Goal: Task Accomplishment & Management: Complete application form

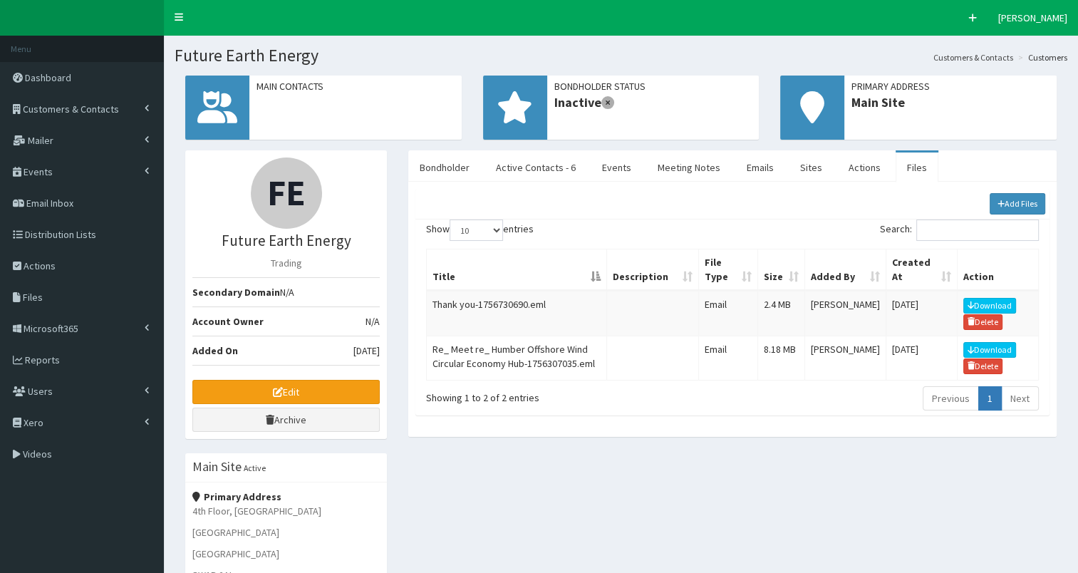
click at [78, 106] on span "Customers & Contacts" at bounding box center [71, 109] width 96 height 13
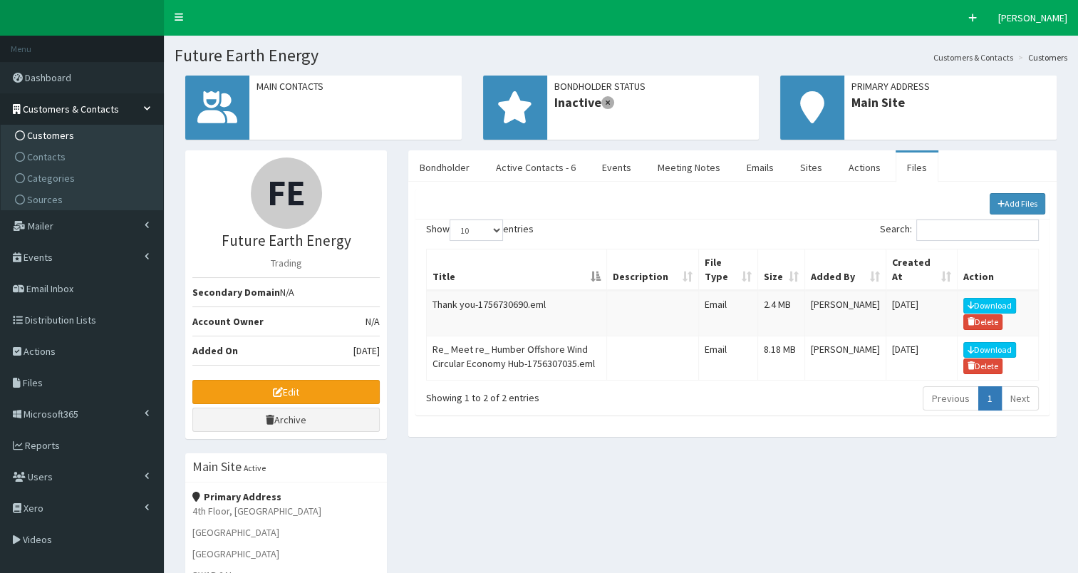
click at [54, 137] on span "Customers" at bounding box center [50, 135] width 47 height 13
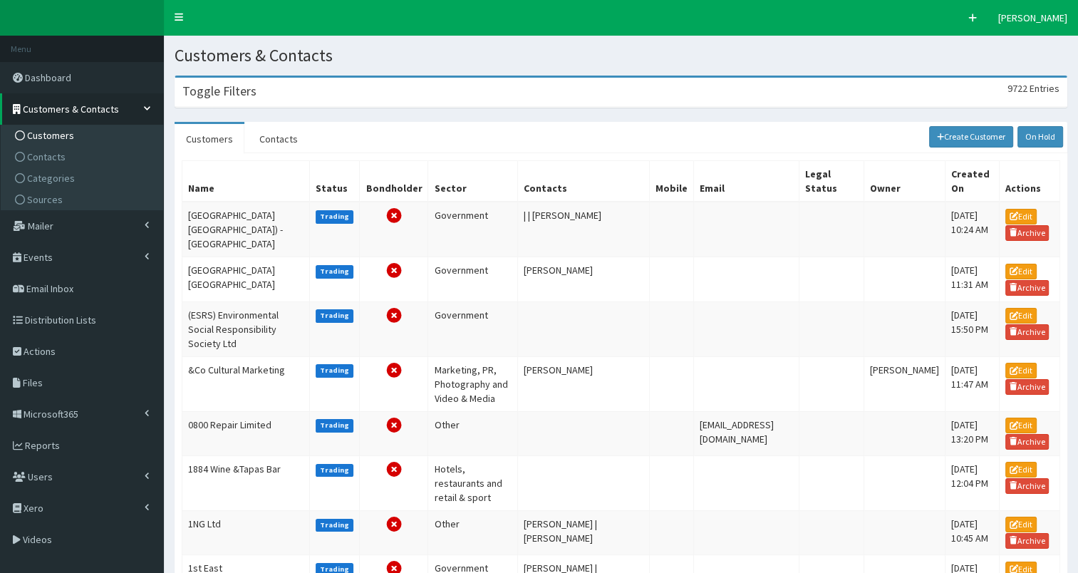
drag, startPoint x: 254, startPoint y: 85, endPoint x: 226, endPoint y: 125, distance: 48.2
click at [253, 85] on div "Toggle Filters 9722 Entries" at bounding box center [620, 92] width 891 height 29
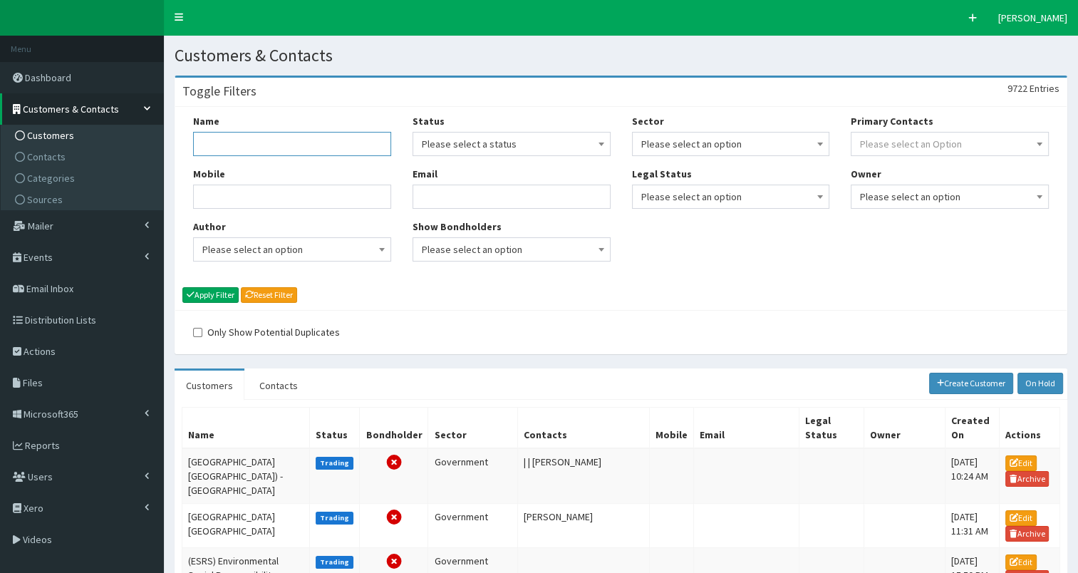
click at [228, 138] on input "Name" at bounding box center [292, 144] width 198 height 24
type input "hull city council"
click at [199, 289] on button "Apply Filter" at bounding box center [210, 295] width 56 height 16
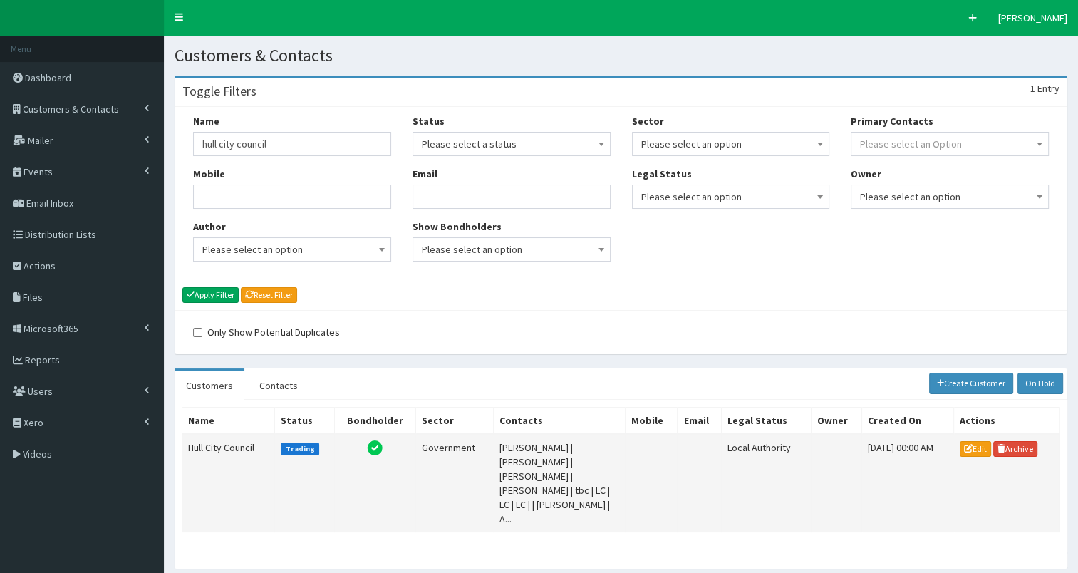
click at [199, 449] on td "Hull City Council" at bounding box center [228, 483] width 93 height 98
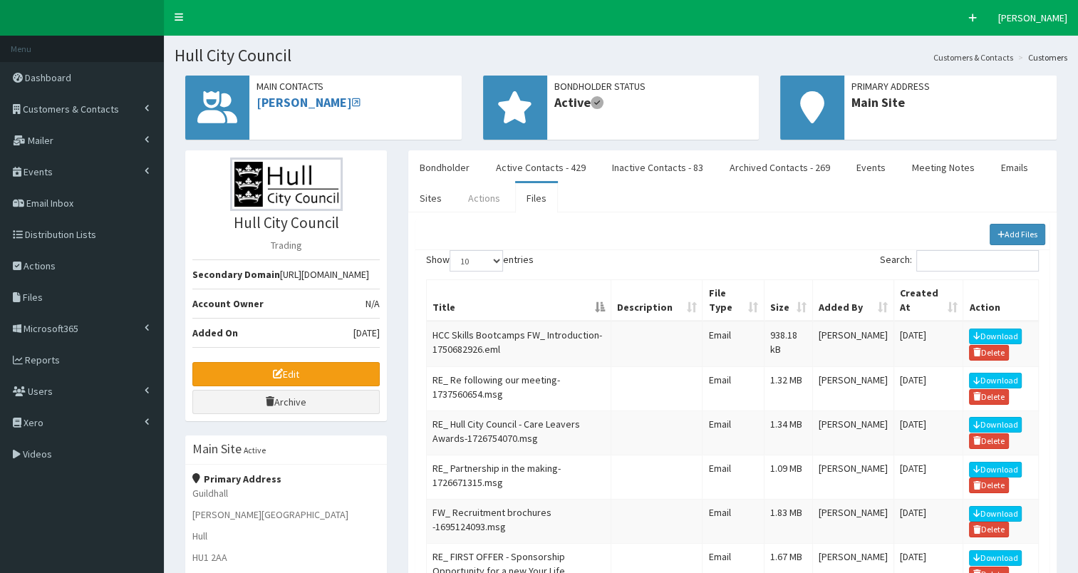
click at [481, 197] on link "Actions" at bounding box center [483, 198] width 55 height 30
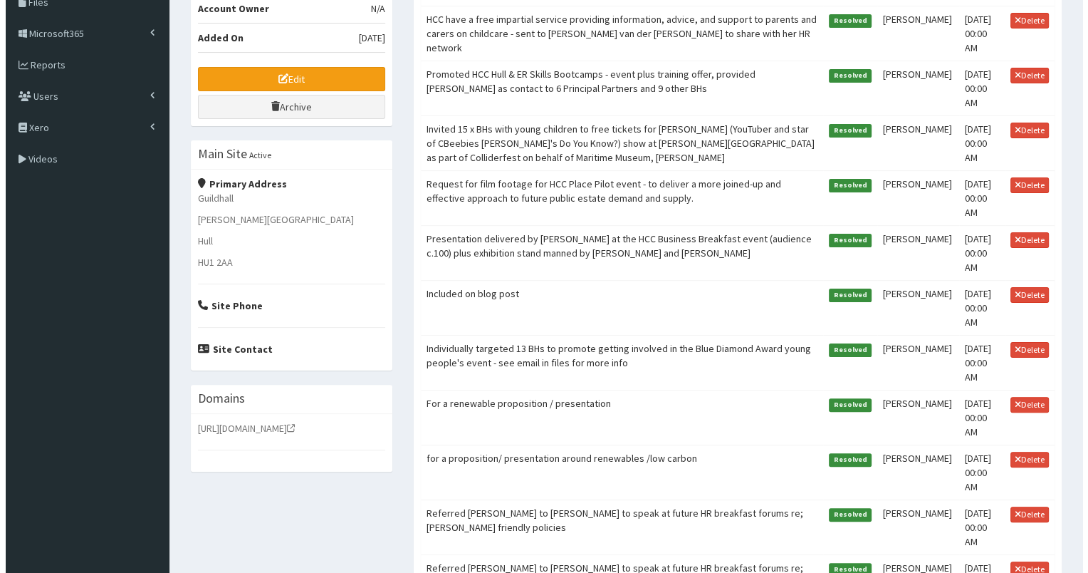
scroll to position [303, 0]
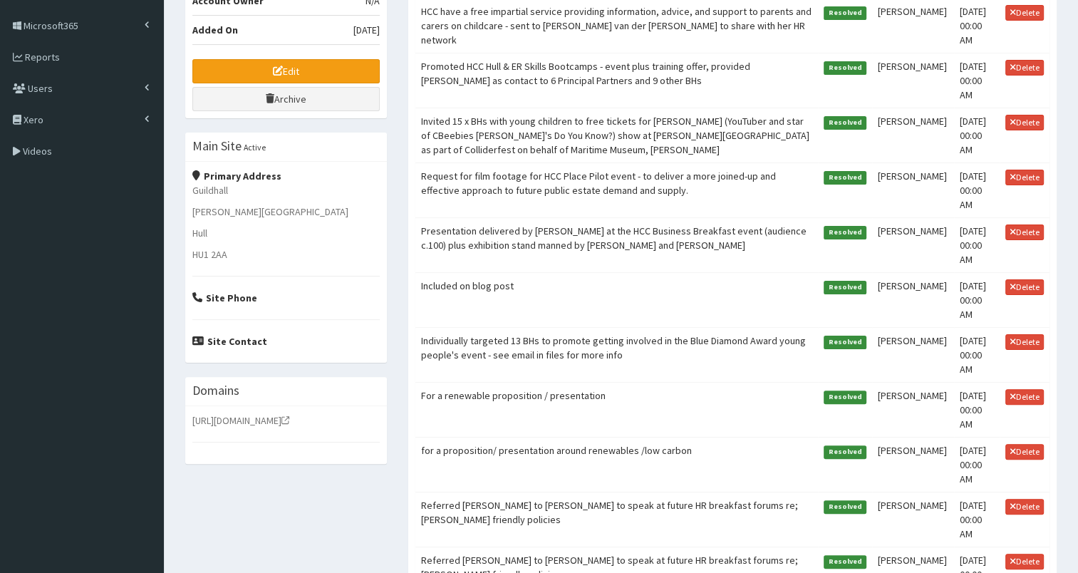
click at [522, 342] on td "Individually targeted 13 BHs to promote getting involved in the Blue Diamond Aw…" at bounding box center [616, 355] width 402 height 55
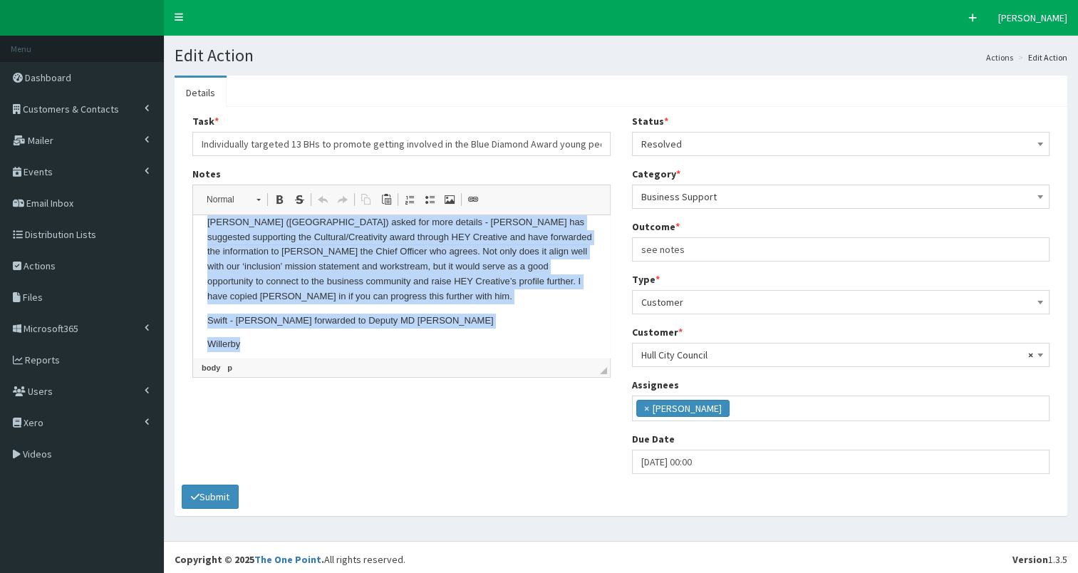
scroll to position [278, 0]
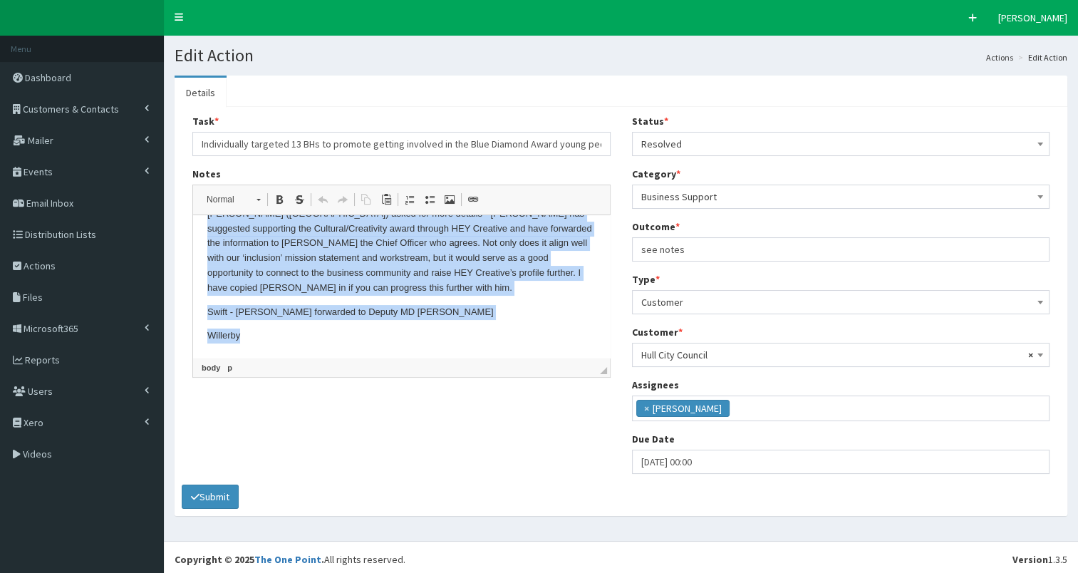
drag, startPoint x: 204, startPoint y: 234, endPoint x: 313, endPoint y: 347, distance: 156.6
click at [313, 347] on html "Beal Active Humber - David Gent asked to be put in touch Sewell H&H Spencer KCO…" at bounding box center [401, 147] width 417 height 421
copy body "Beal Active Humber - David Gent asked to be put in touch Sewell H&H Spencer KCO…"
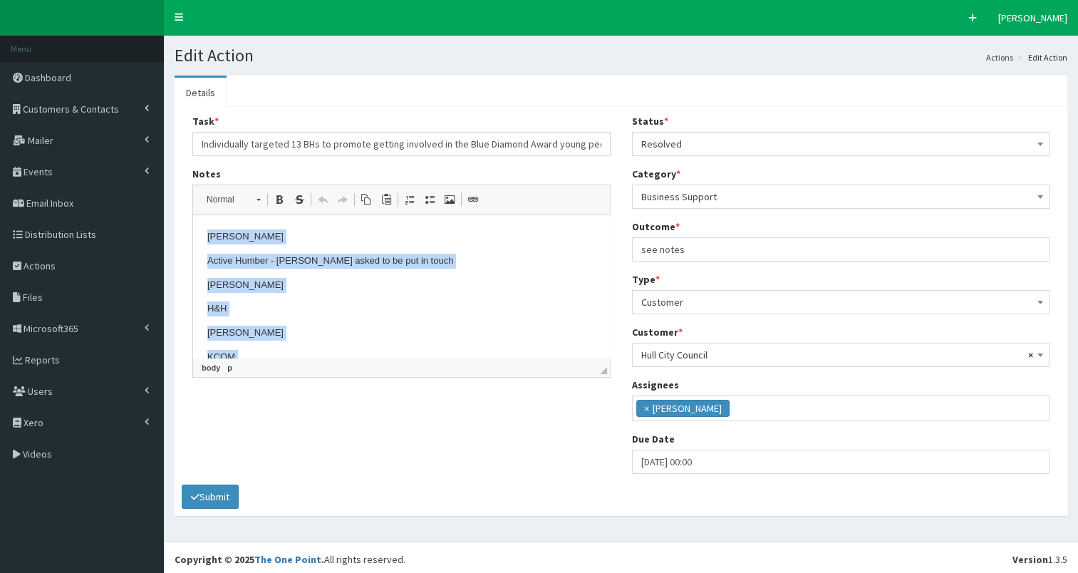
drag, startPoint x: 602, startPoint y: 320, endPoint x: 750, endPoint y: 371, distance: 156.8
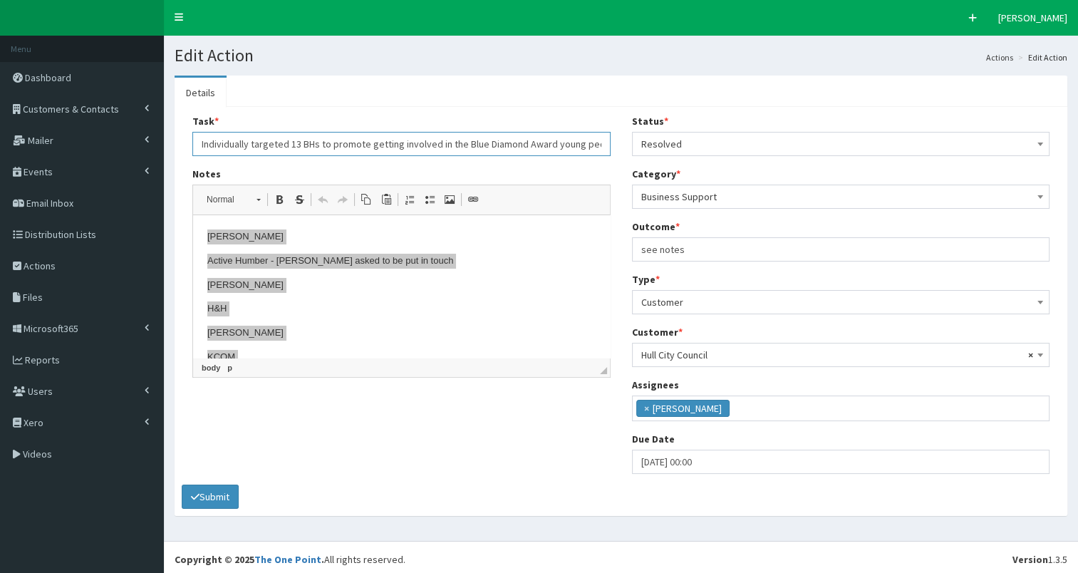
click at [538, 140] on input "Individually targeted 13 BHs to promote getting involved in the Blue Diamond Aw…" at bounding box center [401, 144] width 418 height 24
type input "Individually targeted 13 BHs to promote getting involved in the Blue Diamond Aw…"
click at [221, 496] on button "Submit" at bounding box center [210, 496] width 57 height 24
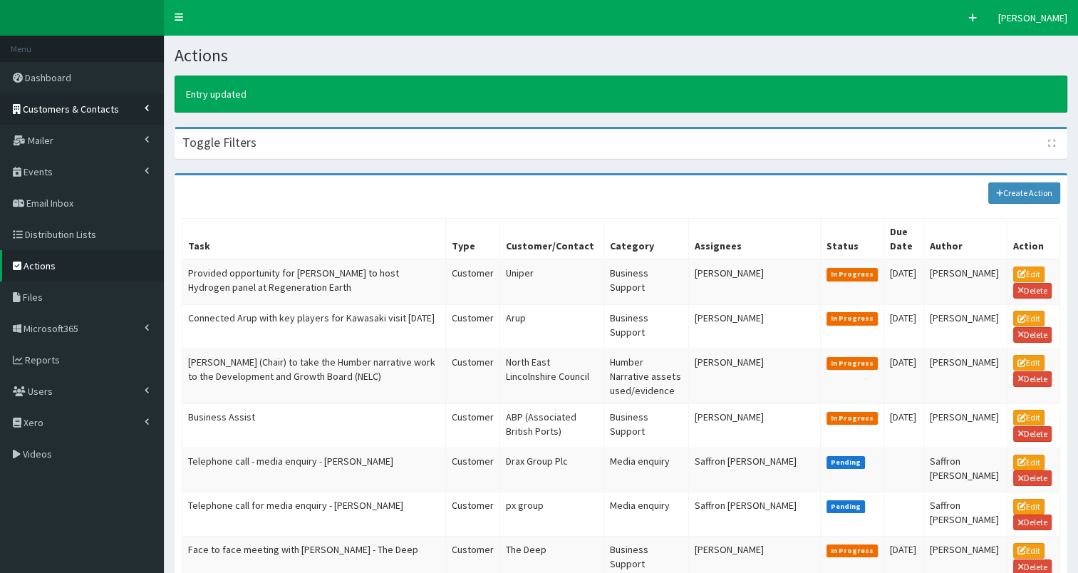
click at [74, 110] on span "Customers & Contacts" at bounding box center [71, 109] width 96 height 13
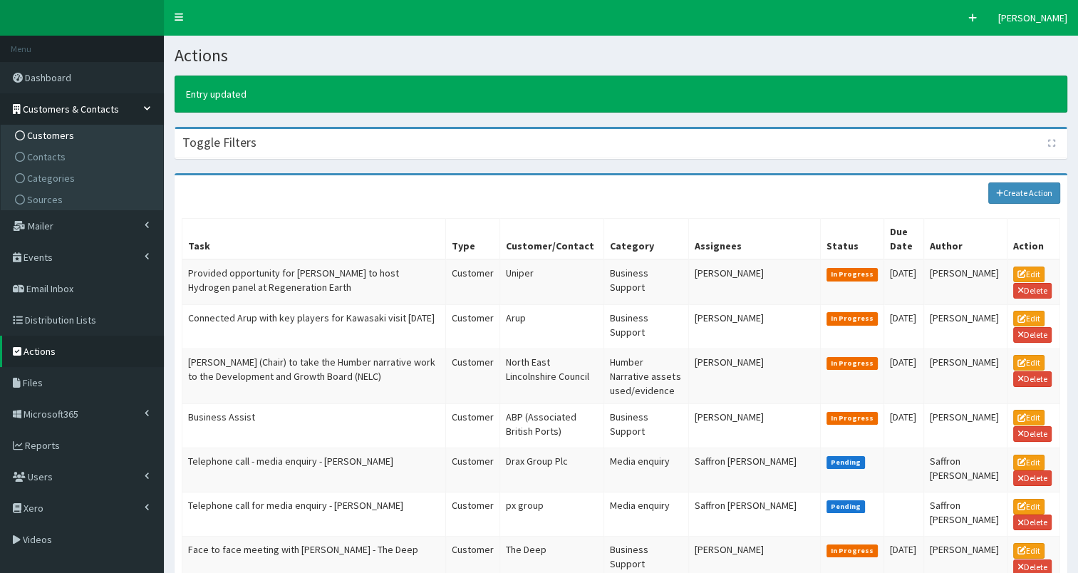
click at [53, 137] on span "Customers" at bounding box center [50, 135] width 47 height 13
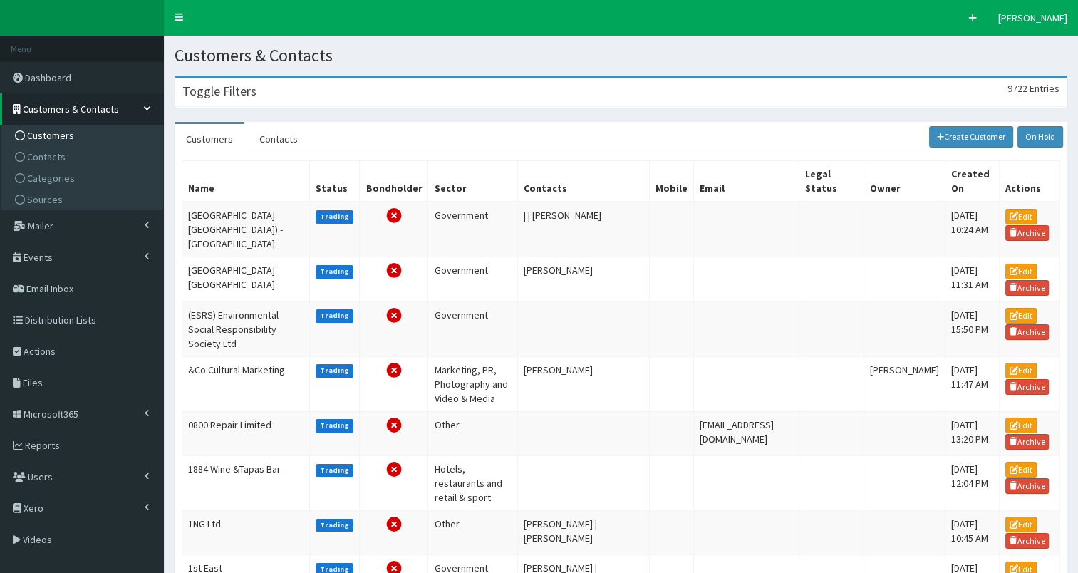
click at [313, 90] on div "Toggle Filters 9722 Entries" at bounding box center [620, 92] width 891 height 29
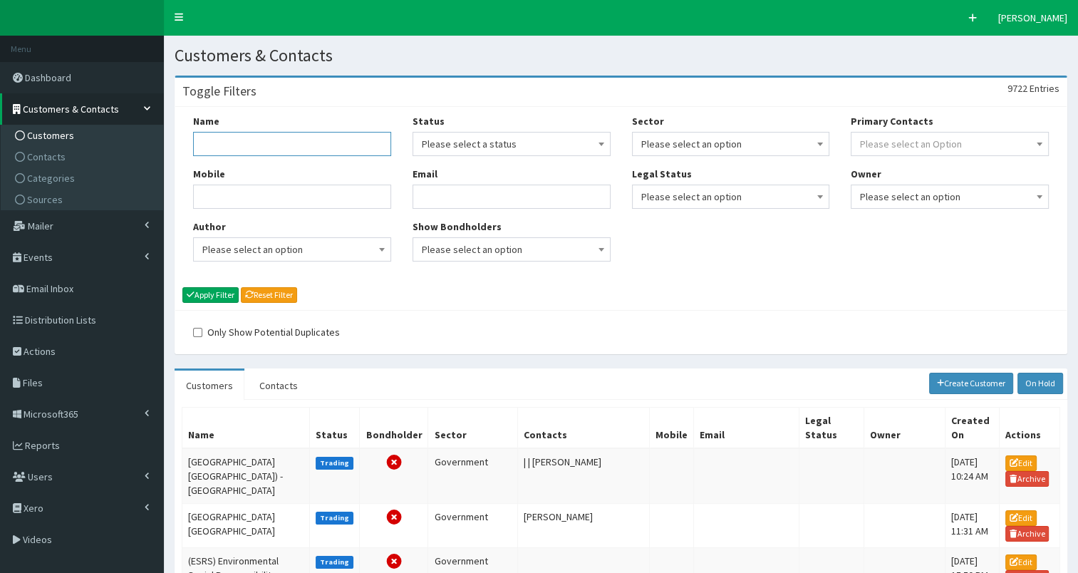
click at [304, 137] on input "Name" at bounding box center [292, 144] width 198 height 24
type input "hull city council"
click at [221, 292] on button "Apply Filter" at bounding box center [210, 295] width 56 height 16
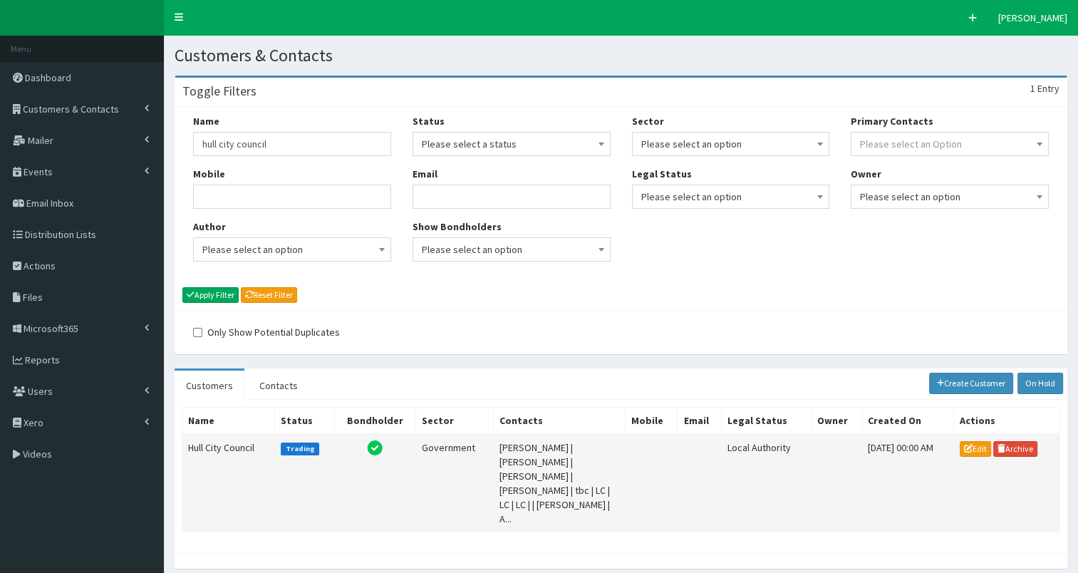
click at [214, 444] on td "Hull City Council" at bounding box center [228, 483] width 93 height 98
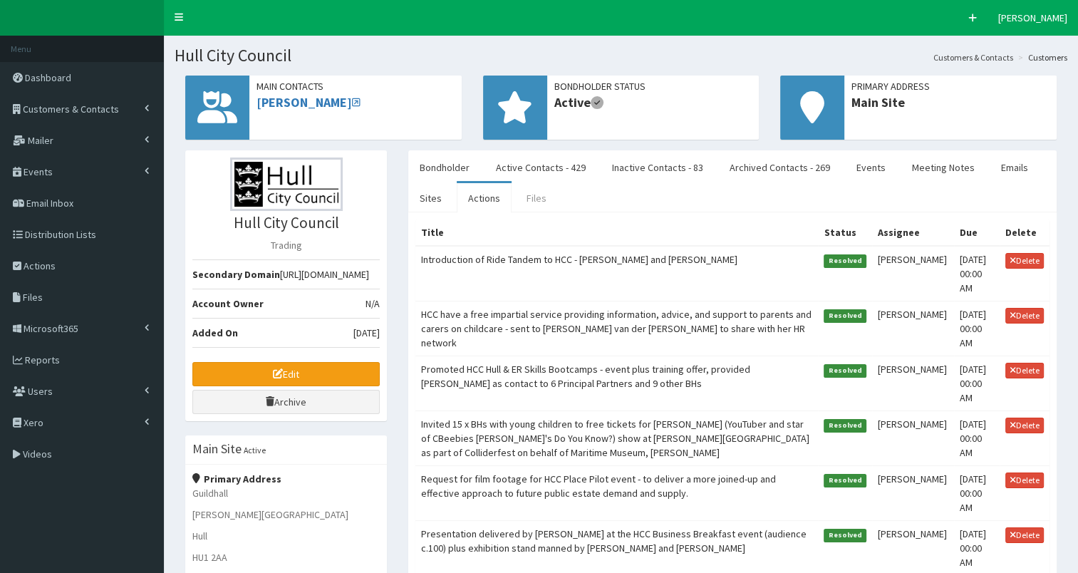
click at [533, 194] on link "Files" at bounding box center [536, 198] width 43 height 30
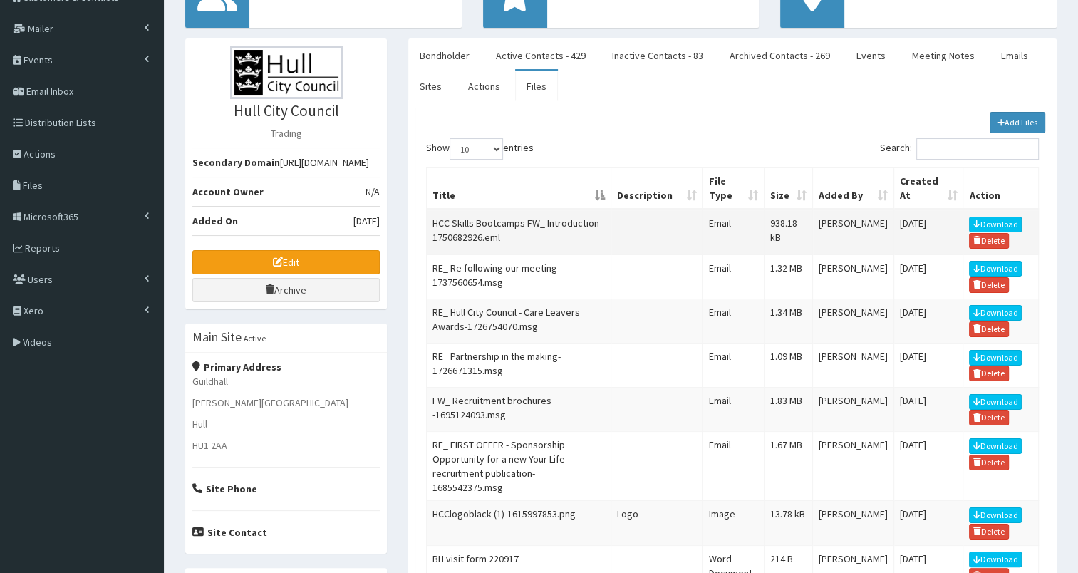
scroll to position [108, 0]
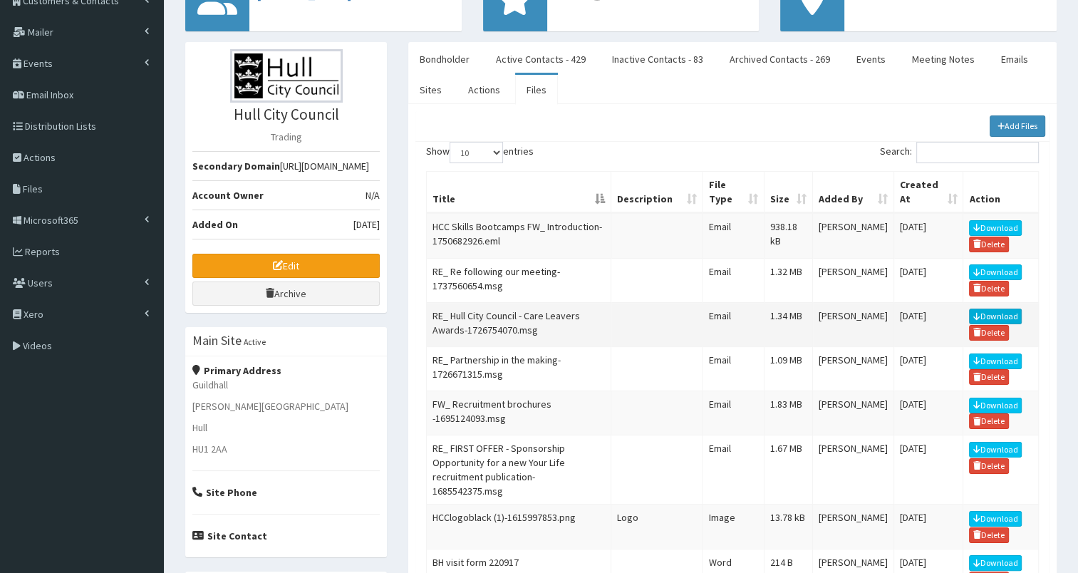
click at [979, 308] on link "Download" at bounding box center [995, 316] width 53 height 16
click at [478, 319] on td "RE_ Hull City Council - Care Leavers Awards-1726754070.msg" at bounding box center [519, 324] width 184 height 44
click at [980, 310] on link "Download" at bounding box center [995, 316] width 53 height 16
click at [991, 223] on link "Download" at bounding box center [995, 228] width 53 height 16
click at [404, 265] on div "Bondholder Active Contacts - 429 Inactive Contacts - 83 Archived Contacts - 269…" at bounding box center [731, 397] width 669 height 710
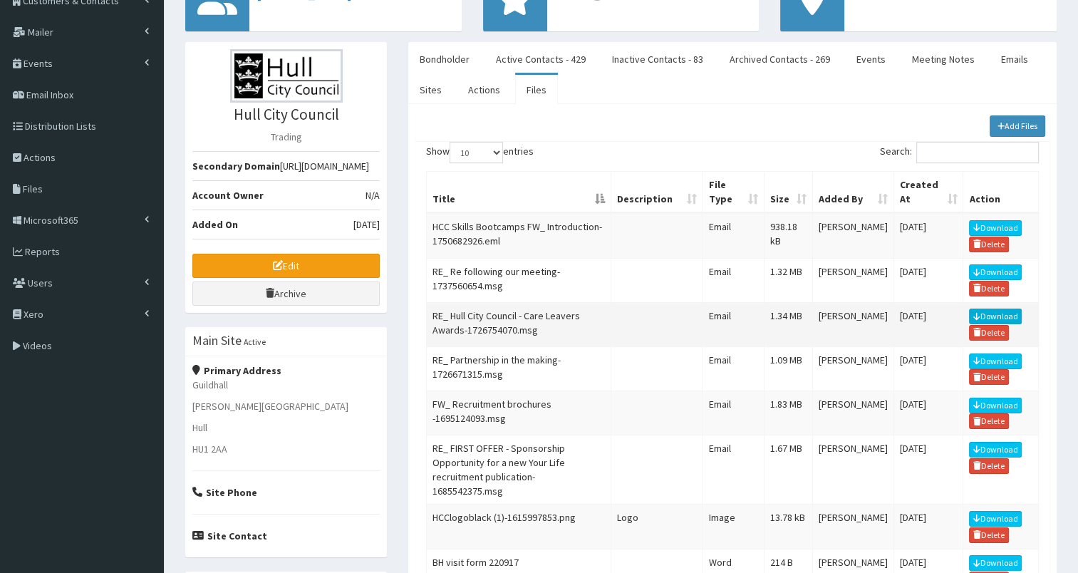
click at [992, 309] on link "Download" at bounding box center [995, 316] width 53 height 16
click at [402, 153] on div "Bondholder Active Contacts - 429 Inactive Contacts - 83 Archived Contacts - 269…" at bounding box center [731, 397] width 669 height 710
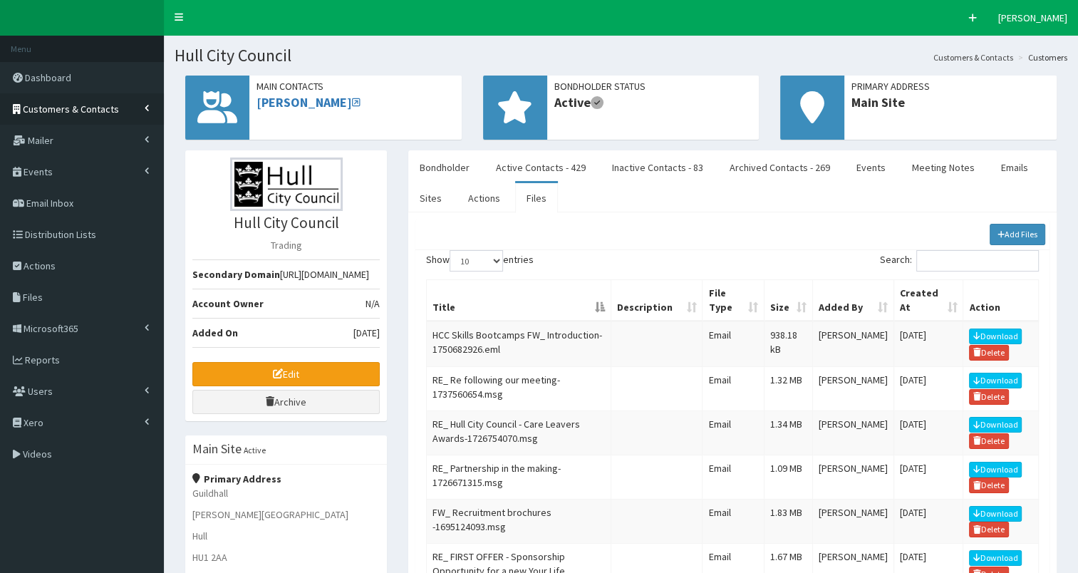
click at [83, 103] on span "Customers & Contacts" at bounding box center [71, 109] width 96 height 13
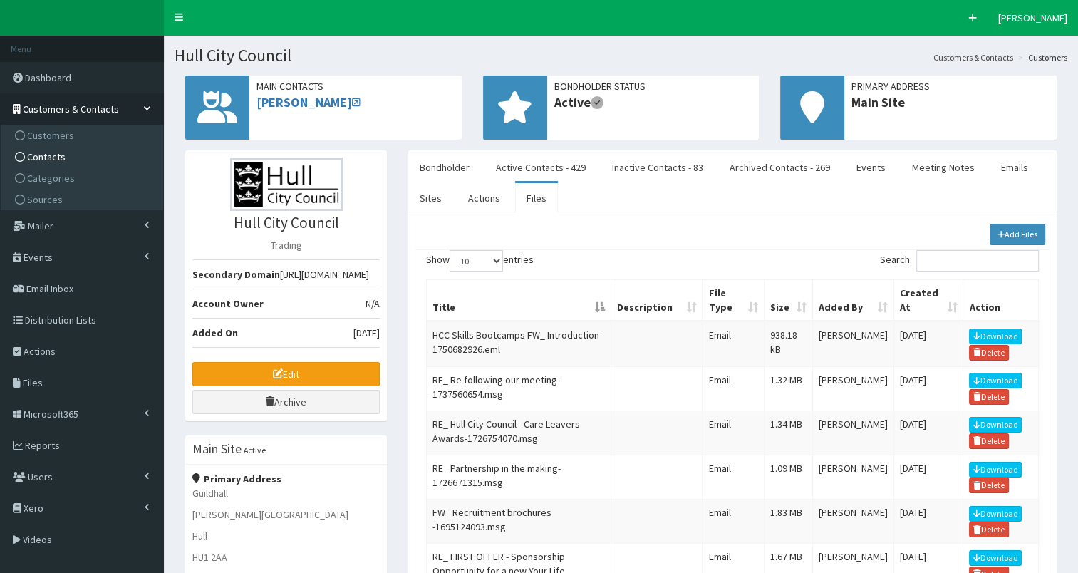
click at [85, 156] on link "Contacts" at bounding box center [83, 156] width 159 height 21
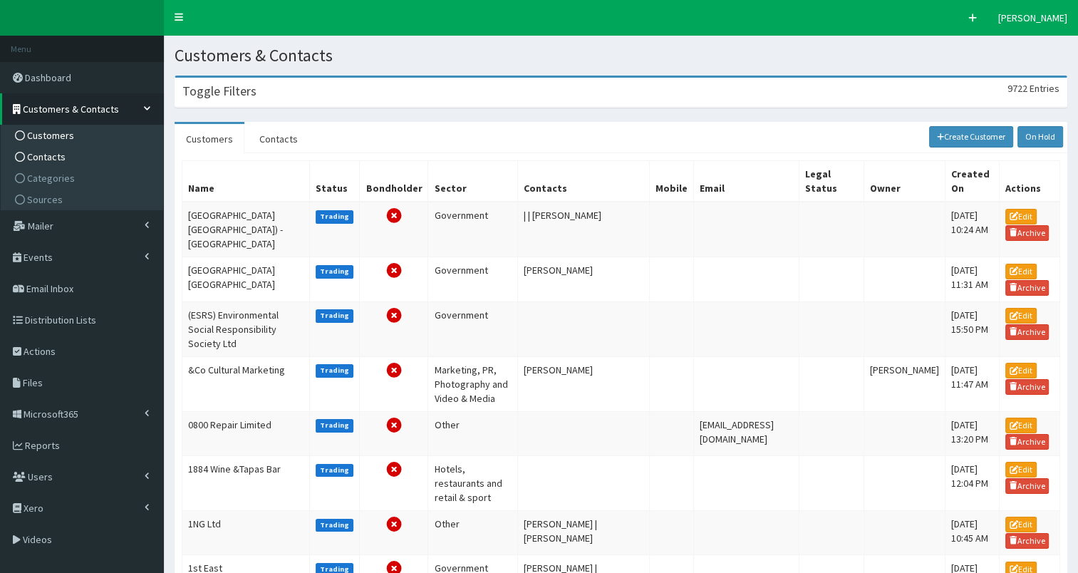
click at [46, 158] on span "Contacts" at bounding box center [46, 156] width 38 height 13
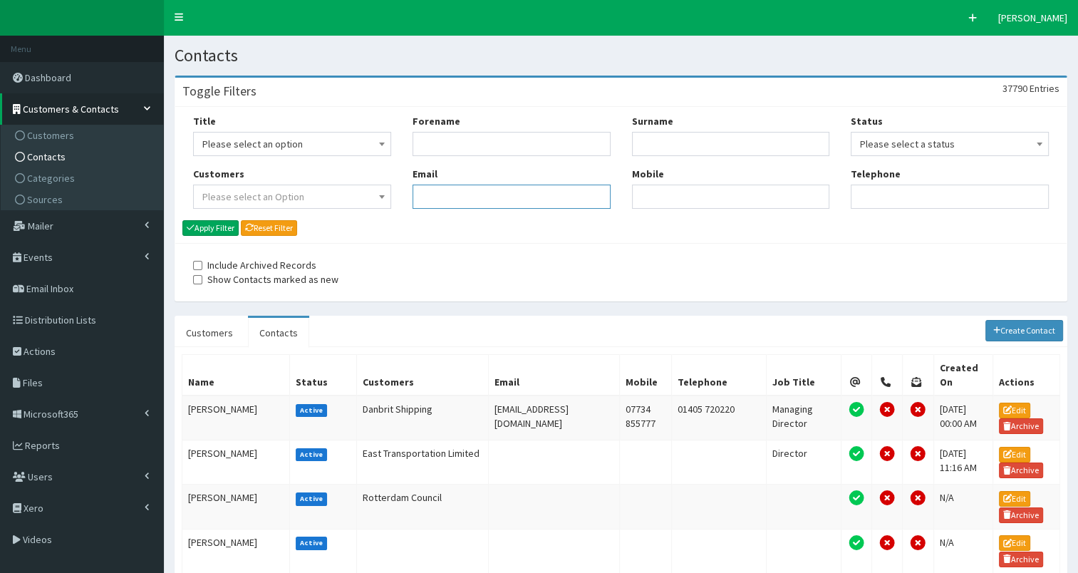
click at [442, 206] on input "Email" at bounding box center [511, 196] width 198 height 24
paste input "anne.townsend@hullcc.gov.uk"
type input "anne.townsend@hullcc.gov.uk"
click at [212, 230] on button "Apply Filter" at bounding box center [210, 228] width 56 height 16
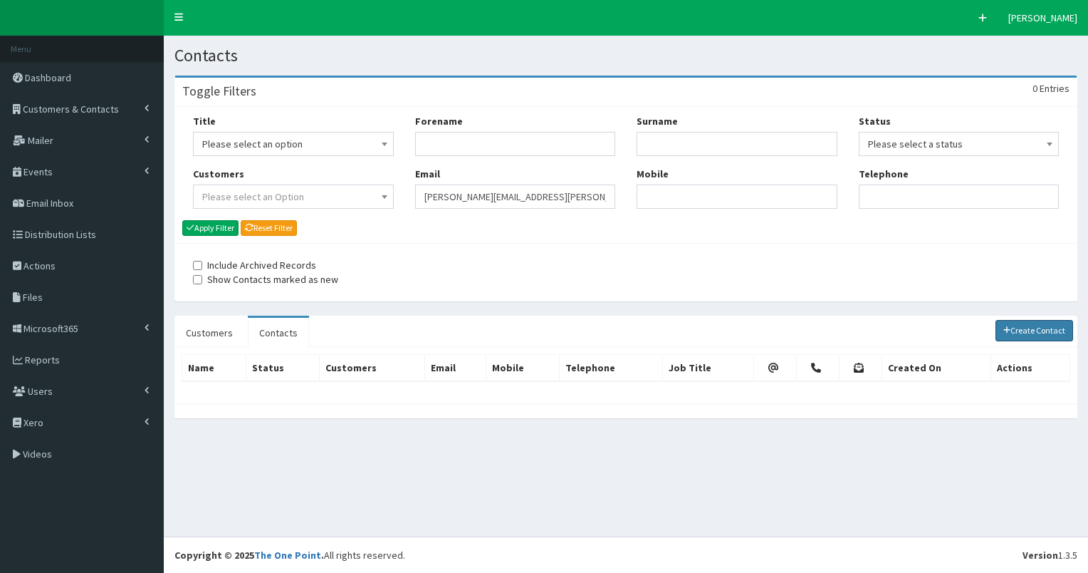
click at [1023, 328] on link "Create Contact" at bounding box center [1035, 330] width 78 height 21
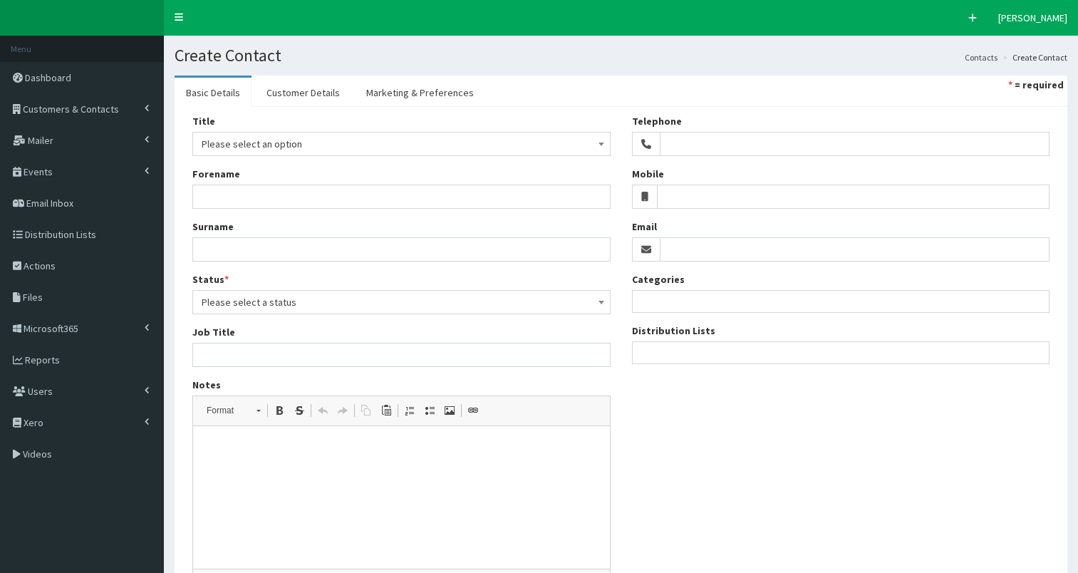
select select
click at [716, 249] on input "Email" at bounding box center [854, 249] width 390 height 24
paste input "anne.townsend@hullcc.gov.uk"
type input "anne.townsend@hullcc.gov.uk"
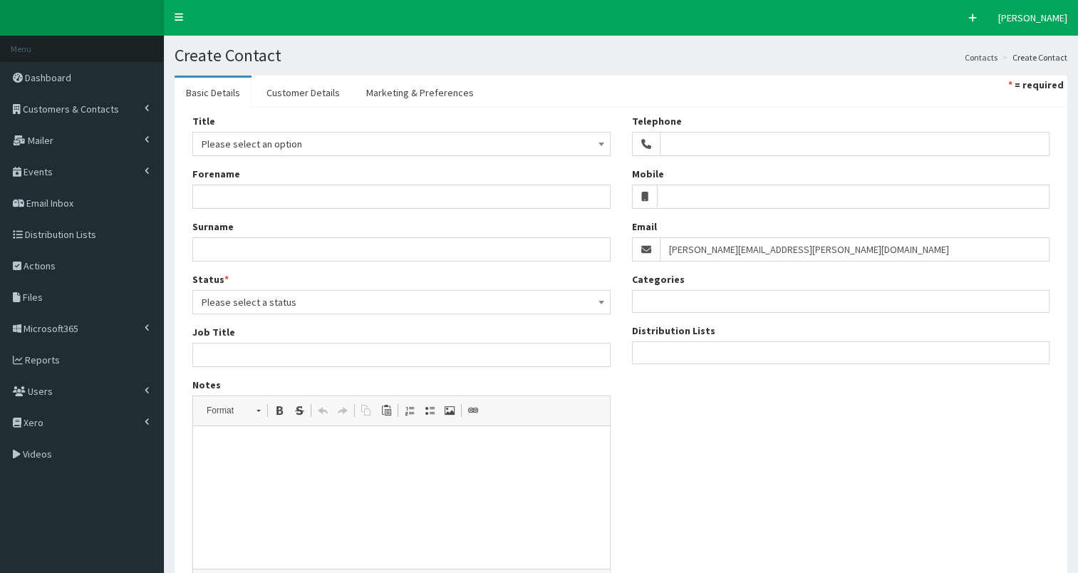
click at [701, 349] on ul at bounding box center [840, 351] width 417 height 18
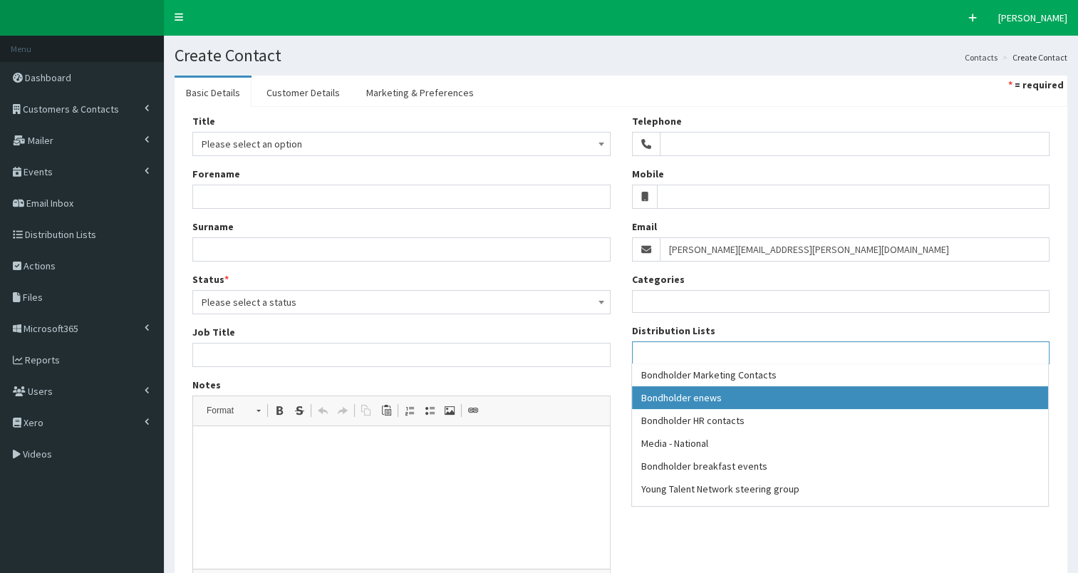
drag, startPoint x: 702, startPoint y: 399, endPoint x: 781, endPoint y: 363, distance: 86.7
select select "79"
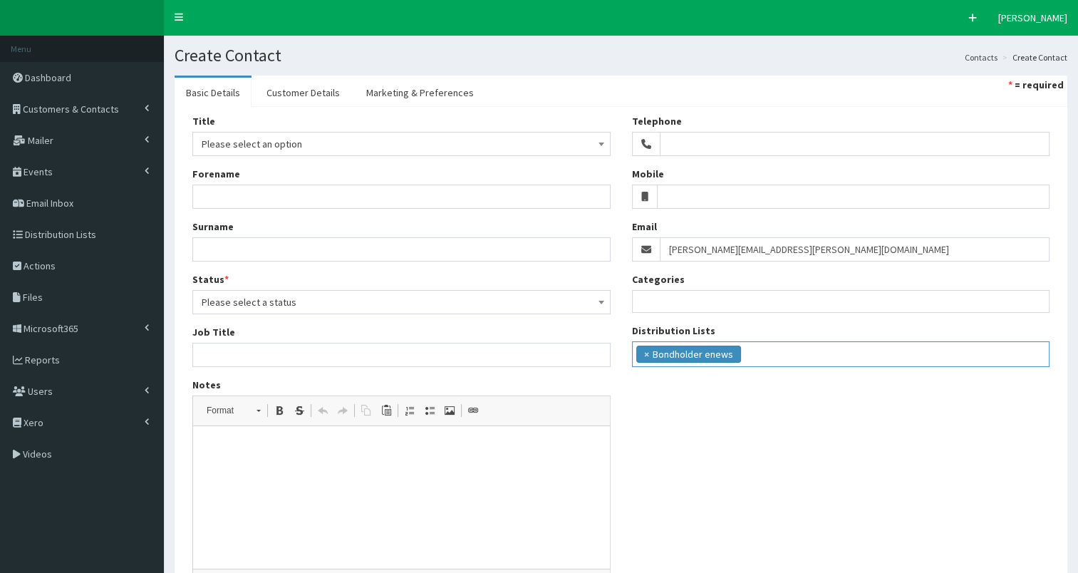
scroll to position [13, 0]
click at [800, 348] on ul "× Bondholder enews" at bounding box center [840, 352] width 417 height 21
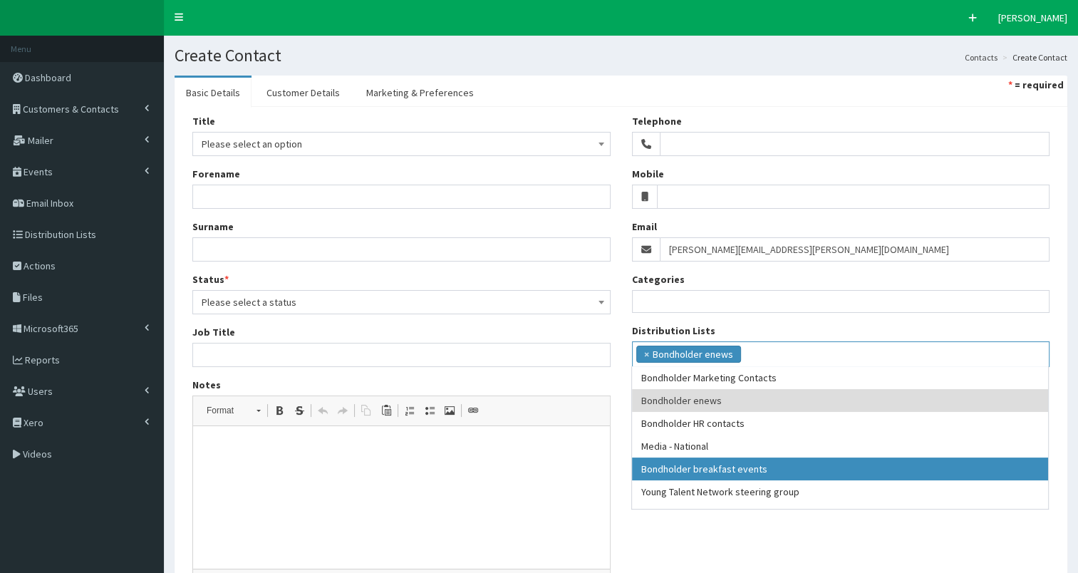
drag, startPoint x: 788, startPoint y: 469, endPoint x: 800, endPoint y: 458, distance: 16.1
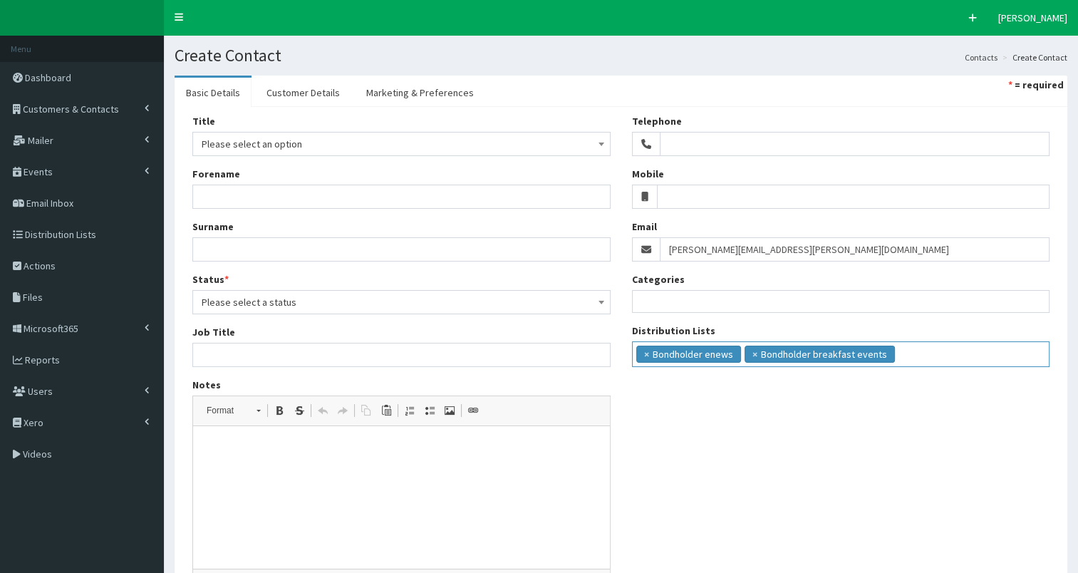
click at [897, 352] on ul "× Bondholder enews × Bondholder breakfast events" at bounding box center [840, 352] width 417 height 21
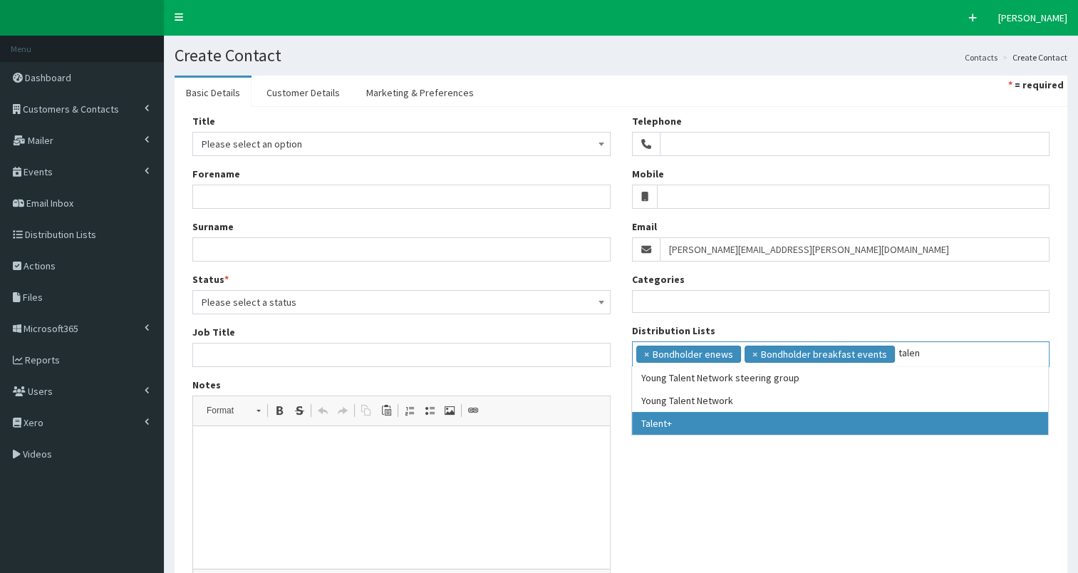
type input "talen"
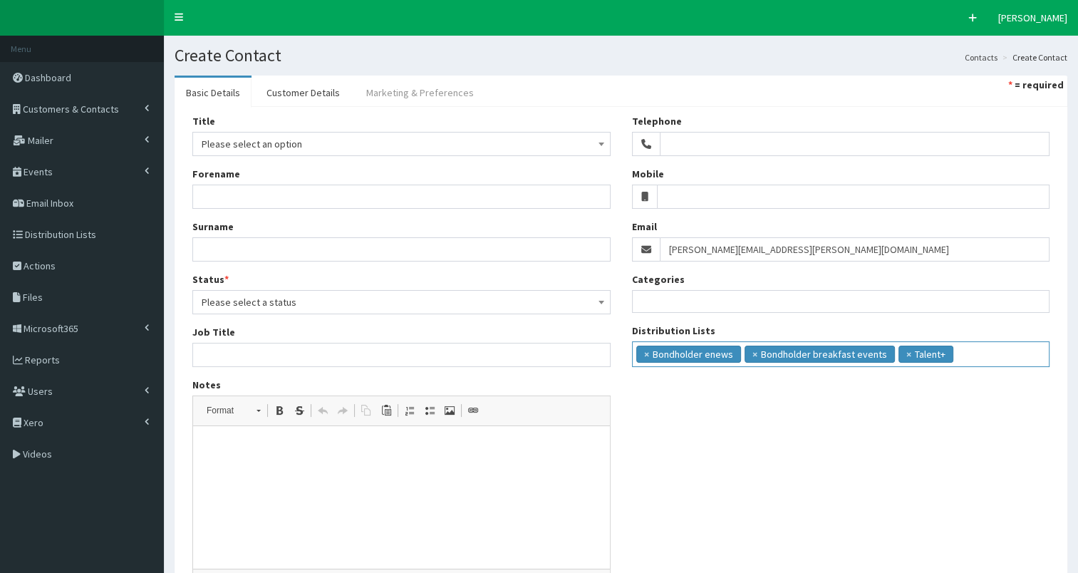
click at [452, 92] on link "Marketing & Preferences" at bounding box center [420, 93] width 130 height 30
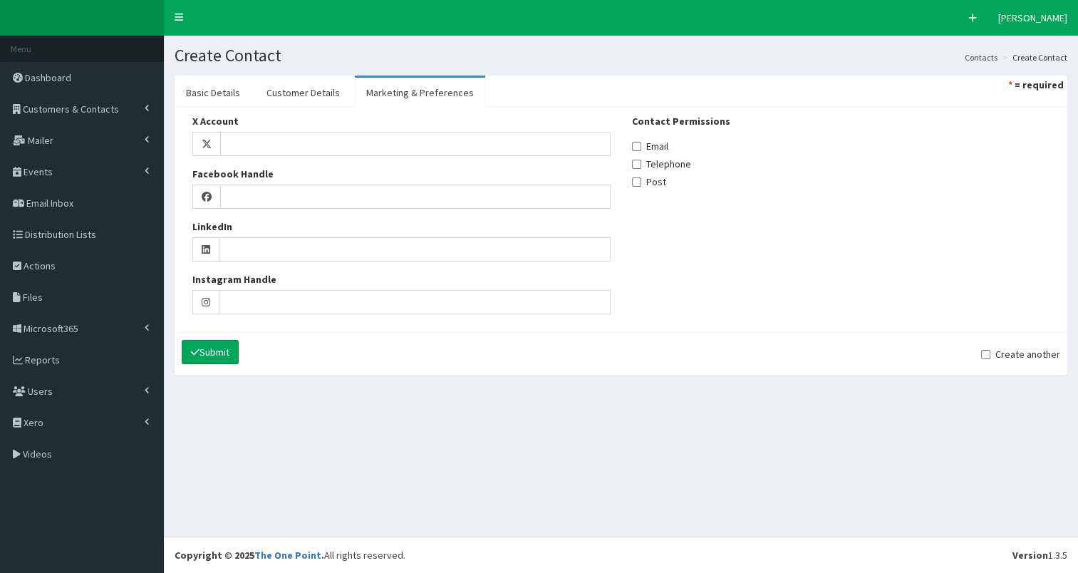
drag, startPoint x: 678, startPoint y: 150, endPoint x: 647, endPoint y: 148, distance: 30.7
click at [677, 149] on div "Email" at bounding box center [841, 146] width 418 height 14
click at [640, 148] on input "Email" at bounding box center [636, 146] width 9 height 9
checkbox input "true"
click at [309, 100] on link "Customer Details" at bounding box center [303, 93] width 96 height 30
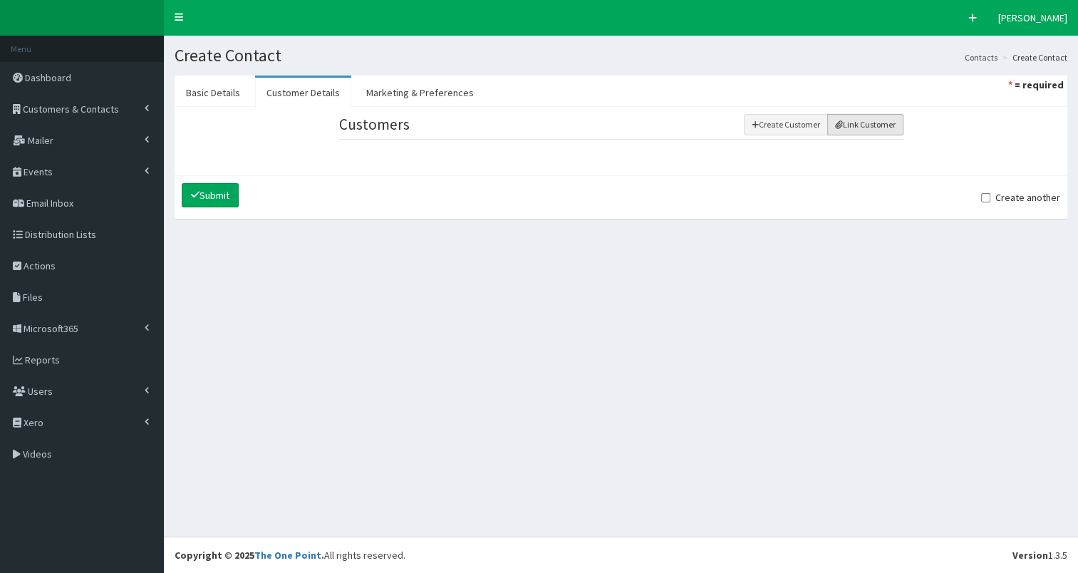
click at [841, 125] on button "Link Customer" at bounding box center [865, 124] width 76 height 21
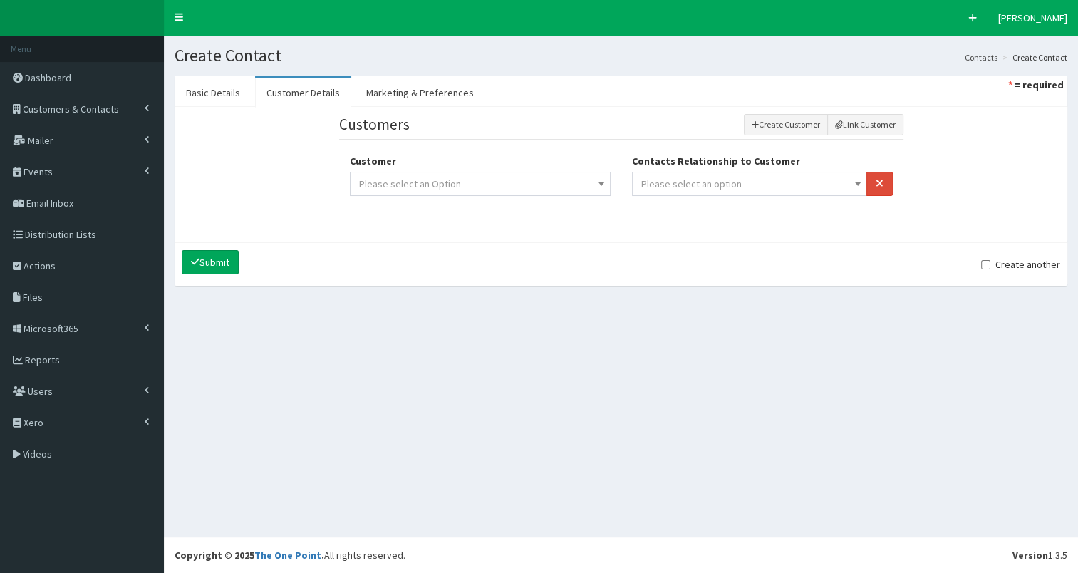
click at [741, 172] on span "Please select an option" at bounding box center [750, 184] width 236 height 24
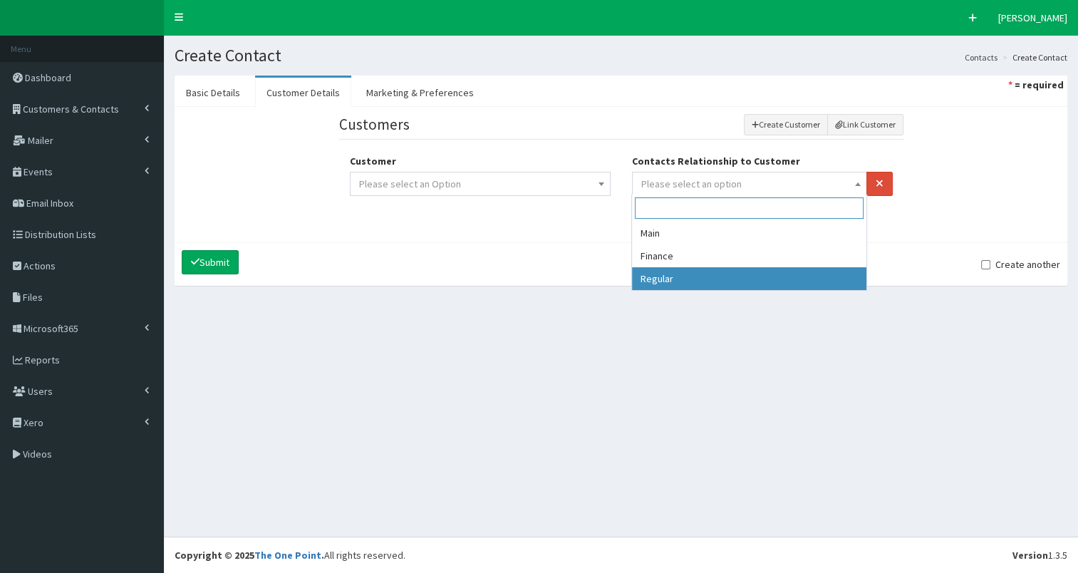
select select "3"
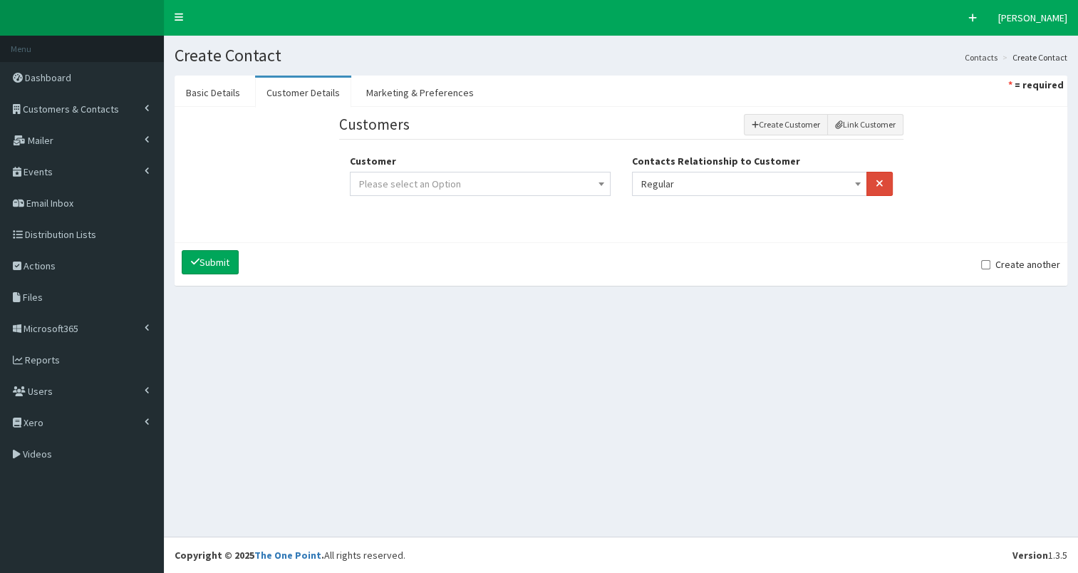
click at [528, 186] on span "Please select an Option" at bounding box center [480, 184] width 242 height 20
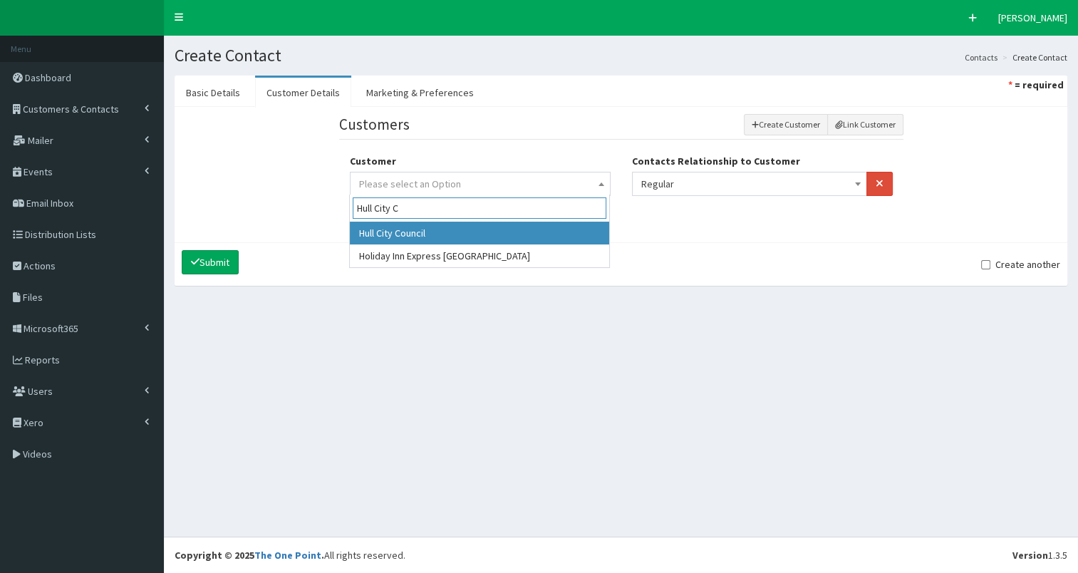
type input "Hull City C"
select select "324"
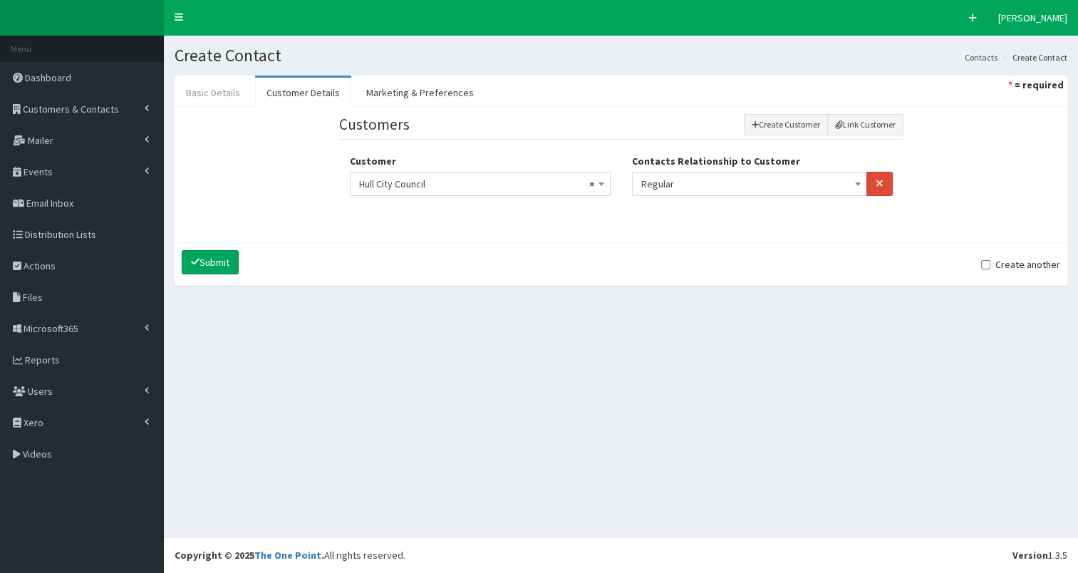
click at [209, 85] on link "Basic Details" at bounding box center [212, 93] width 77 height 30
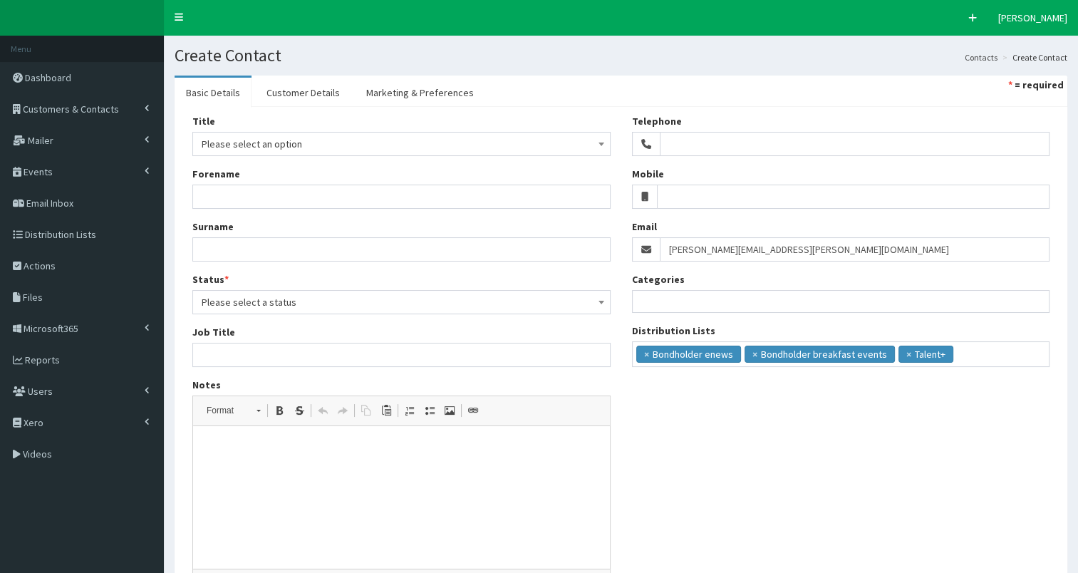
click at [227, 138] on span "Please select an option" at bounding box center [402, 144] width 400 height 20
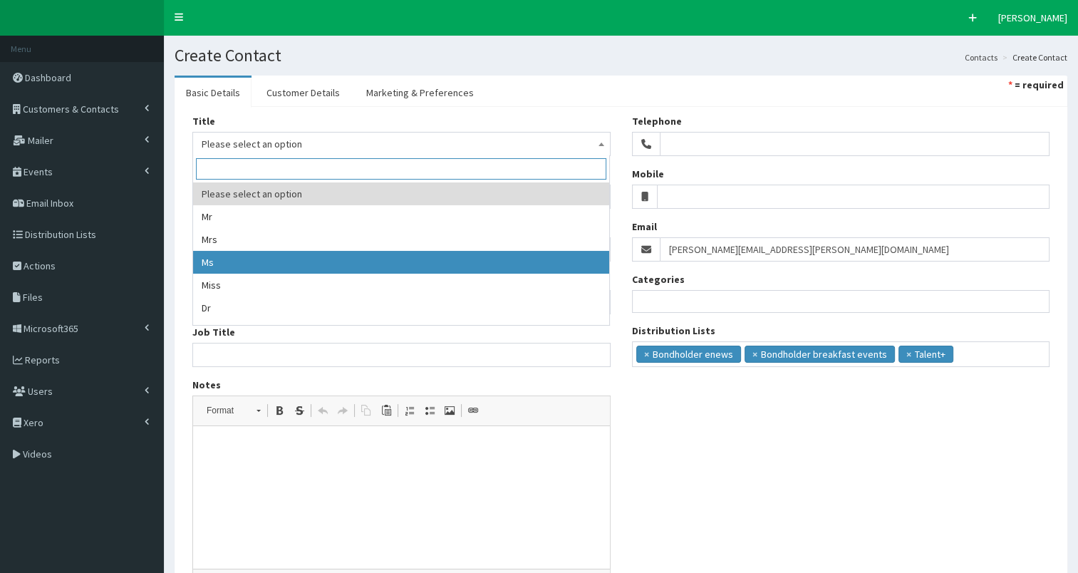
drag, startPoint x: 234, startPoint y: 266, endPoint x: 228, endPoint y: 215, distance: 50.9
select select "3"
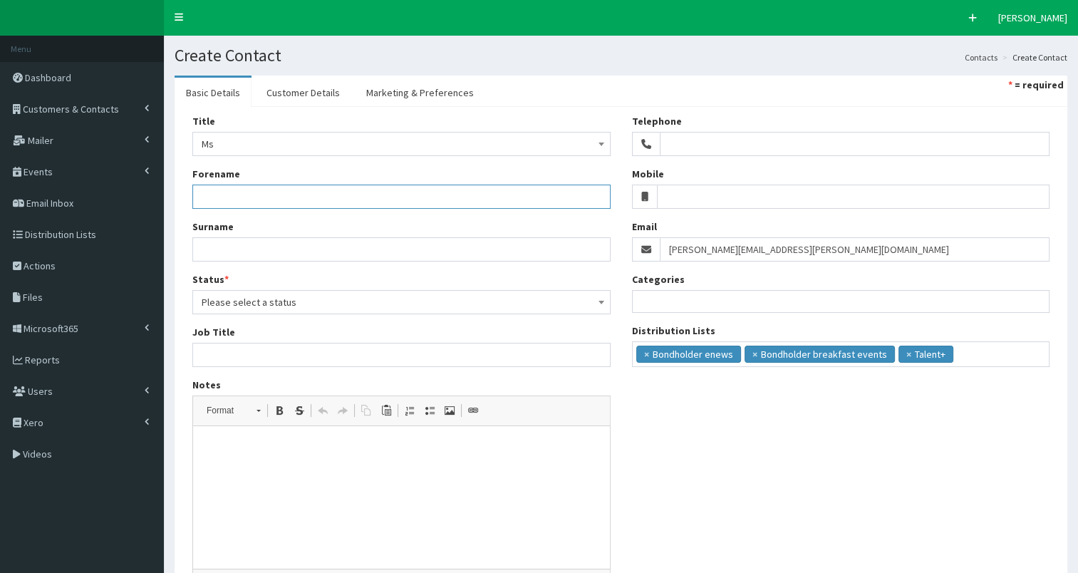
click at [231, 199] on input "Forename" at bounding box center [401, 196] width 418 height 24
type input "Anne"
click at [214, 244] on input "Surname" at bounding box center [401, 249] width 418 height 24
paste input "anne.townsend@hullcc.gov.uk"
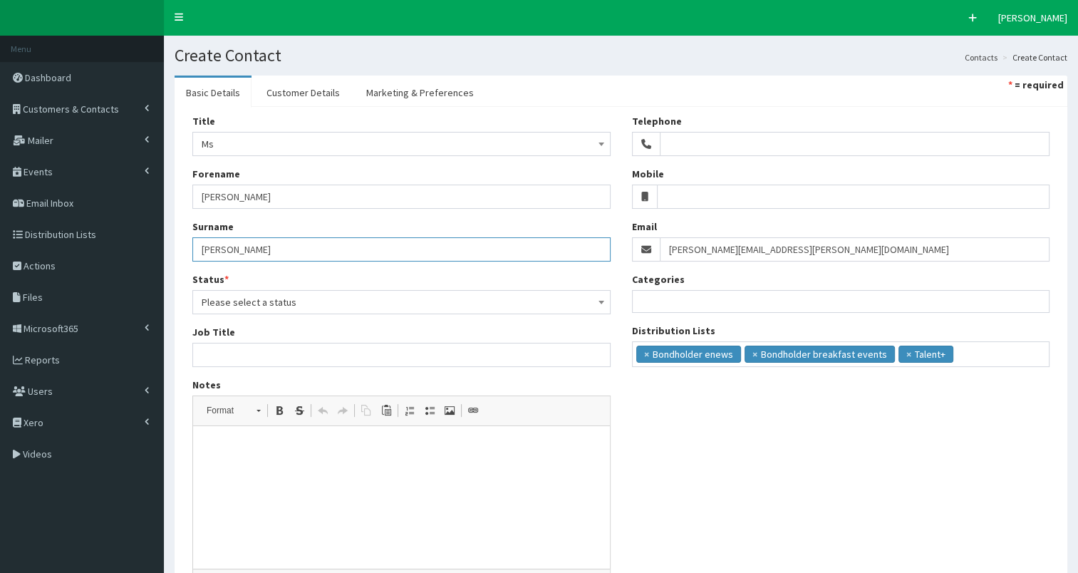
type input "Townsend"
click at [237, 301] on span "Please select a status" at bounding box center [402, 302] width 400 height 20
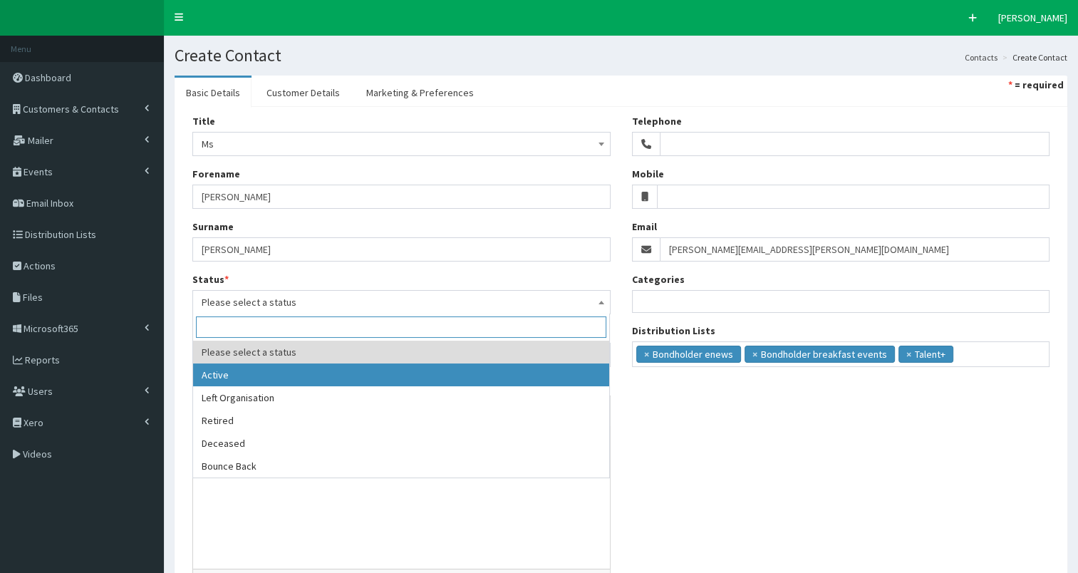
select select "1"
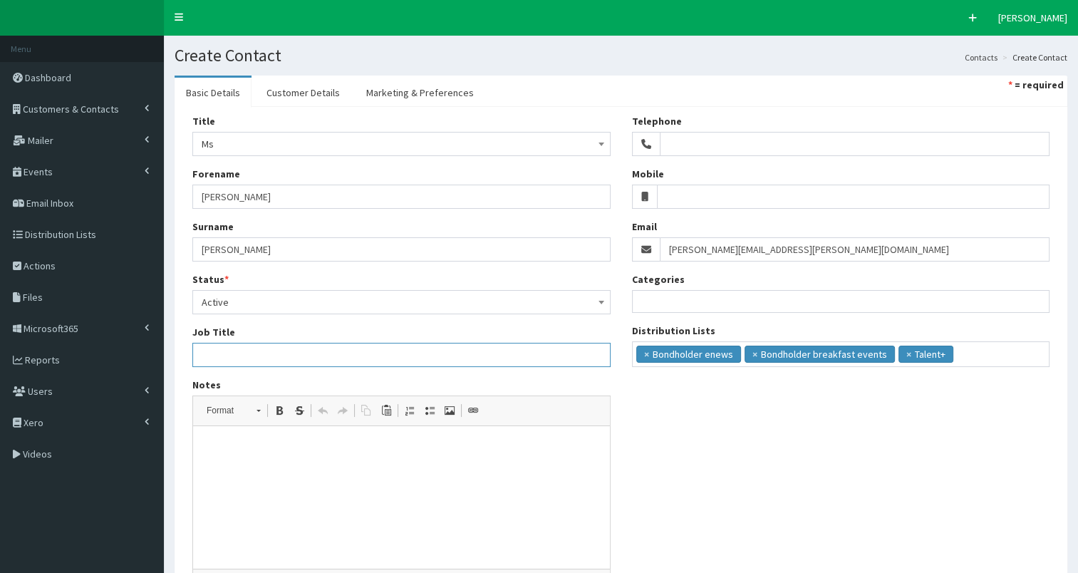
click at [216, 355] on input "Job Title" at bounding box center [401, 355] width 418 height 24
paste input "Leaving Care Group Manager"
type input "Leaving Care Group Manager"
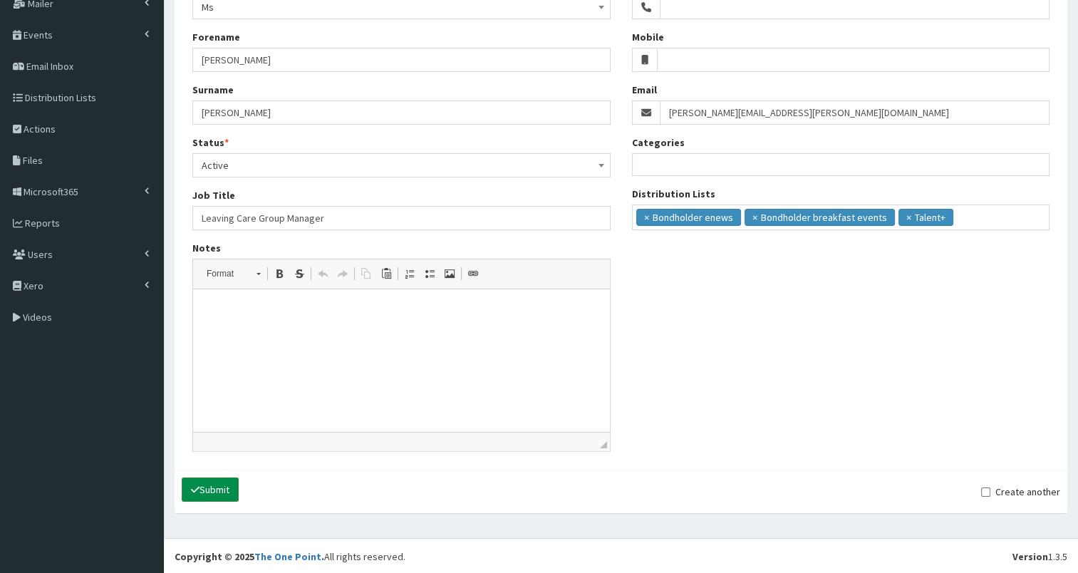
click at [217, 485] on button "Submit" at bounding box center [210, 489] width 57 height 24
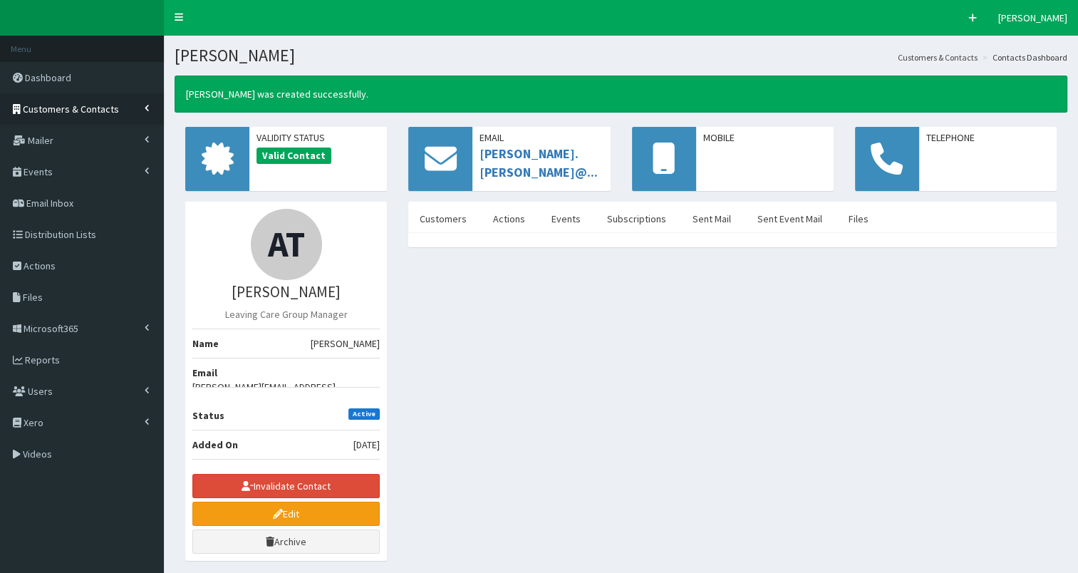
click at [71, 112] on span "Customers & Contacts" at bounding box center [71, 109] width 96 height 13
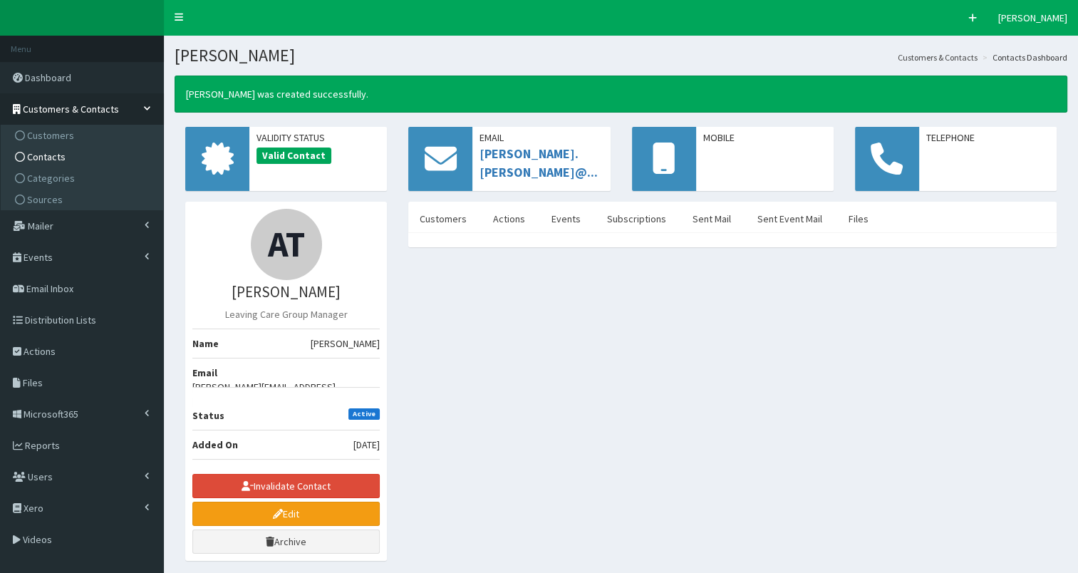
click at [44, 155] on span "Contacts" at bounding box center [46, 156] width 38 height 13
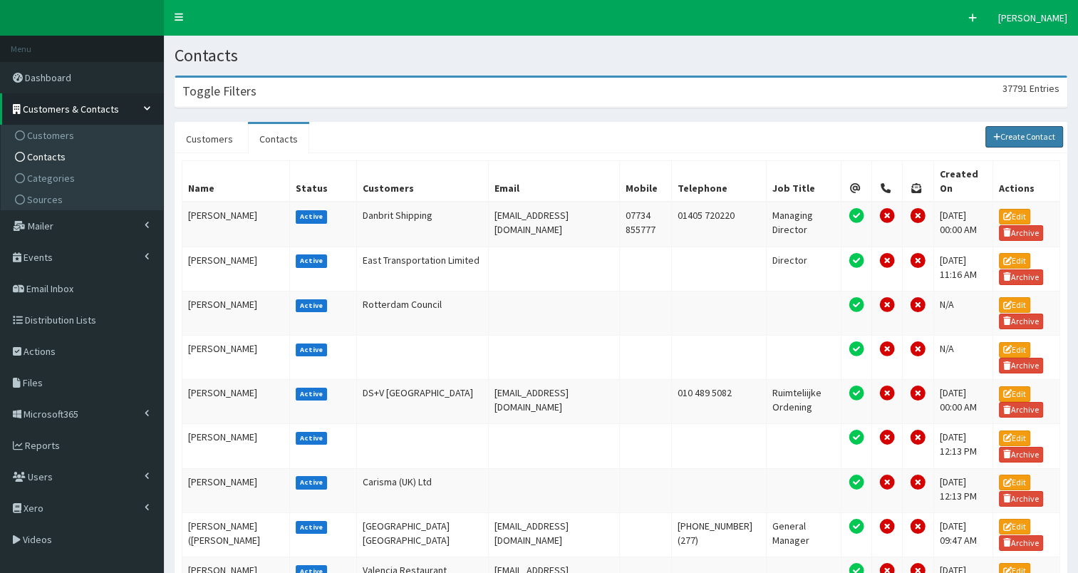
click at [1024, 137] on link "Create Contact" at bounding box center [1024, 136] width 78 height 21
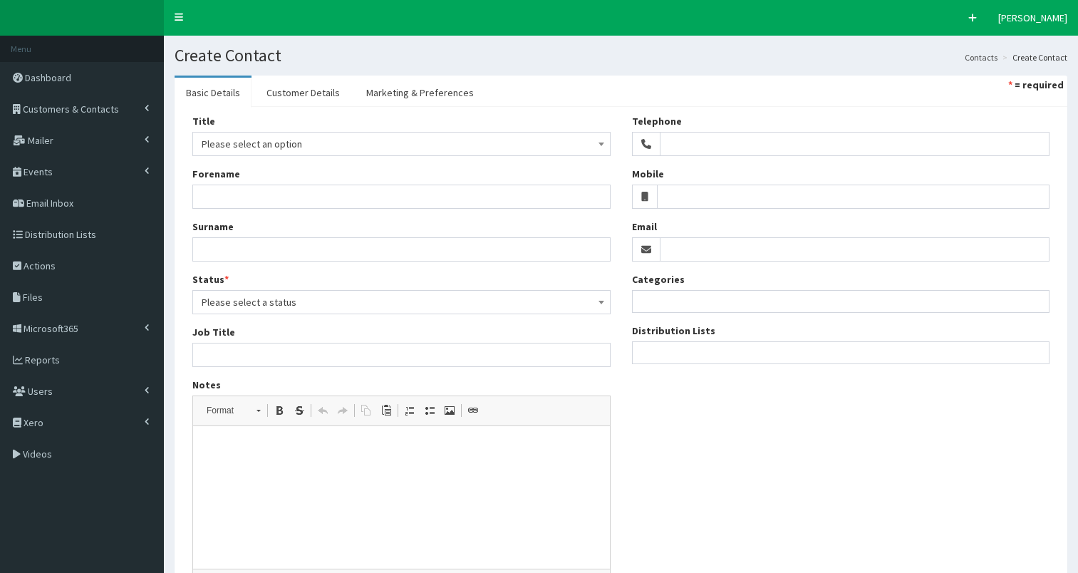
select select
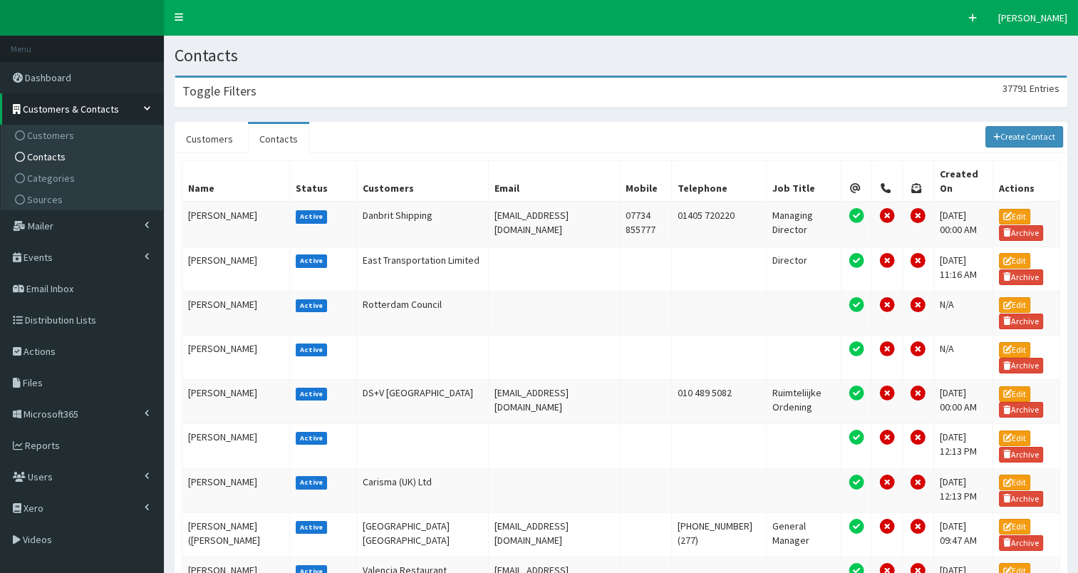
click at [447, 92] on div "Toggle Filters 37791 Entries" at bounding box center [620, 92] width 891 height 29
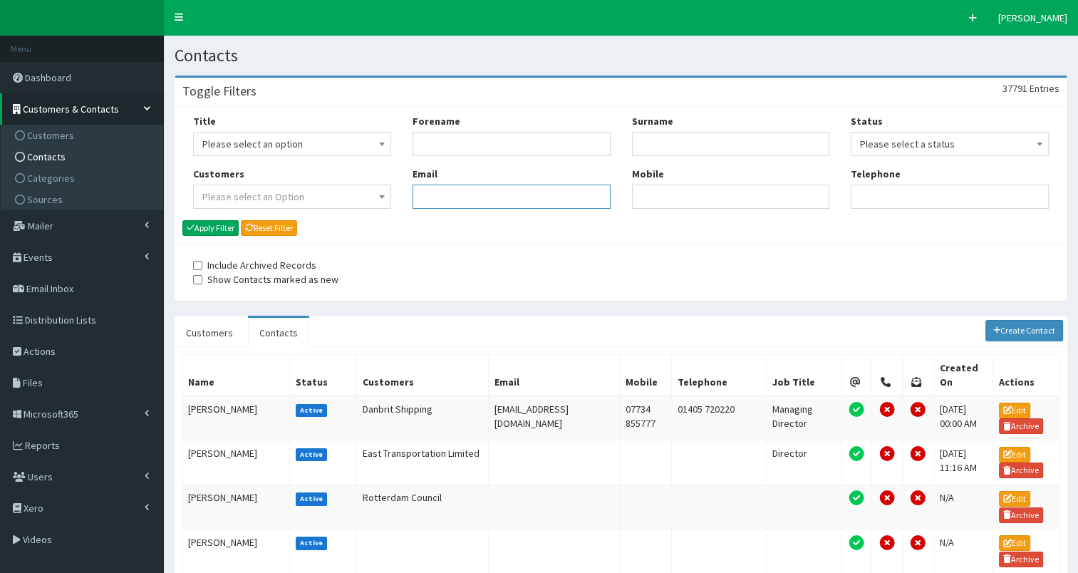
click at [471, 197] on input "Email" at bounding box center [511, 196] width 198 height 24
paste input "[PERSON_NAME], Personal Advisor – [EMAIL_ADDRESS][PERSON_NAME][DOMAIN_NAME]"
type input "[EMAIL_ADDRESS][PERSON_NAME][DOMAIN_NAME]"
click at [211, 222] on button "Apply Filter" at bounding box center [210, 228] width 56 height 16
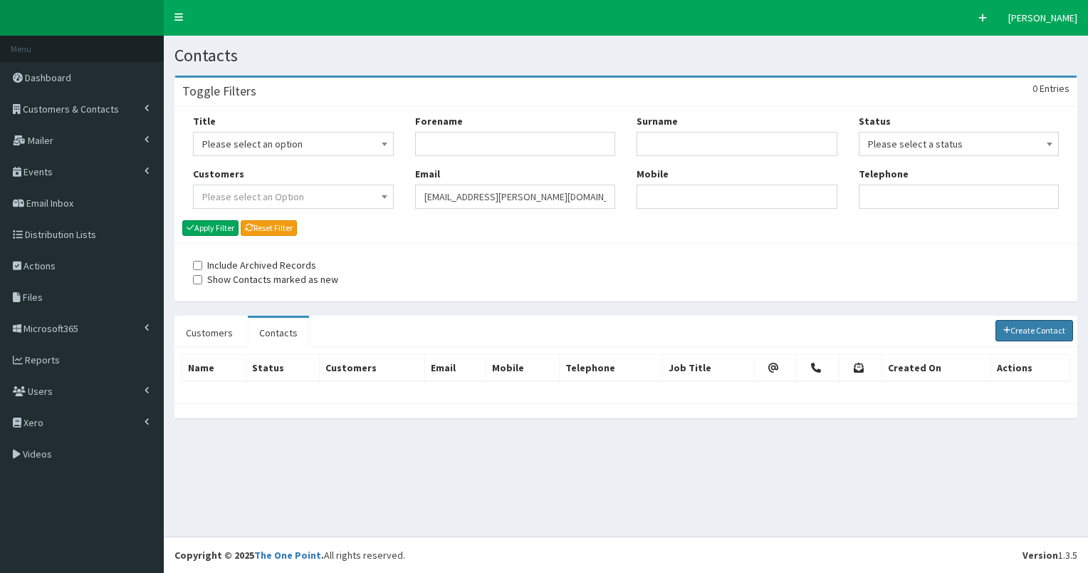
click at [1028, 325] on link "Create Contact" at bounding box center [1035, 330] width 78 height 21
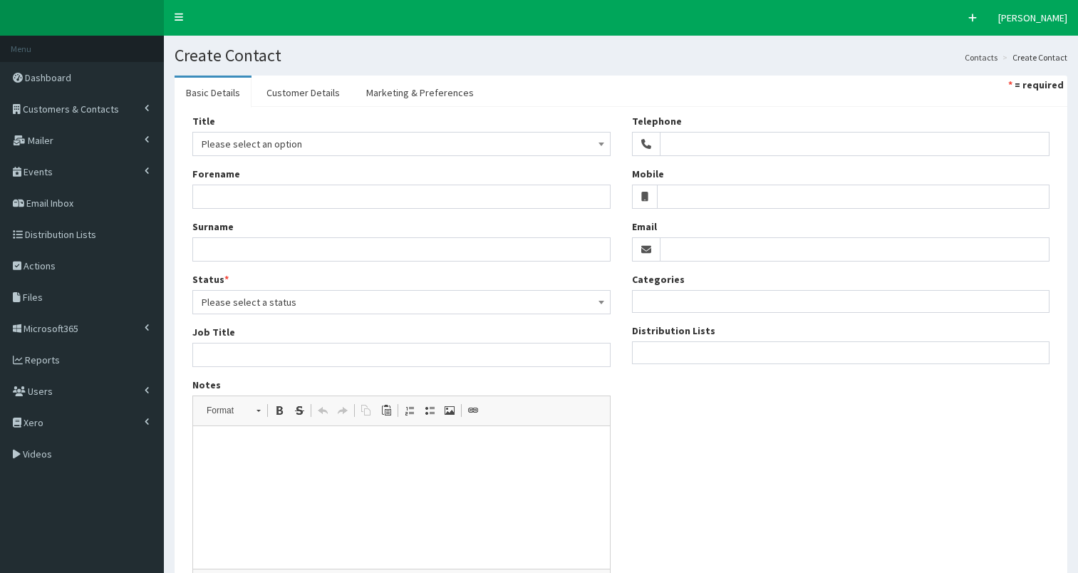
select select
click at [697, 248] on input "Email" at bounding box center [854, 249] width 390 height 24
paste input "[PERSON_NAME], Personal Advisor – [EMAIL_ADDRESS][PERSON_NAME][DOMAIN_NAME]"
type input "[EMAIL_ADDRESS][PERSON_NAME][DOMAIN_NAME]"
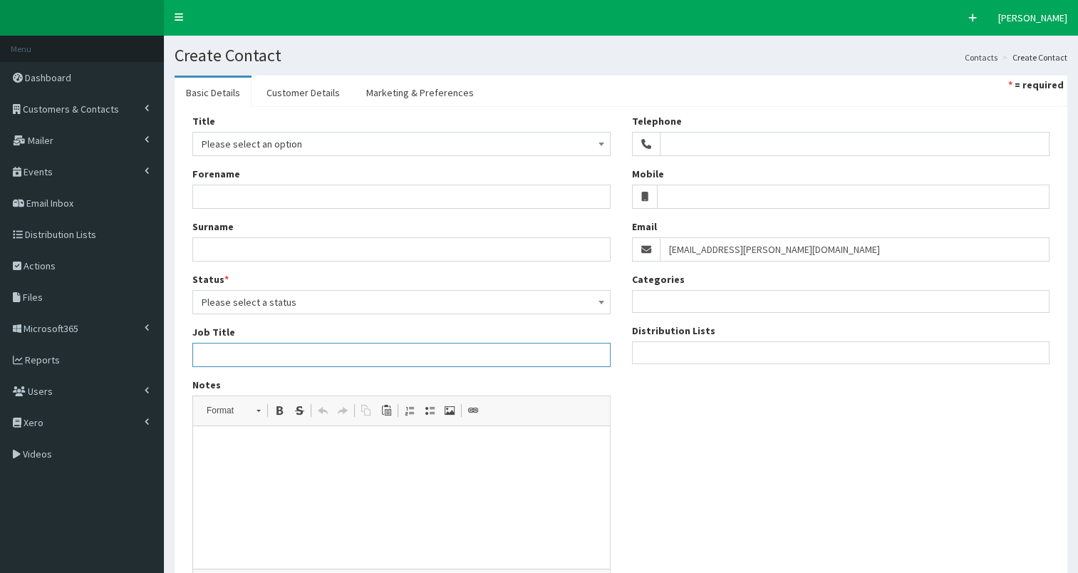
click at [308, 348] on input "Job Title" at bounding box center [401, 355] width 418 height 24
paste input "Phil Morris, Personal Advisor – phil.morris@hullcc.gov.uk"
click at [197, 356] on input "Phil Morris, Personal Advisor – phil.morris@hullcc.gov.uk" at bounding box center [401, 355] width 418 height 24
click at [271, 357] on input "Personal Advisor – phil.morris@hullcc.gov.uk" at bounding box center [401, 355] width 418 height 24
type input "Personal Advisor"
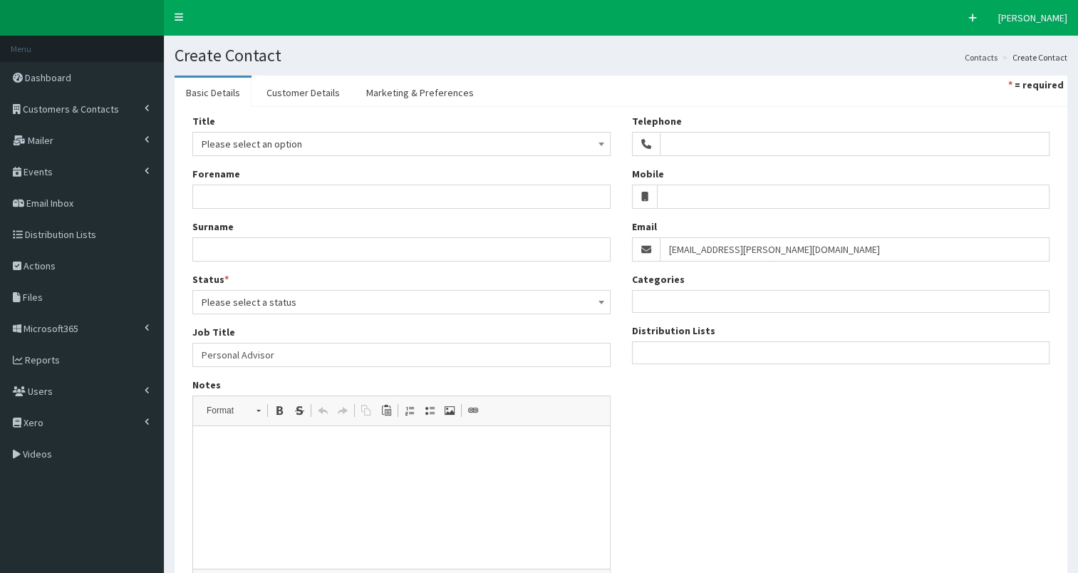
click at [268, 147] on span "Please select an option" at bounding box center [402, 144] width 400 height 20
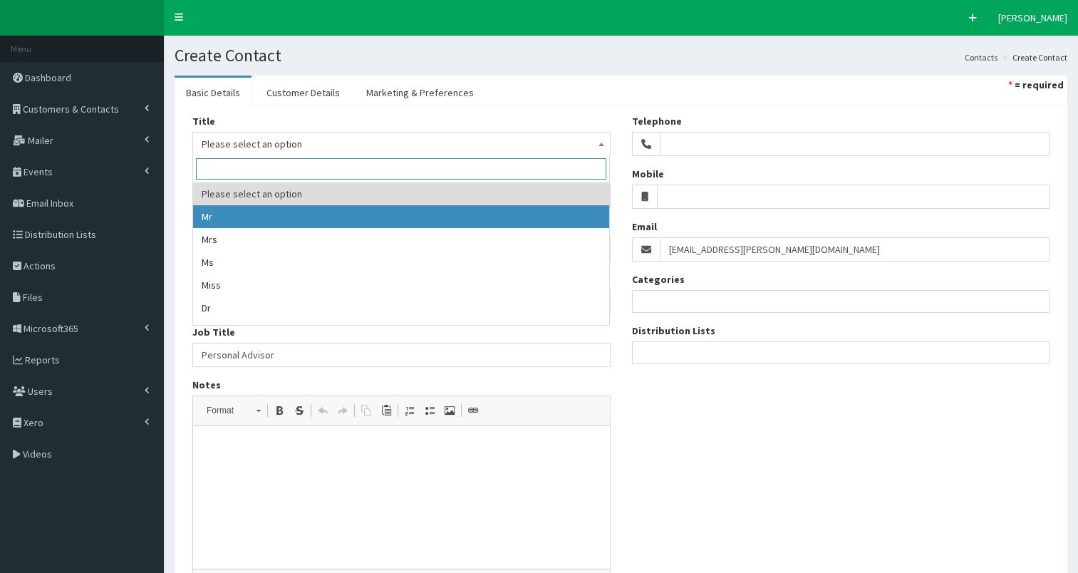
drag, startPoint x: 265, startPoint y: 222, endPoint x: 236, endPoint y: 202, distance: 34.8
select select "1"
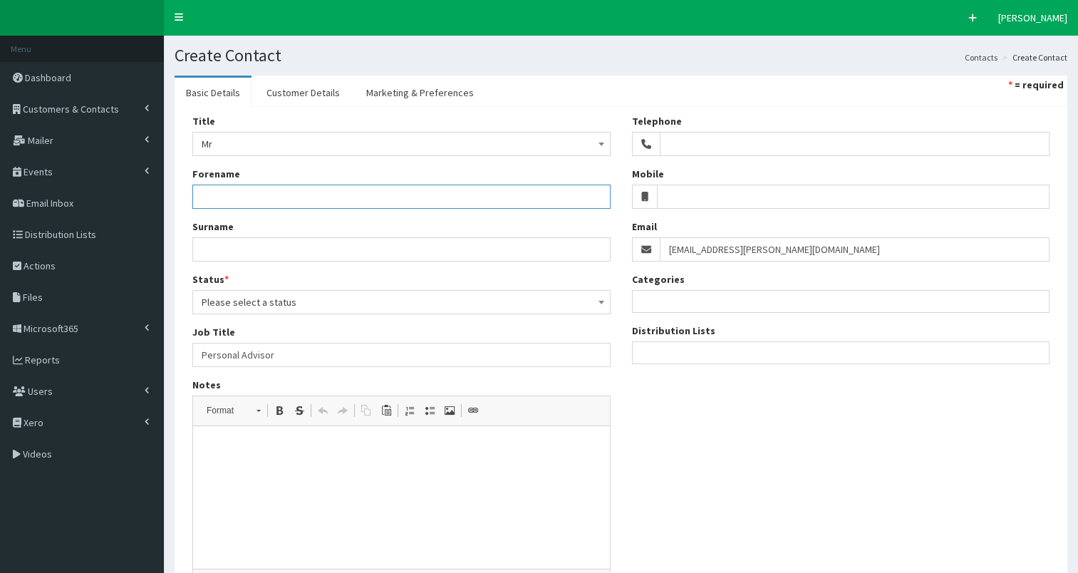
click at [236, 198] on input "Forename" at bounding box center [401, 196] width 418 height 24
type input "Phil"
click at [205, 242] on input "Surname" at bounding box center [401, 249] width 418 height 24
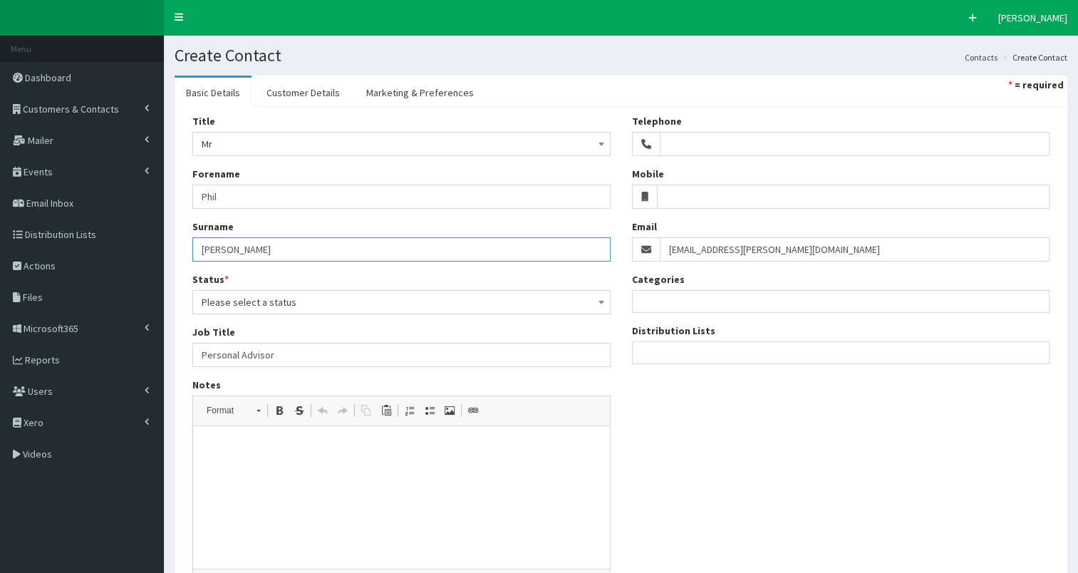
type input "Morris"
click at [287, 305] on span "Please select a status" at bounding box center [402, 302] width 400 height 20
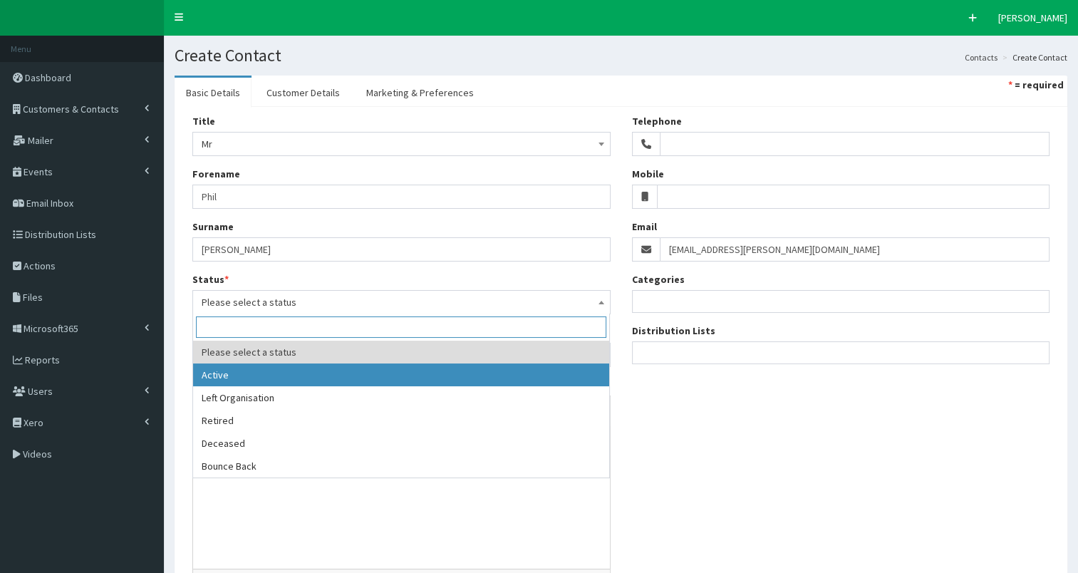
select select "1"
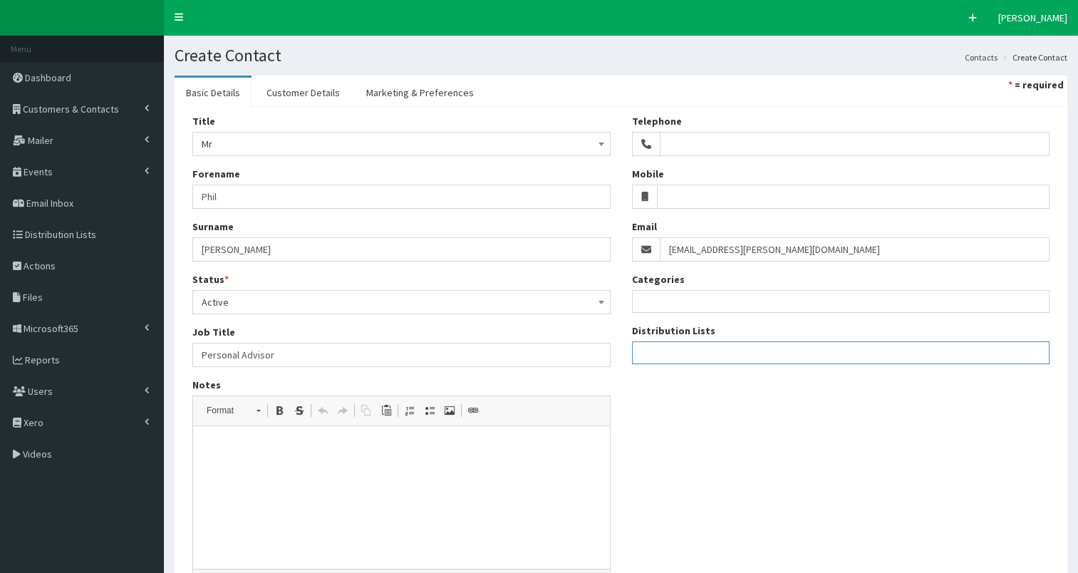
click at [670, 350] on ul at bounding box center [840, 351] width 417 height 18
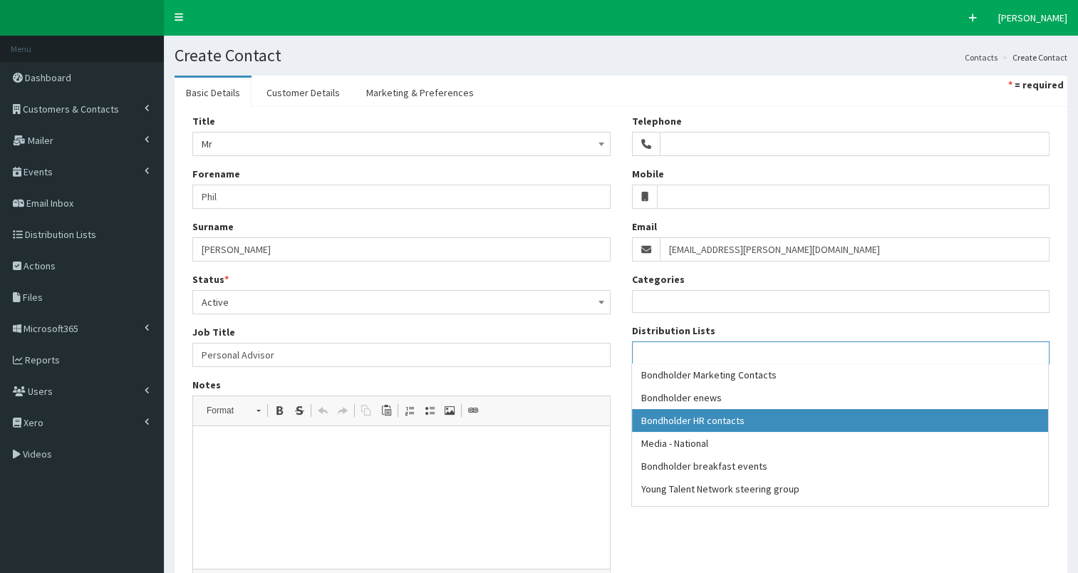
select select "79"
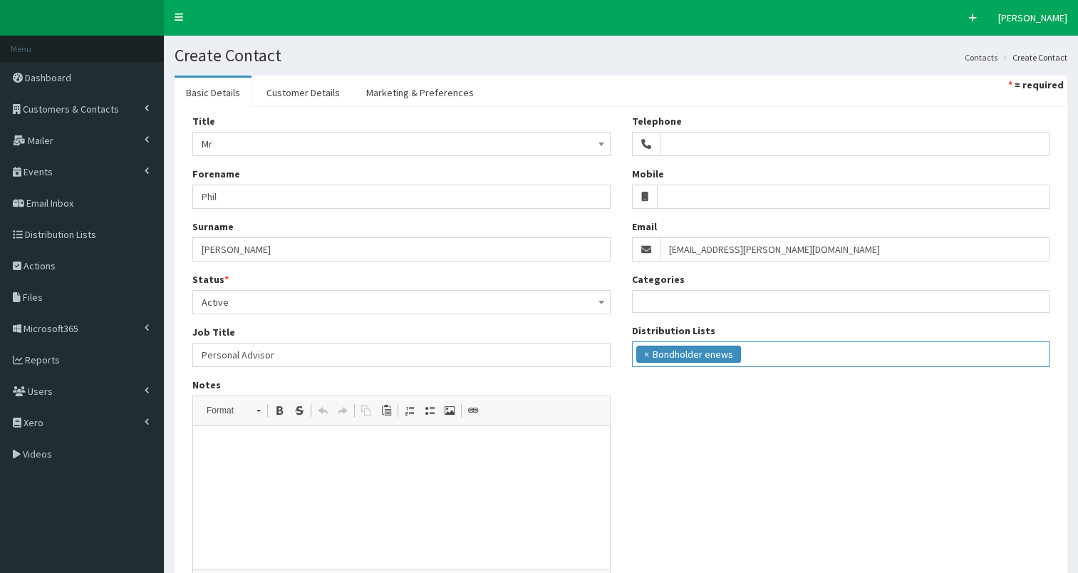
scroll to position [13, 0]
click at [791, 356] on ul "× Bondholder enews" at bounding box center [840, 352] width 417 height 21
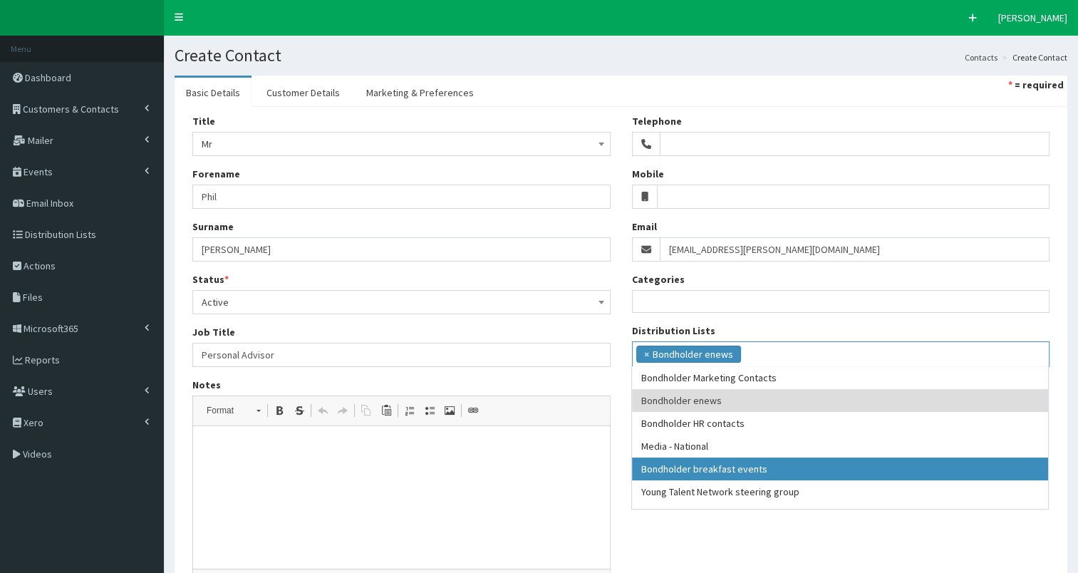
drag, startPoint x: 748, startPoint y: 470, endPoint x: 923, endPoint y: 357, distance: 208.0
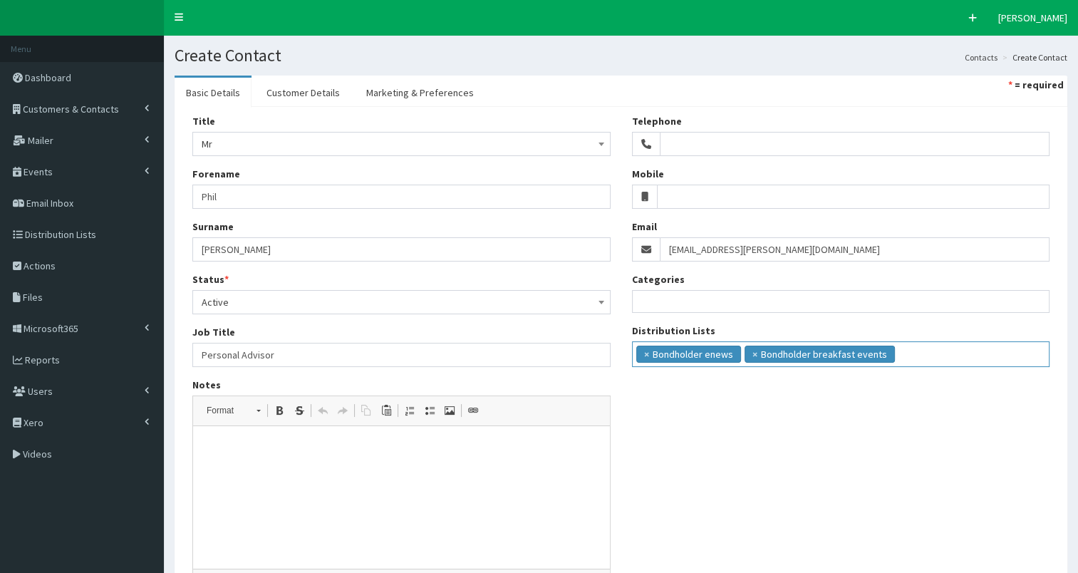
click at [919, 356] on ul "× Bondholder enews × Bondholder breakfast events" at bounding box center [840, 352] width 417 height 21
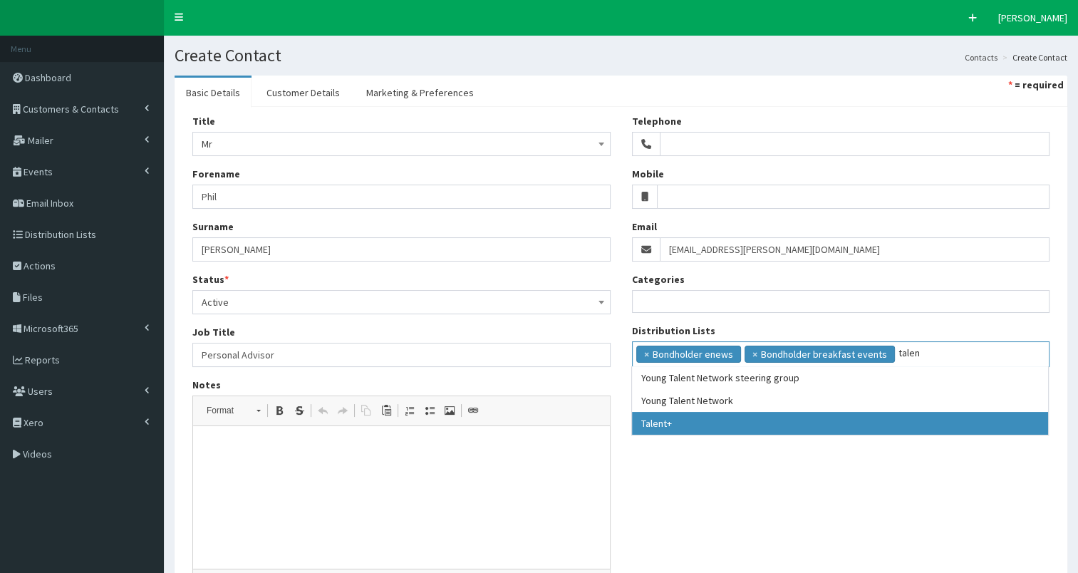
type input "talen"
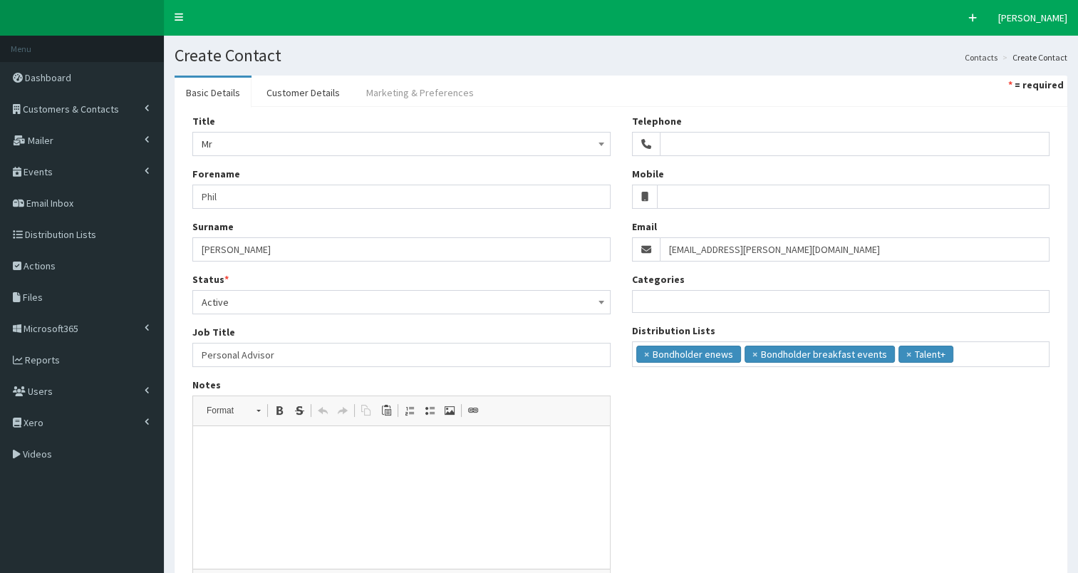
click at [414, 87] on link "Marketing & Preferences" at bounding box center [420, 93] width 130 height 30
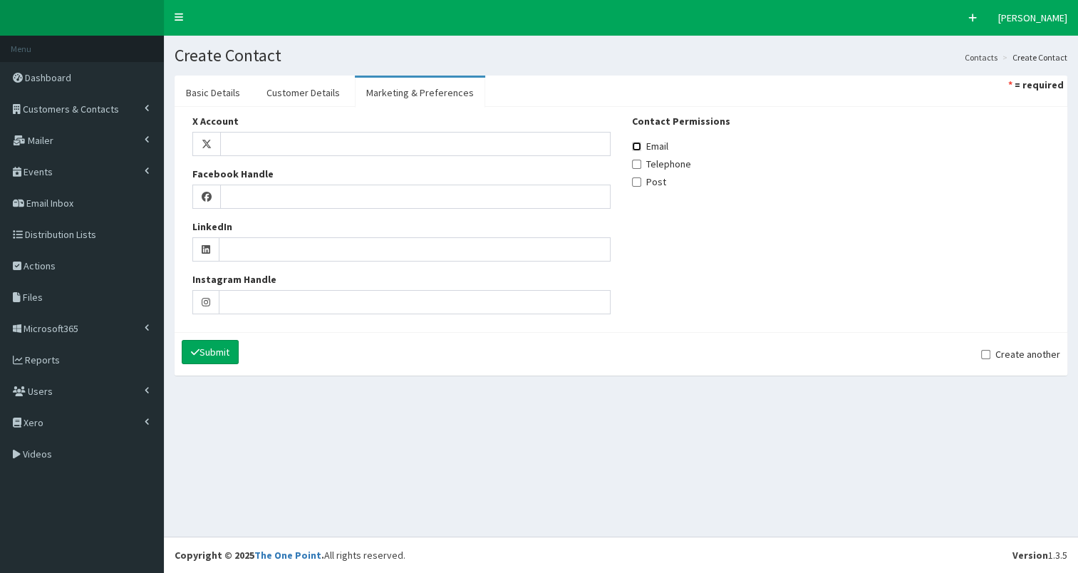
click at [637, 145] on input "Email" at bounding box center [636, 146] width 9 height 9
checkbox input "true"
click at [311, 88] on link "Customer Details" at bounding box center [303, 93] width 96 height 30
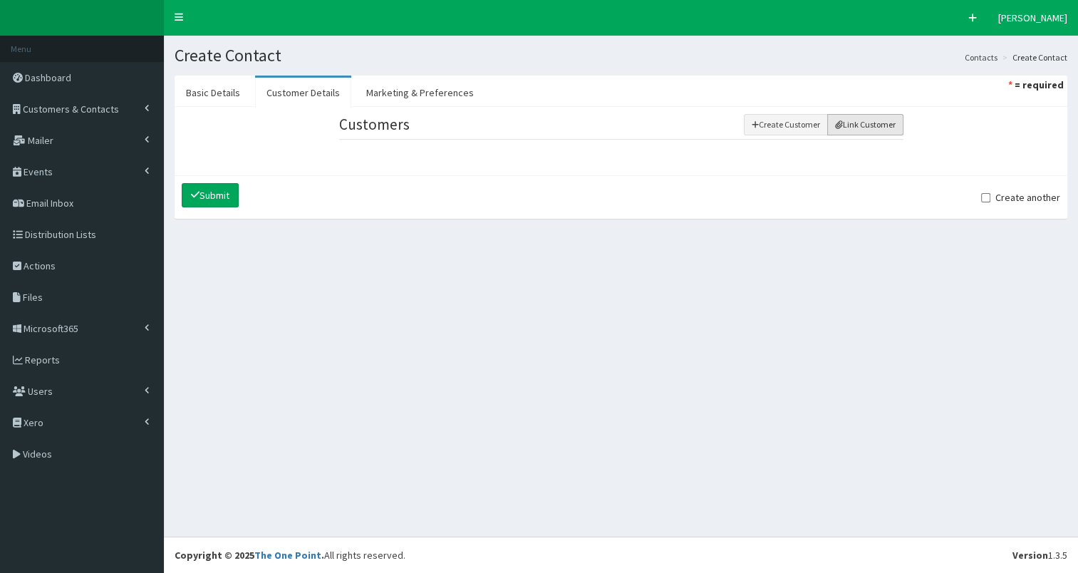
click at [875, 128] on button "Link Customer" at bounding box center [865, 124] width 76 height 21
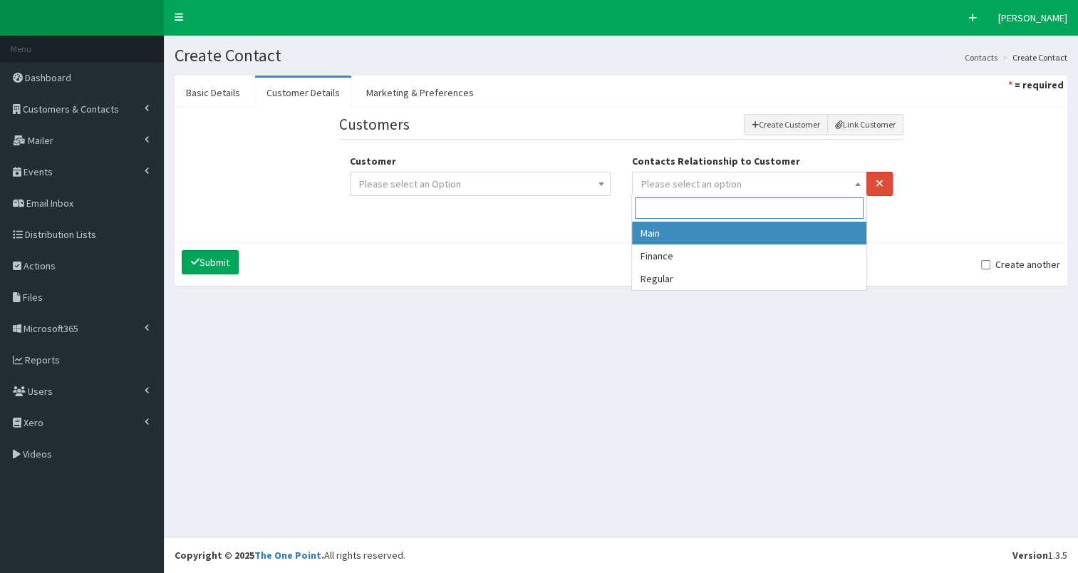
drag, startPoint x: 849, startPoint y: 146, endPoint x: 709, endPoint y: 270, distance: 186.7
click at [754, 192] on span "Please select an option" at bounding box center [749, 184] width 217 height 20
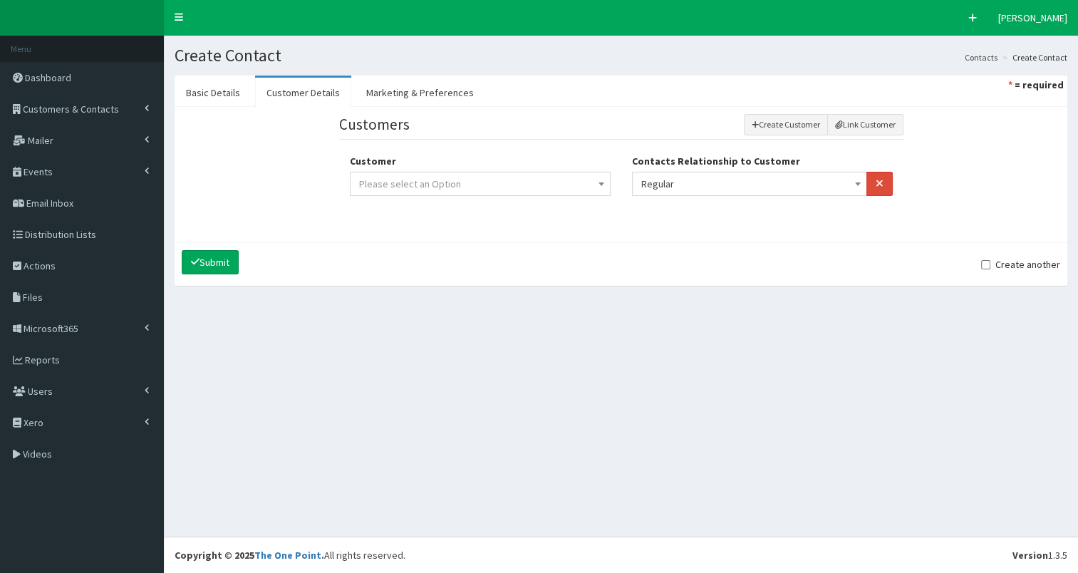
select select "3"
click at [520, 187] on span "Please select an Option" at bounding box center [480, 184] width 242 height 20
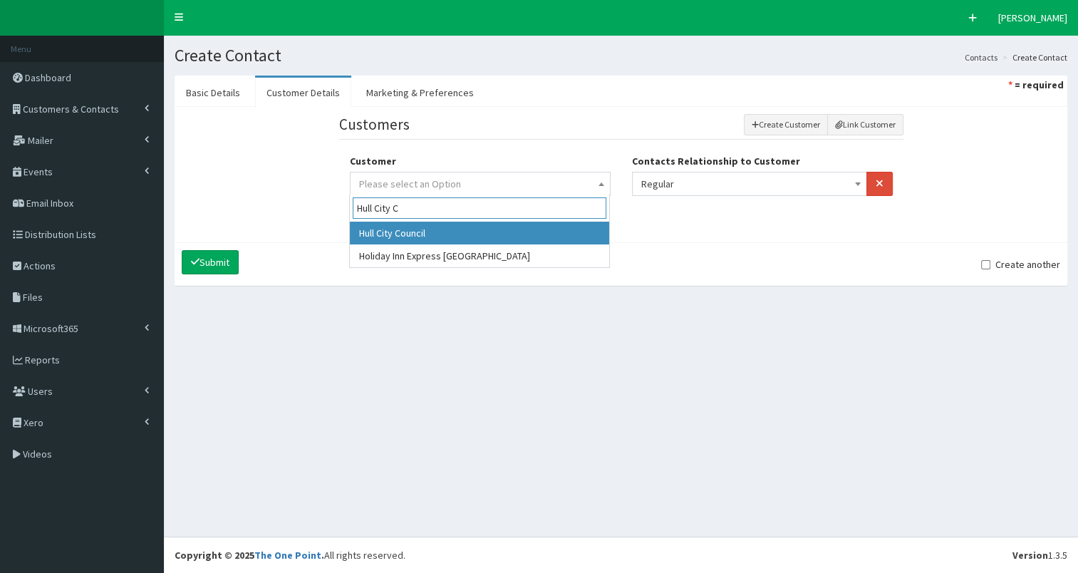
type input "Hull City C"
select select "324"
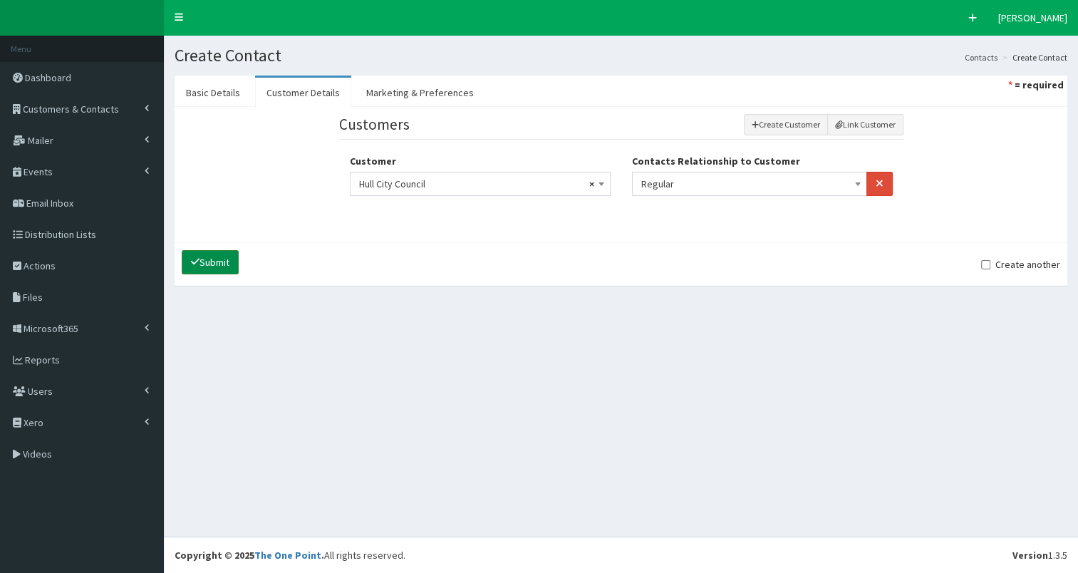
click at [216, 259] on button "Submit" at bounding box center [210, 262] width 57 height 24
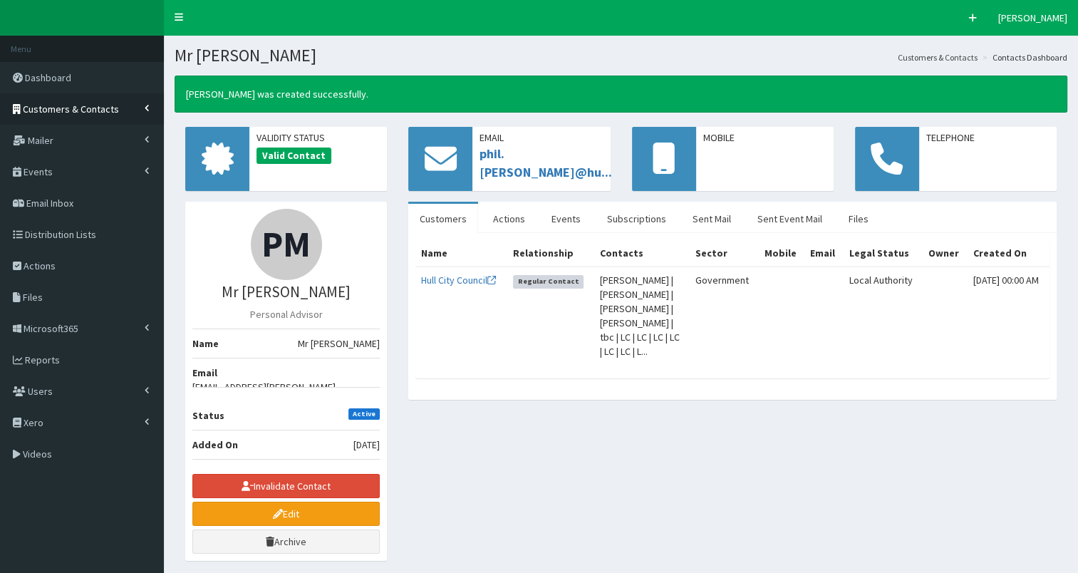
click at [71, 109] on span "Customers & Contacts" at bounding box center [71, 109] width 96 height 13
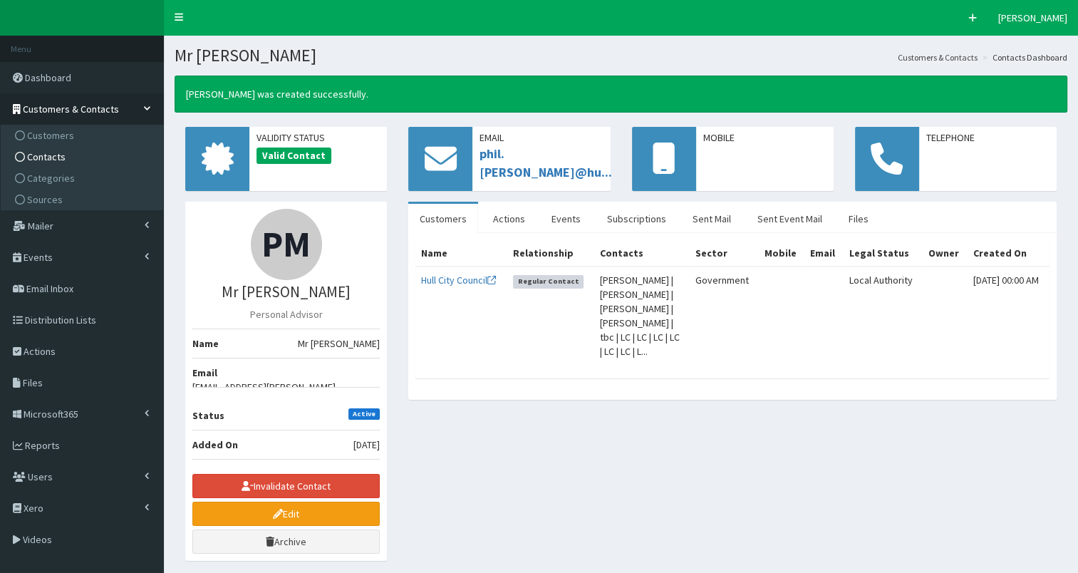
click at [58, 155] on span "Contacts" at bounding box center [46, 156] width 38 height 13
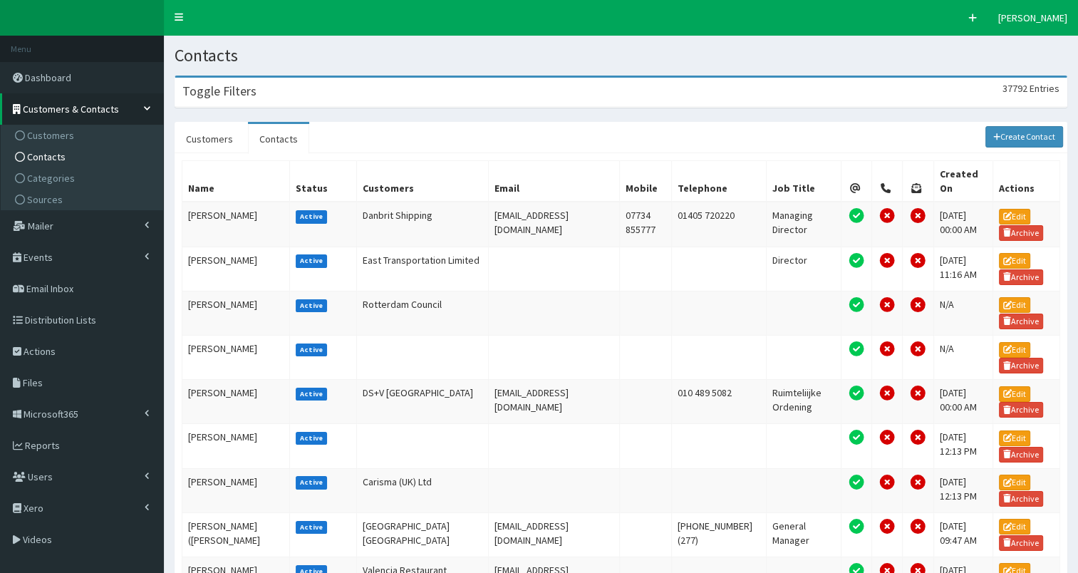
click at [356, 91] on div "Toggle Filters 37792 Entries" at bounding box center [620, 92] width 891 height 29
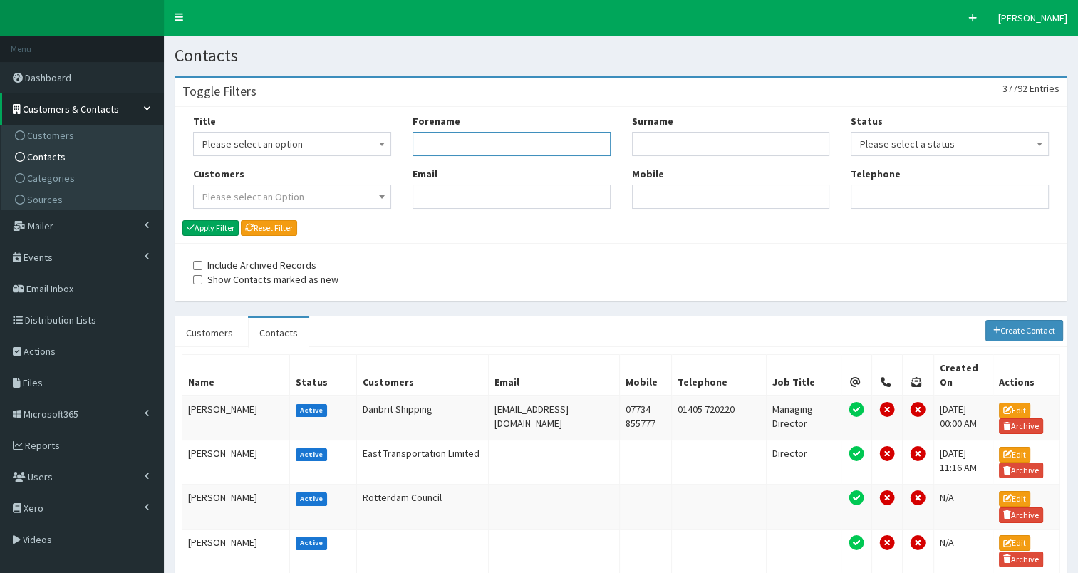
click at [498, 145] on input "Forename" at bounding box center [511, 144] width 198 height 24
type input "[PERSON_NAME]"
type input "mac"
click at [222, 231] on button "Apply Filter" at bounding box center [210, 228] width 56 height 16
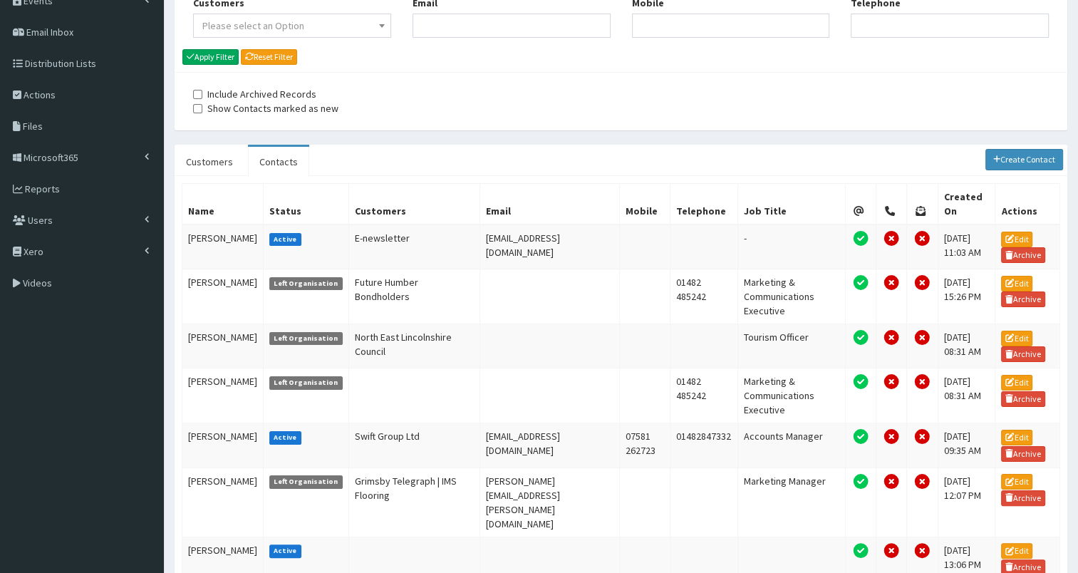
scroll to position [256, 0]
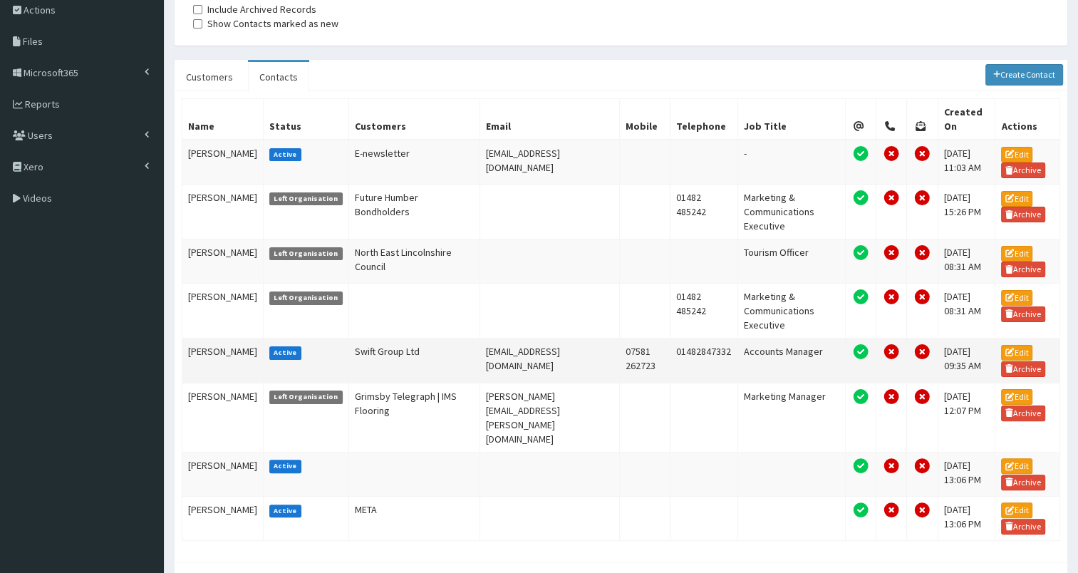
drag, startPoint x: 464, startPoint y: 354, endPoint x: 598, endPoint y: 360, distance: 134.8
click at [598, 360] on td "[EMAIL_ADDRESS][DOMAIN_NAME]" at bounding box center [550, 360] width 140 height 44
copy td "[EMAIL_ADDRESS][DOMAIN_NAME]"
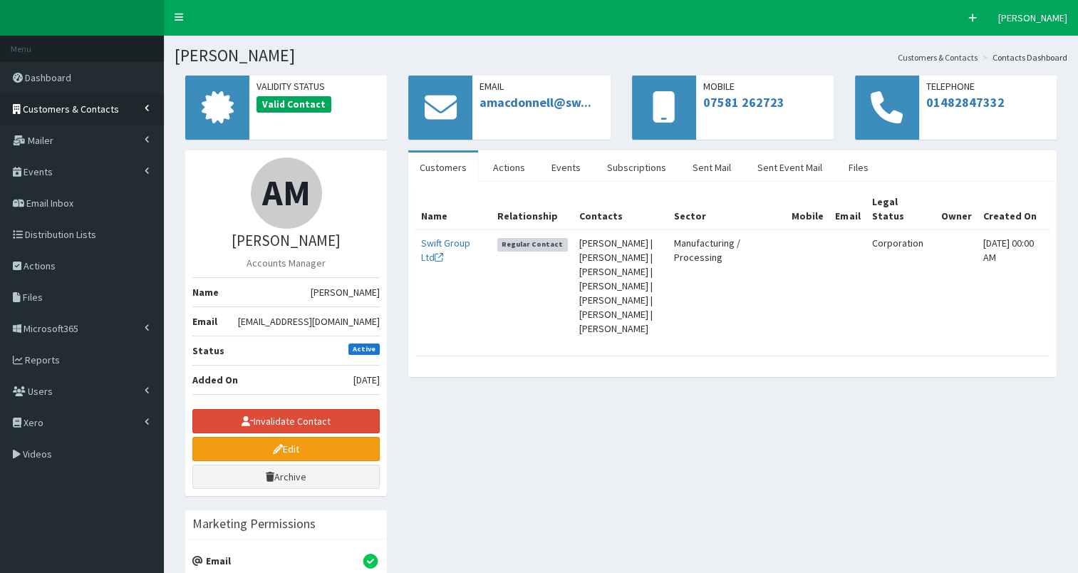
click at [54, 111] on span "Customers & Contacts" at bounding box center [71, 109] width 96 height 13
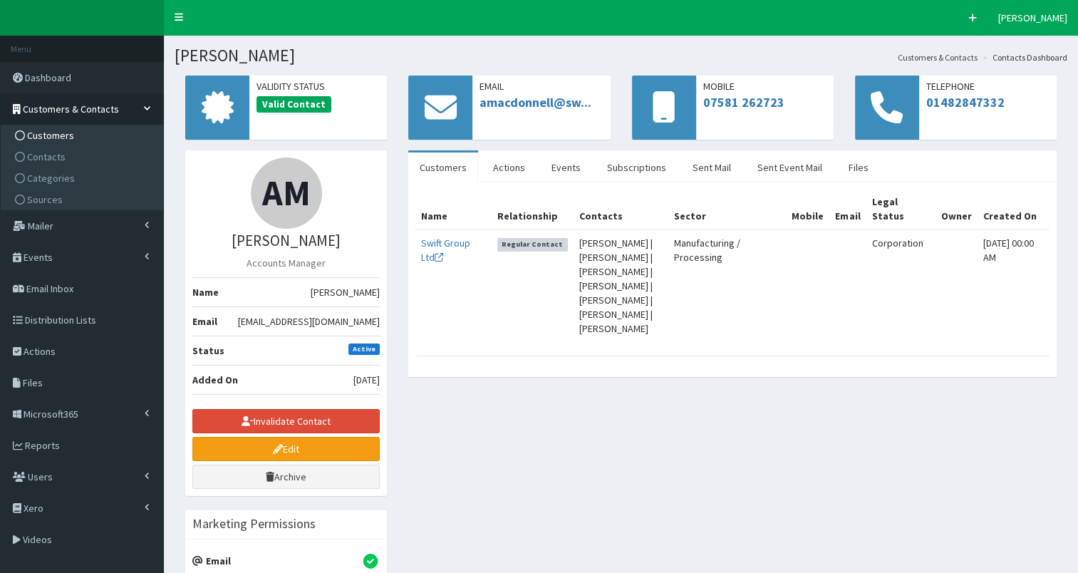
click at [43, 136] on span "Customers" at bounding box center [50, 135] width 47 height 13
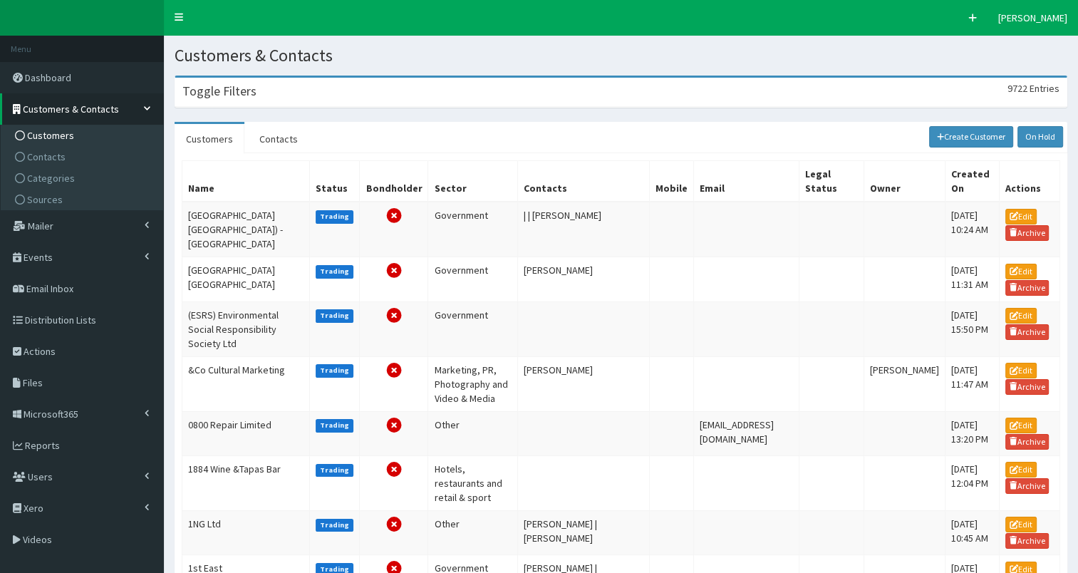
drag, startPoint x: 0, startPoint y: 0, endPoint x: 225, endPoint y: 90, distance: 242.3
click at [225, 88] on h3 "Toggle Filters" at bounding box center [219, 91] width 74 height 13
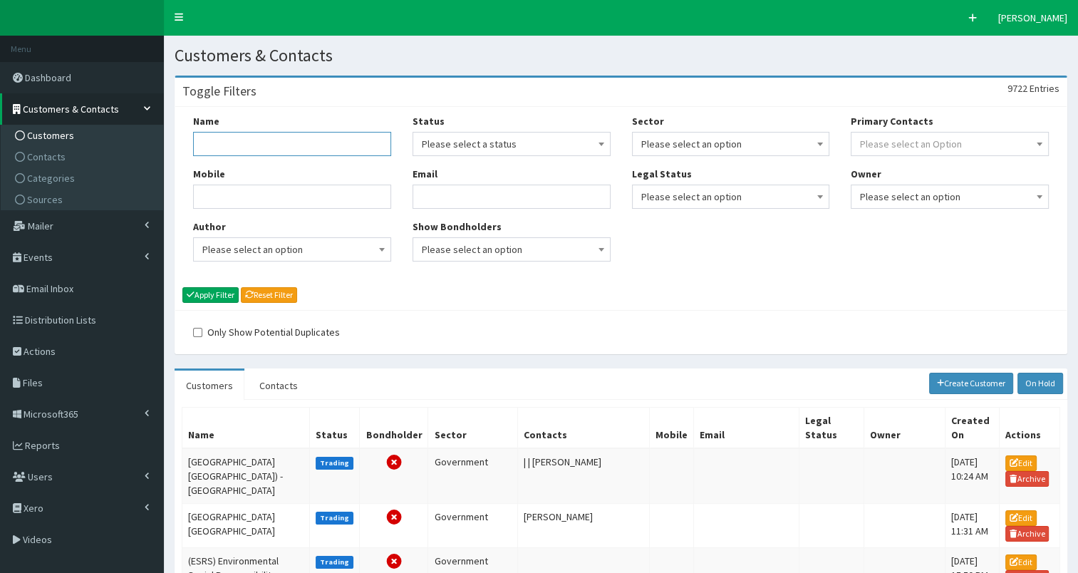
click at [209, 145] on input "Name" at bounding box center [292, 144] width 198 height 24
type input "aak"
click at [218, 298] on button "Apply Filter" at bounding box center [210, 295] width 56 height 16
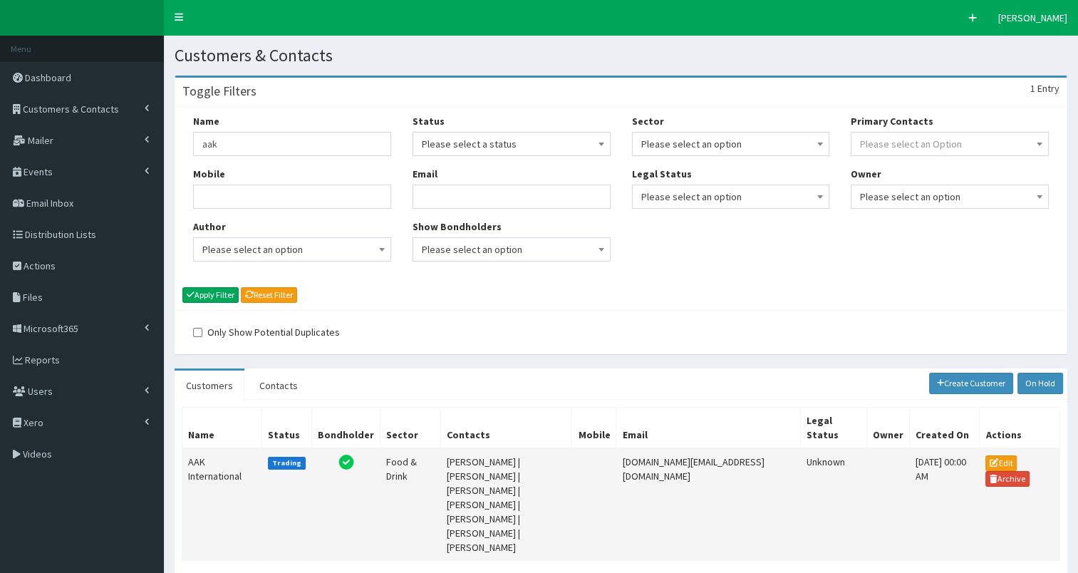
click at [205, 448] on td "AAK International" at bounding box center [222, 504] width 80 height 113
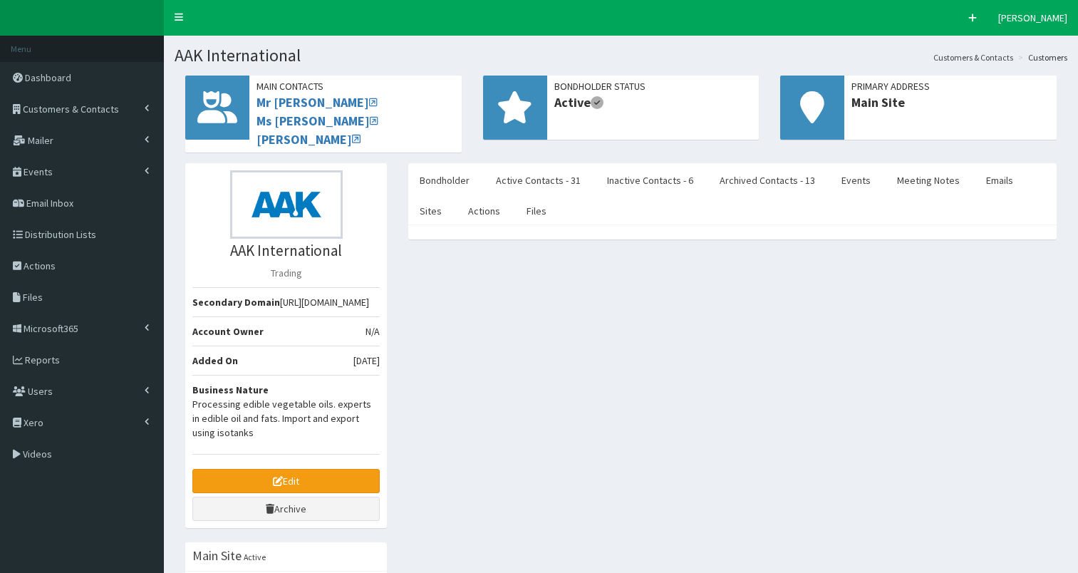
select select "50"
click at [535, 179] on link "Active Contacts - 31" at bounding box center [538, 180] width 108 height 30
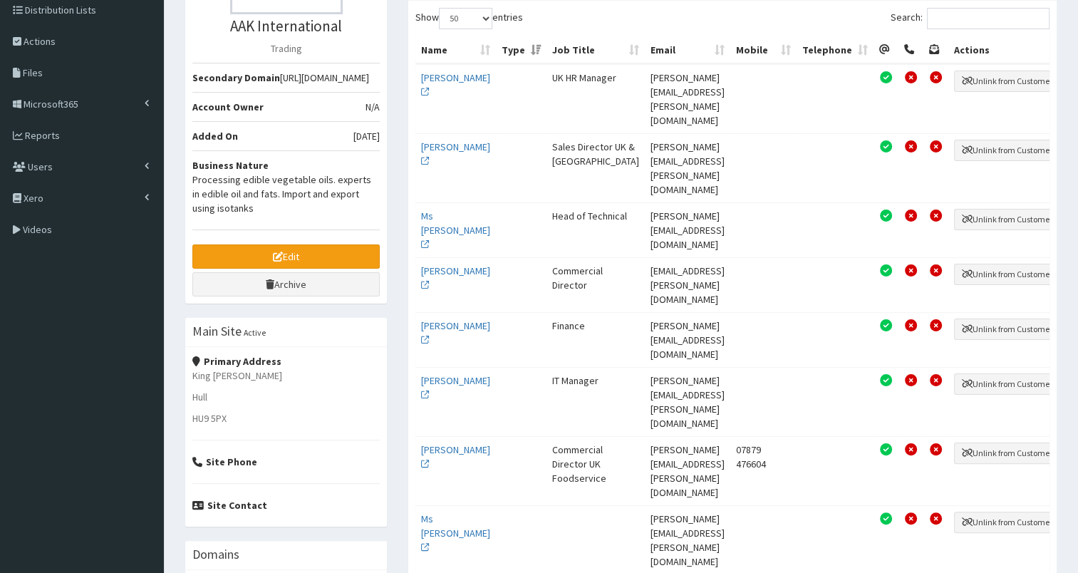
scroll to position [233, 0]
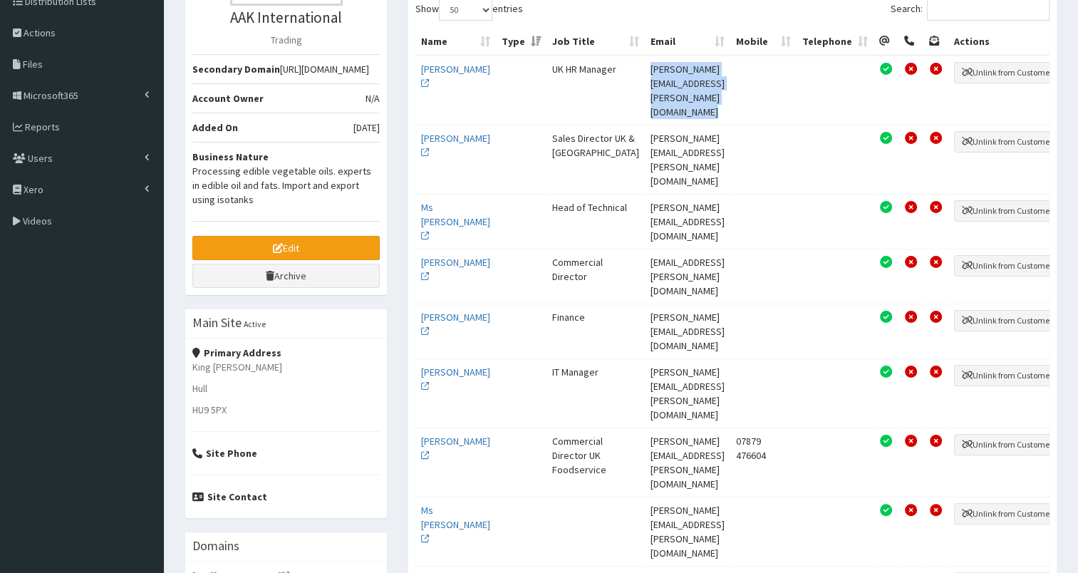
drag, startPoint x: 609, startPoint y: 66, endPoint x: 740, endPoint y: 70, distance: 131.1
click at [740, 70] on tr "Ms Jenny Allott UK HR Manager Jennifer.Allott@aak.com Unlink from Customer" at bounding box center [740, 90] width 650 height 69
copy td "Jennifer.Allott@aak.com"
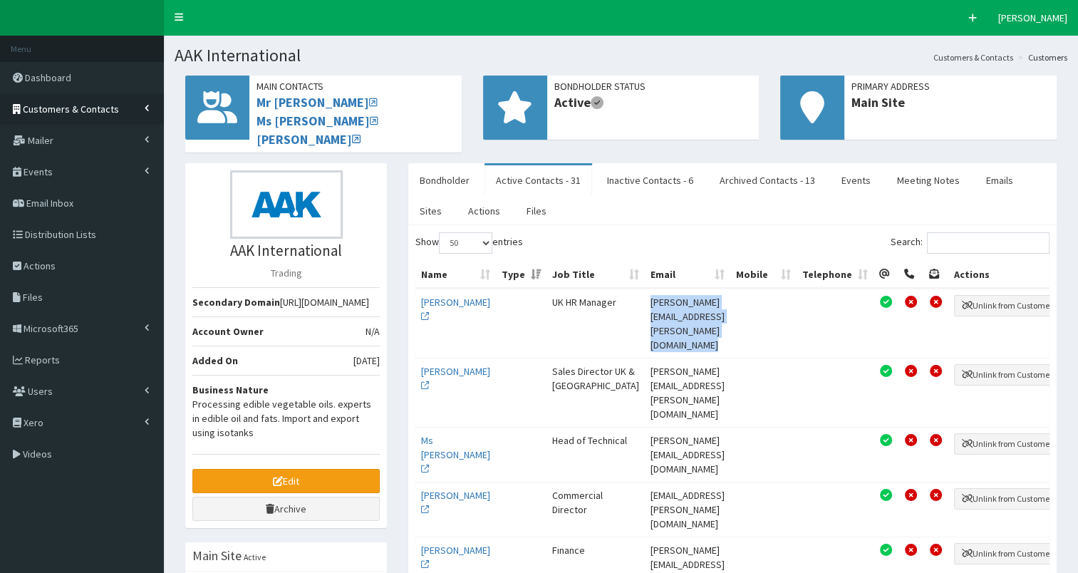
click at [68, 108] on span "Customers & Contacts" at bounding box center [71, 109] width 96 height 13
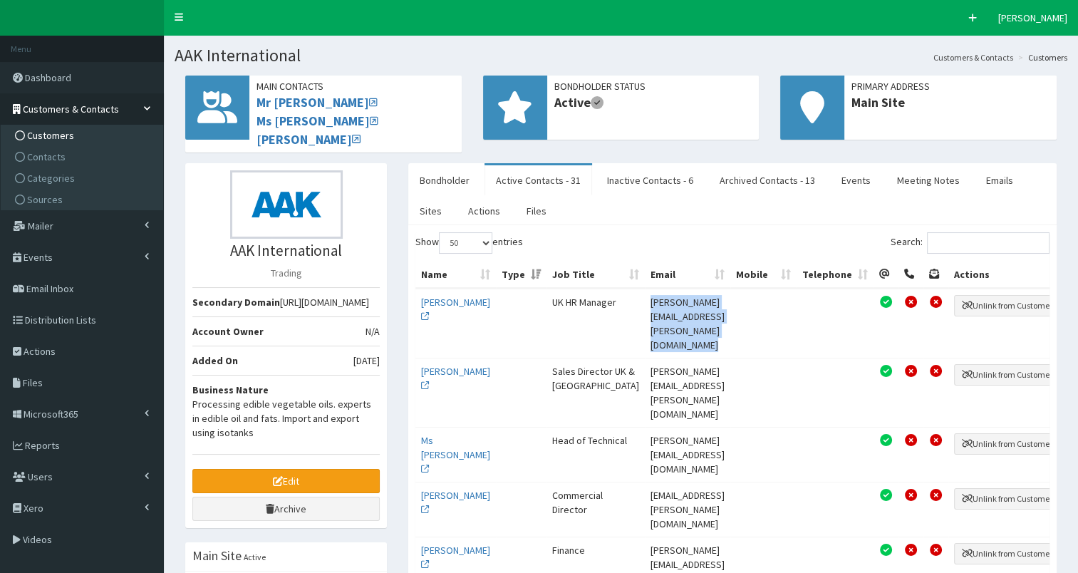
click at [51, 130] on span "Customers" at bounding box center [50, 135] width 47 height 13
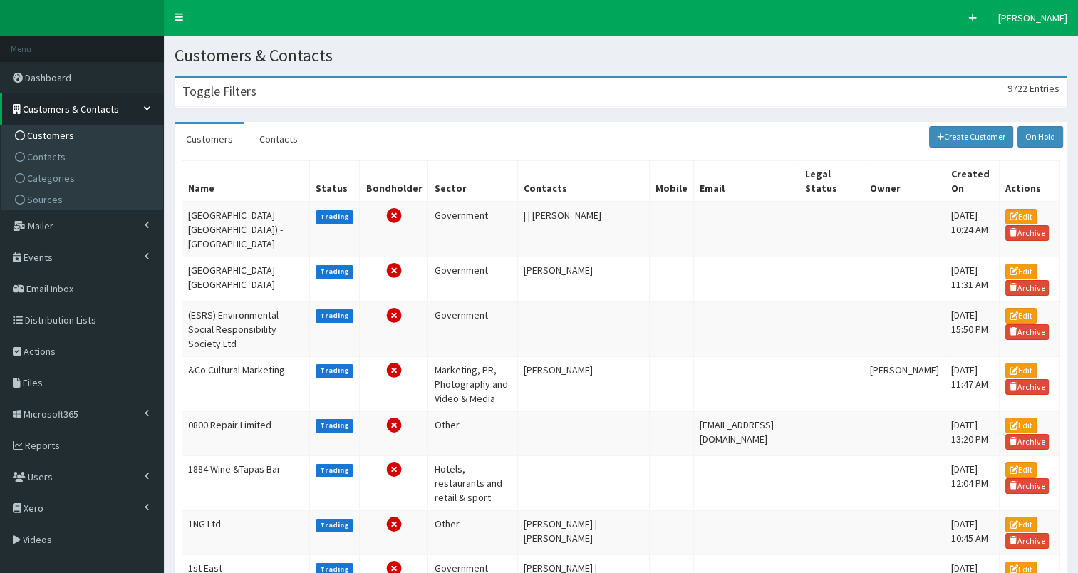
click at [207, 102] on div "Toggle Filters 9722 Entries" at bounding box center [620, 92] width 891 height 29
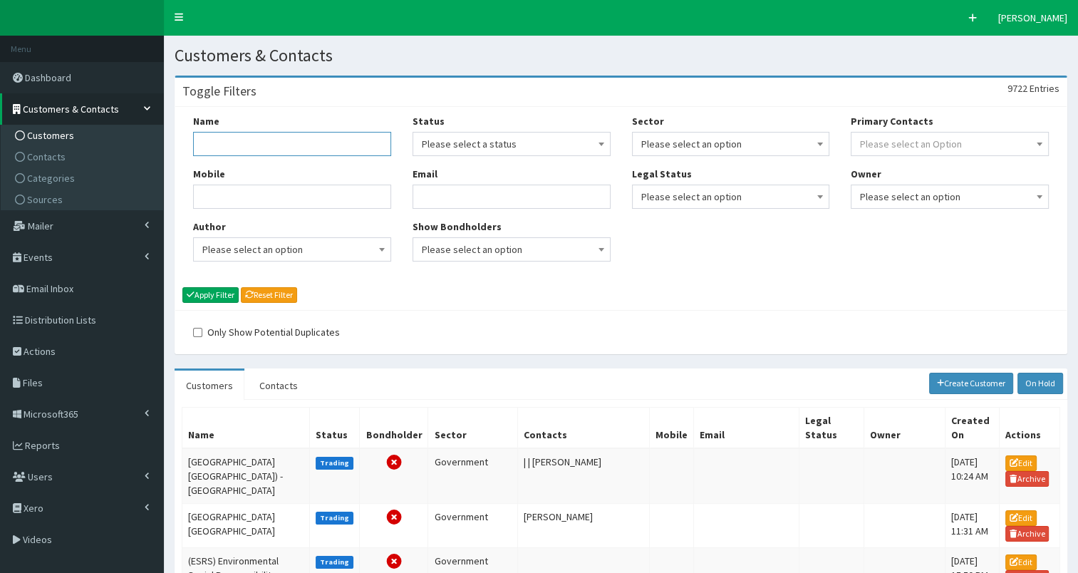
drag, startPoint x: 207, startPoint y: 102, endPoint x: 217, endPoint y: 145, distance: 44.6
click at [217, 145] on input "Name" at bounding box center [292, 144] width 198 height 24
type input "arco"
click at [218, 291] on button "Apply Filter" at bounding box center [210, 295] width 56 height 16
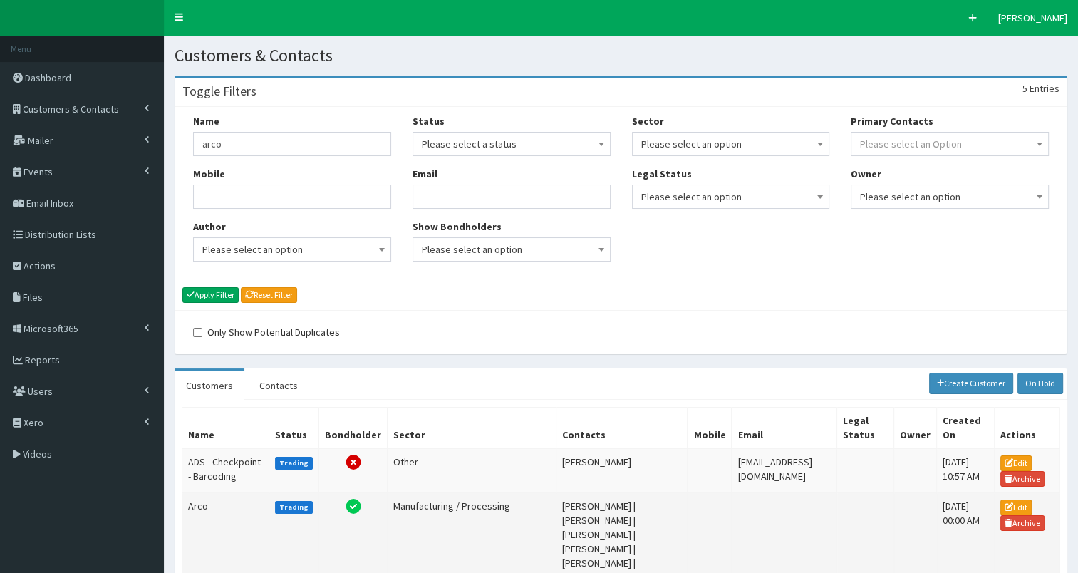
click at [194, 513] on td "Arco" at bounding box center [225, 549] width 87 height 112
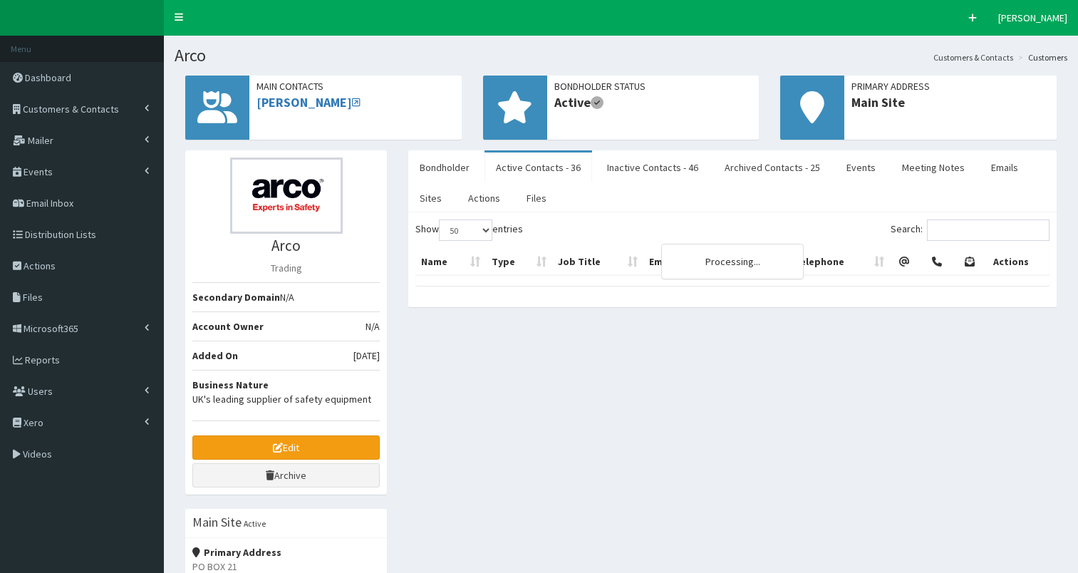
select select "50"
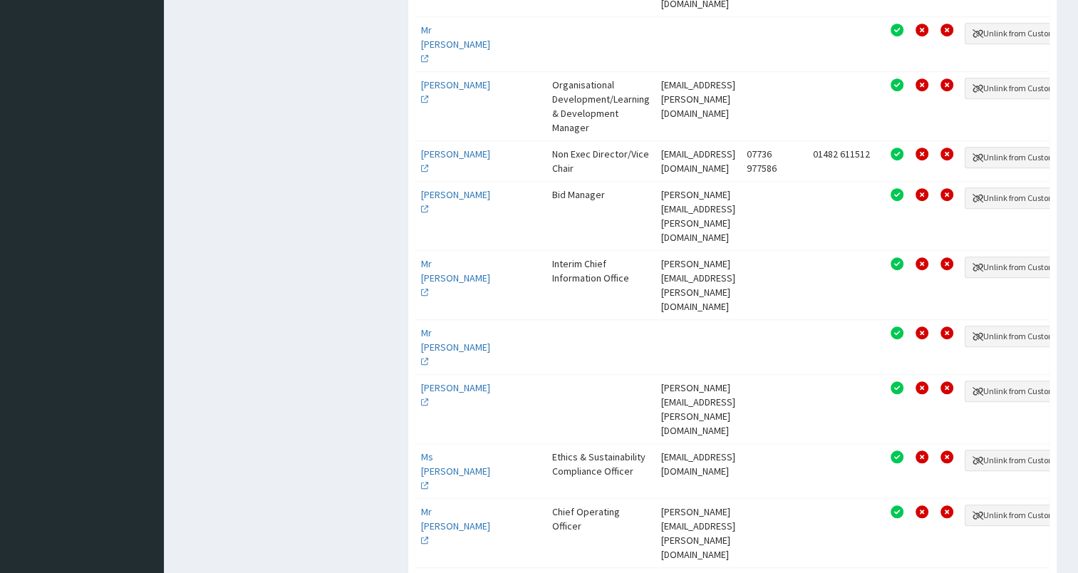
scroll to position [1028, 0]
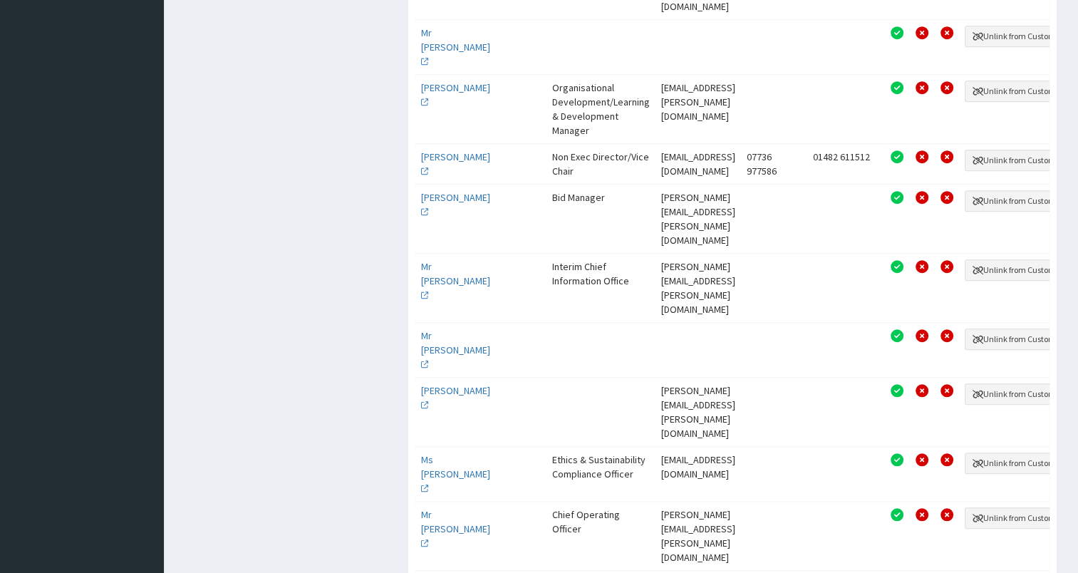
drag, startPoint x: 645, startPoint y: 422, endPoint x: 756, endPoint y: 423, distance: 111.1
copy td "emma.rhodes@arco.co.uk"
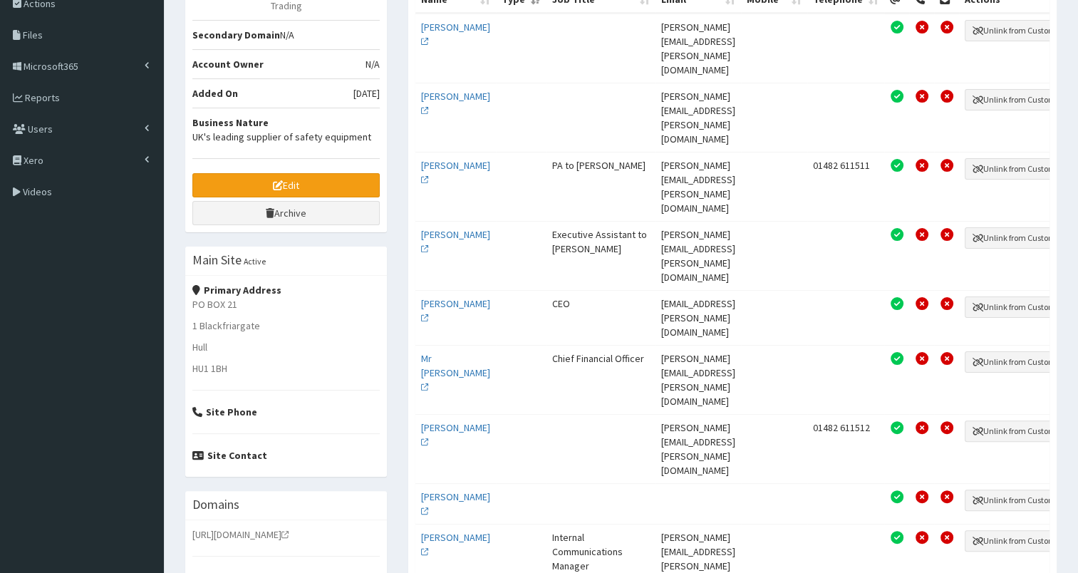
scroll to position [0, 0]
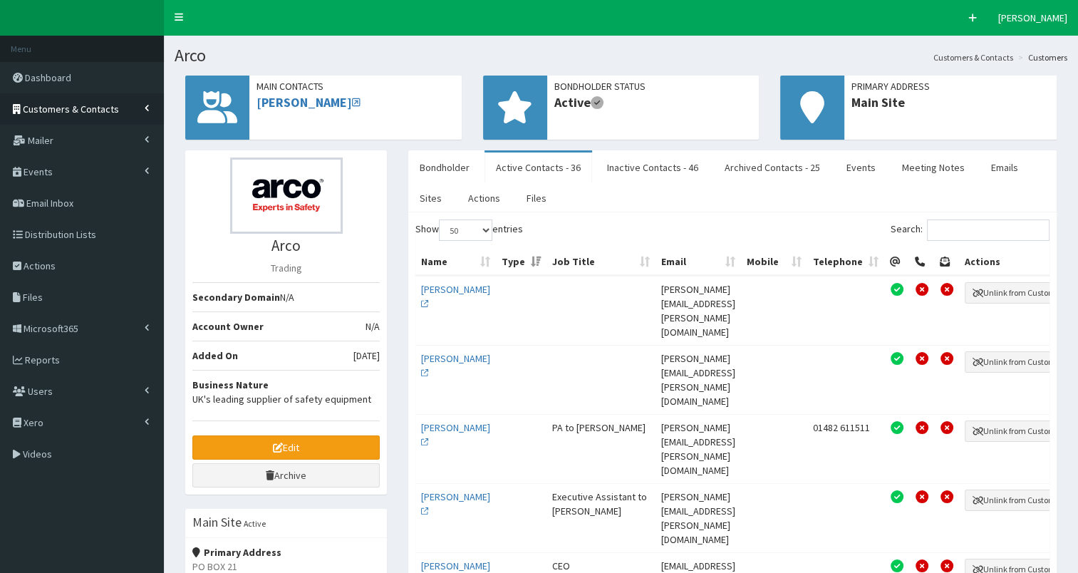
click at [82, 110] on span "Customers & Contacts" at bounding box center [71, 109] width 96 height 13
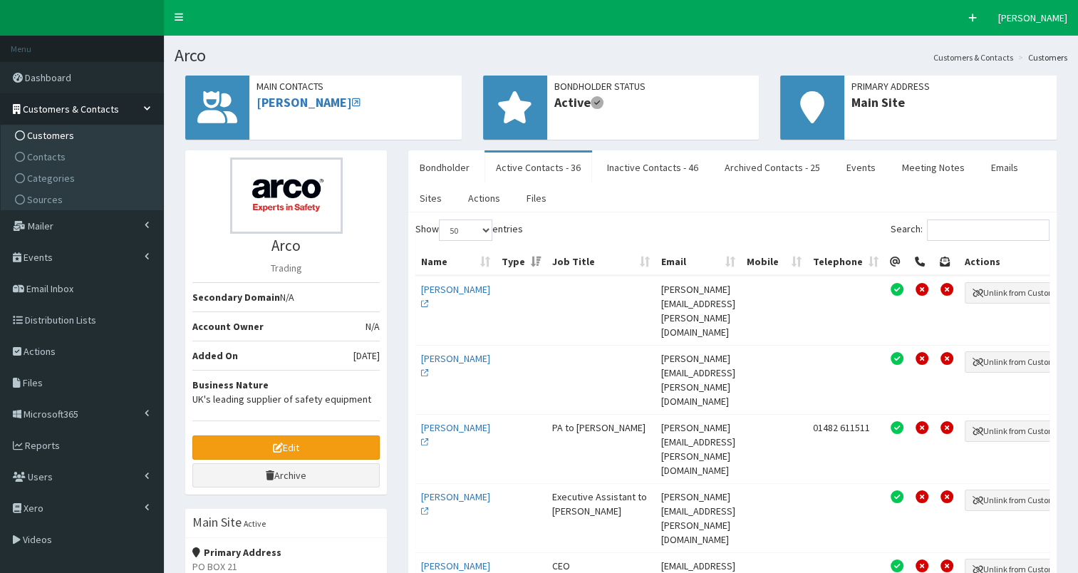
click at [58, 138] on span "Customers" at bounding box center [50, 135] width 47 height 13
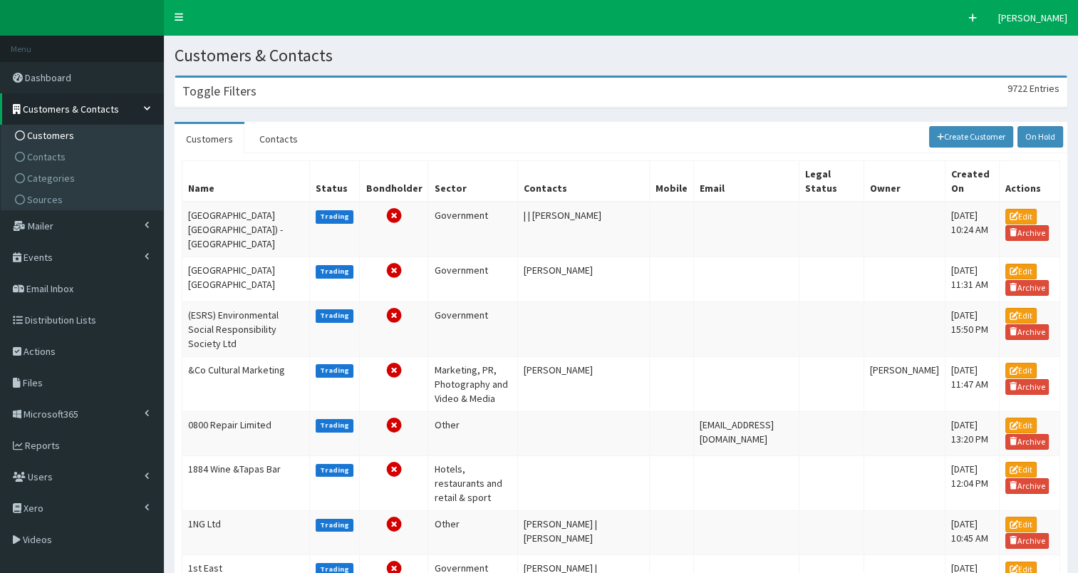
click at [205, 95] on h3 "Toggle Filters" at bounding box center [219, 91] width 74 height 13
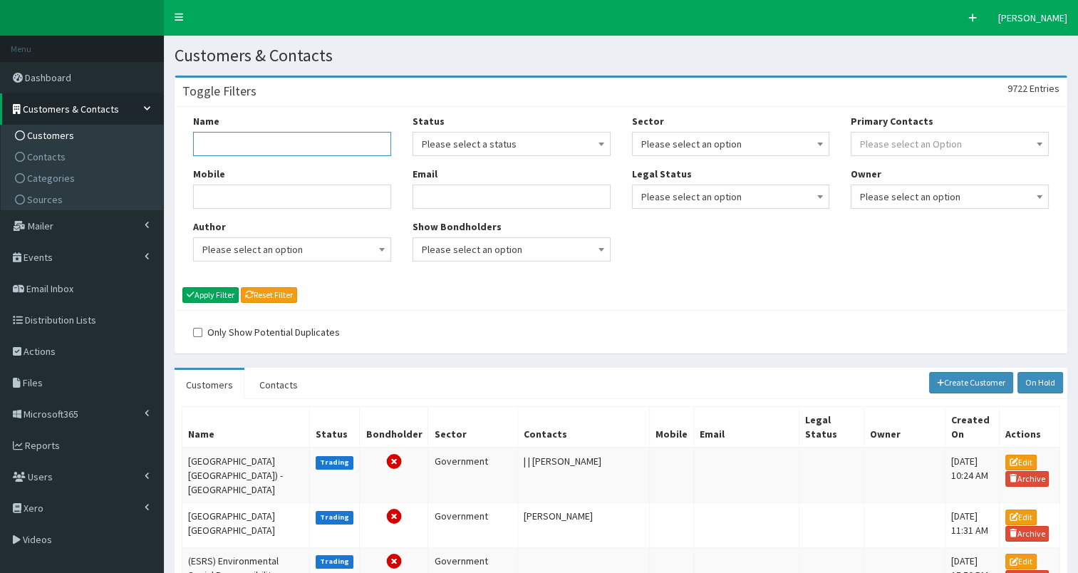
click at [228, 142] on input "Name" at bounding box center [292, 144] width 198 height 24
type input "humberside fire"
click at [204, 296] on button "Apply Filter" at bounding box center [210, 295] width 56 height 16
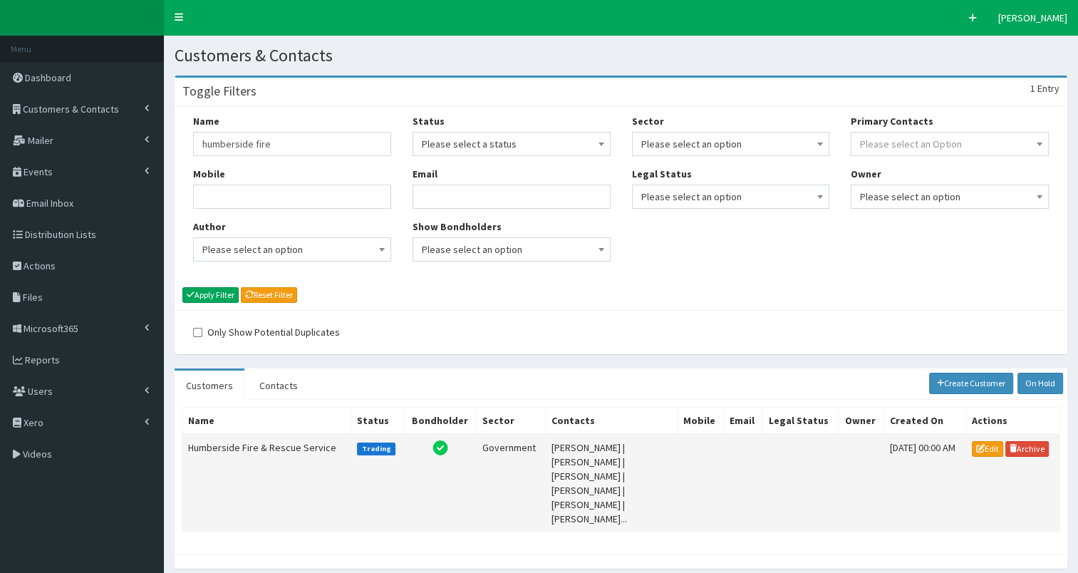
click at [254, 447] on td "Humberside Fire & Rescue Service" at bounding box center [266, 483] width 169 height 98
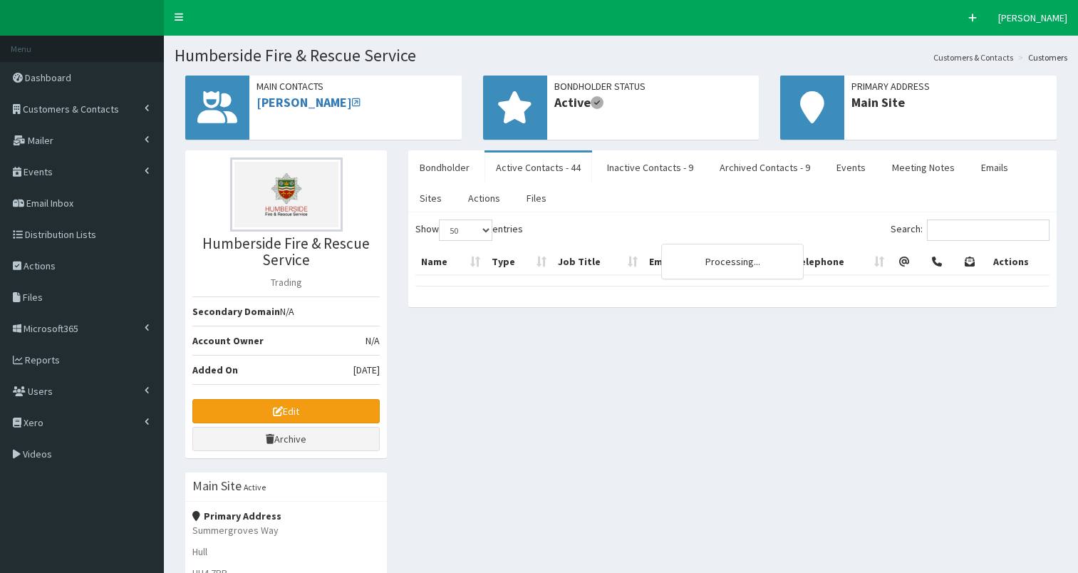
select select "50"
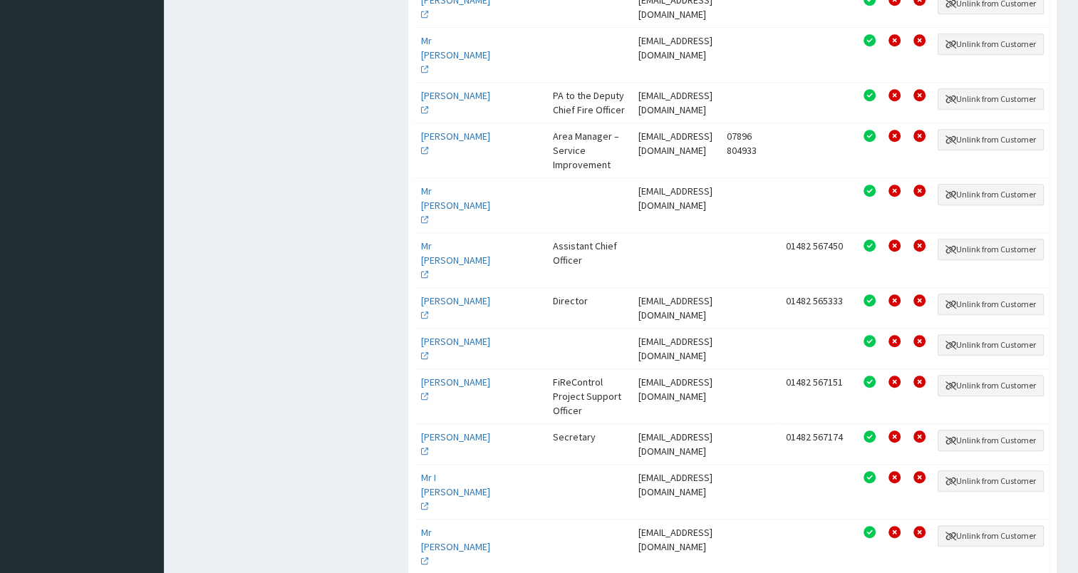
scroll to position [820, 0]
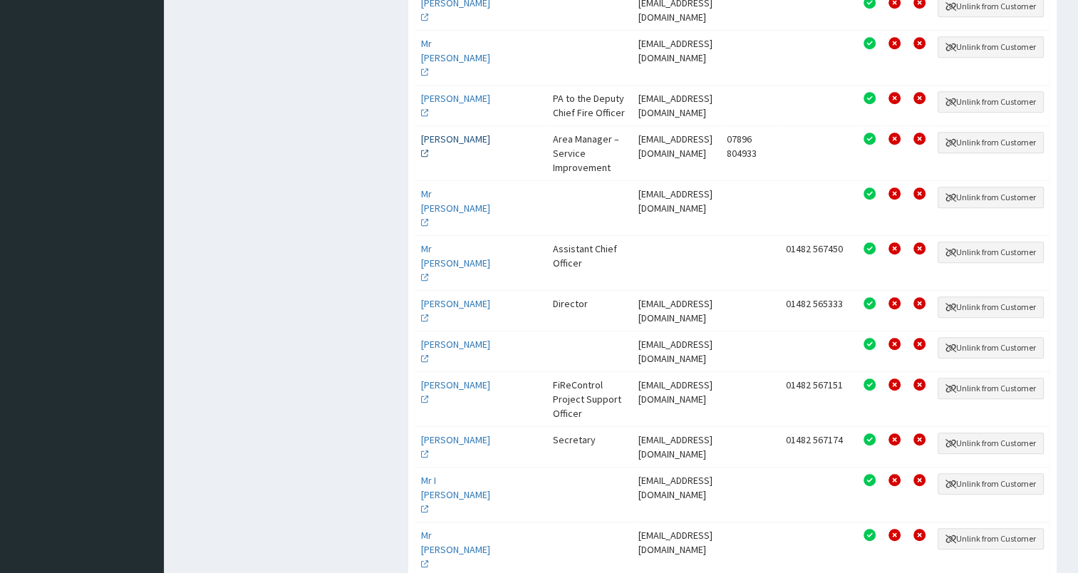
click at [444, 133] on link "Mr Steve Duffield" at bounding box center [455, 145] width 69 height 27
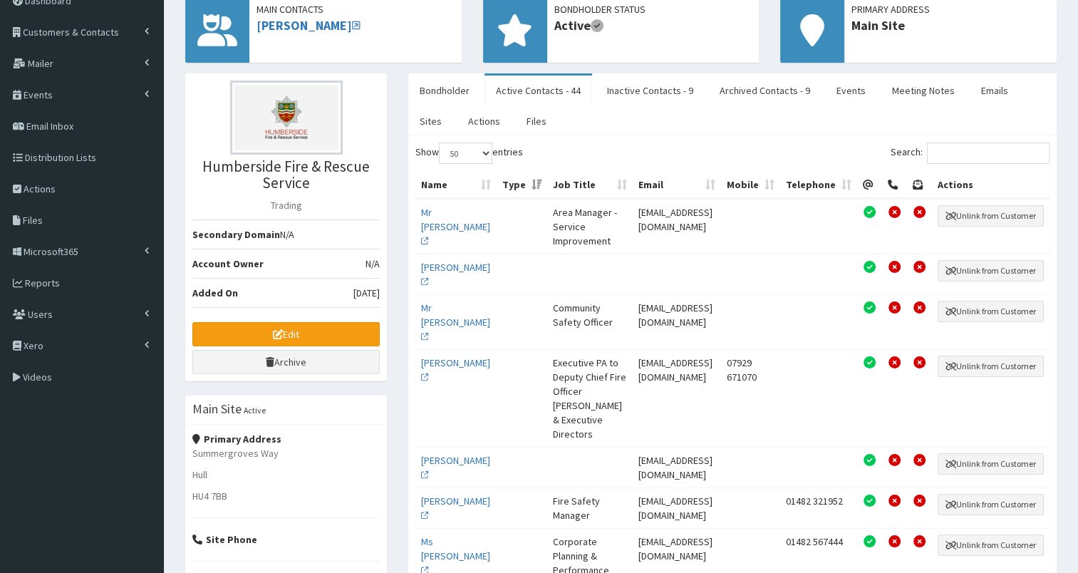
scroll to position [0, 0]
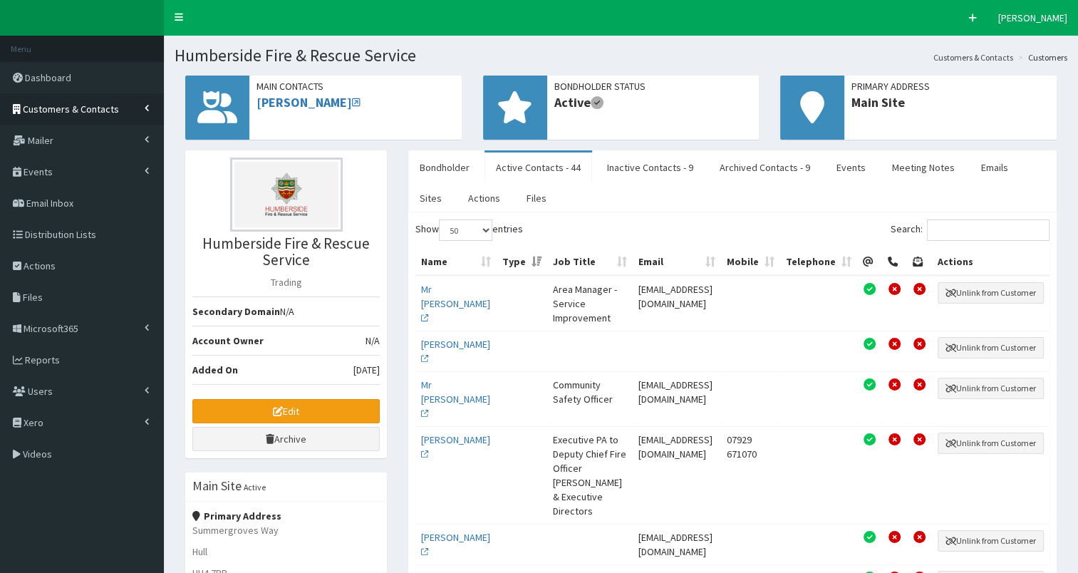
click at [40, 110] on span "Customers & Contacts" at bounding box center [71, 109] width 96 height 13
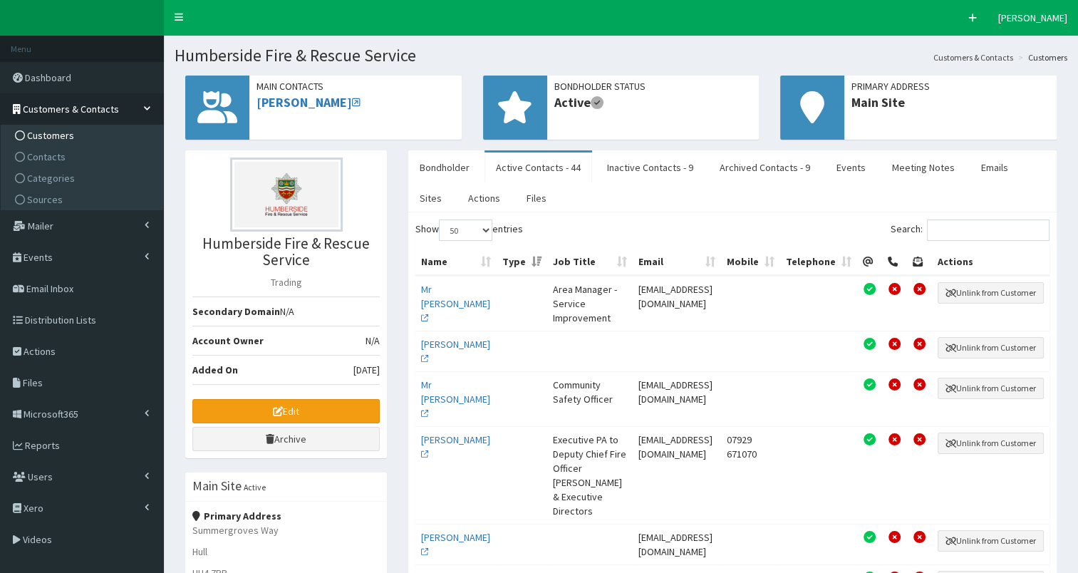
click at [38, 139] on span "Customers" at bounding box center [50, 135] width 47 height 13
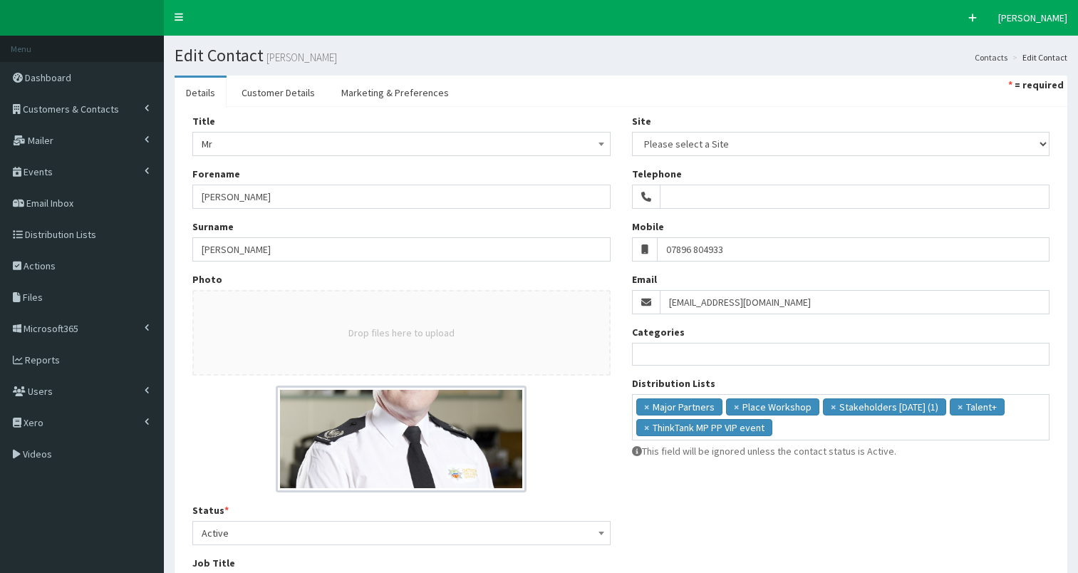
select select
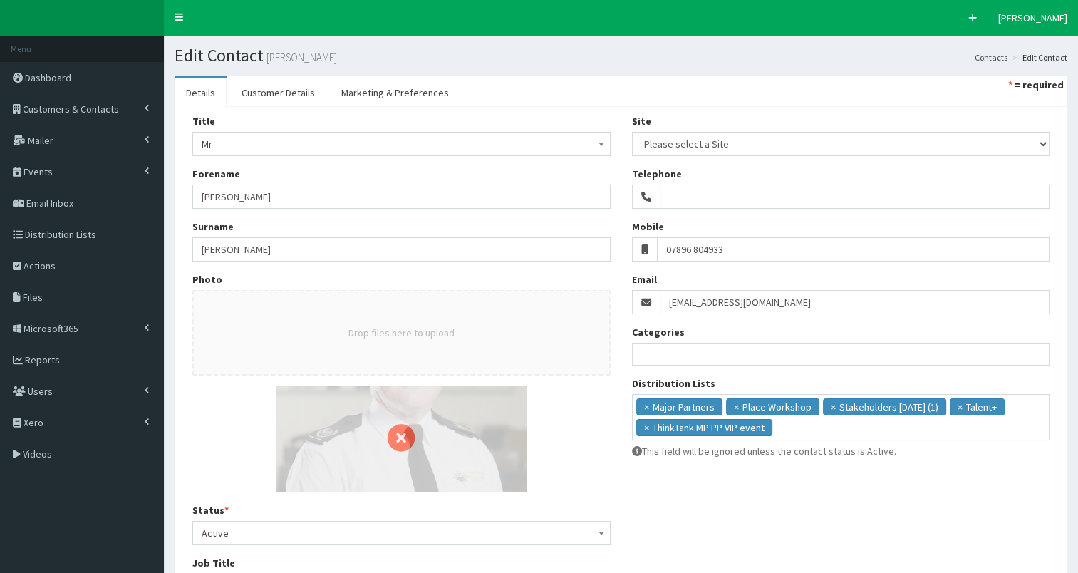
click at [379, 442] on div at bounding box center [402, 439] width 276 height 118
click at [340, 412] on div at bounding box center [402, 439] width 276 height 118
drag, startPoint x: 340, startPoint y: 412, endPoint x: 353, endPoint y: 427, distance: 20.7
click at [353, 427] on div at bounding box center [402, 439] width 276 height 118
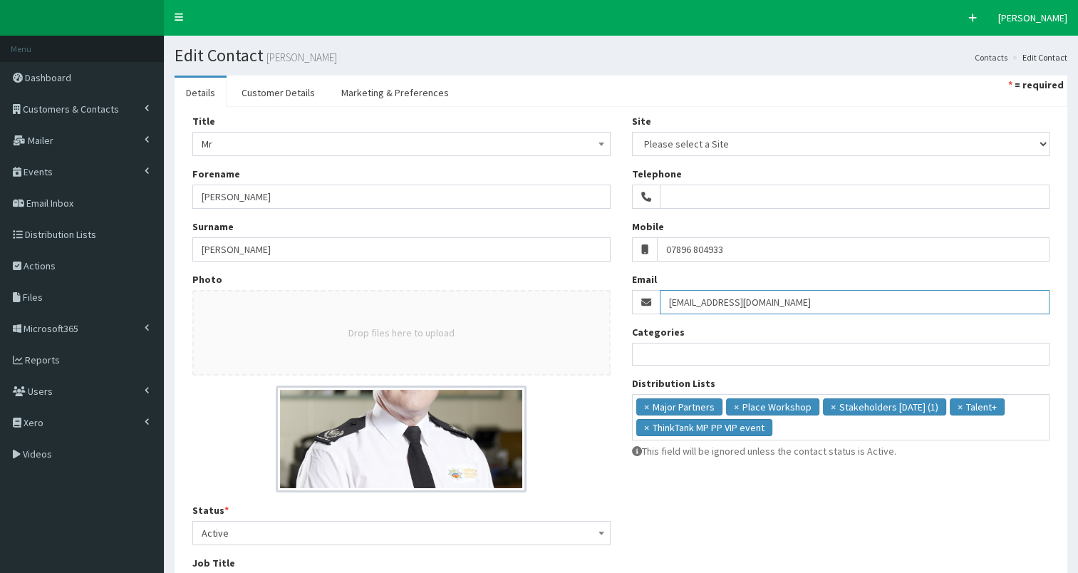
drag, startPoint x: 666, startPoint y: 299, endPoint x: 865, endPoint y: 298, distance: 198.7
click at [865, 298] on input "sduffield@humbersidefire.gov.uk" at bounding box center [854, 302] width 390 height 24
click at [87, 114] on span "Customers & Contacts" at bounding box center [71, 109] width 96 height 13
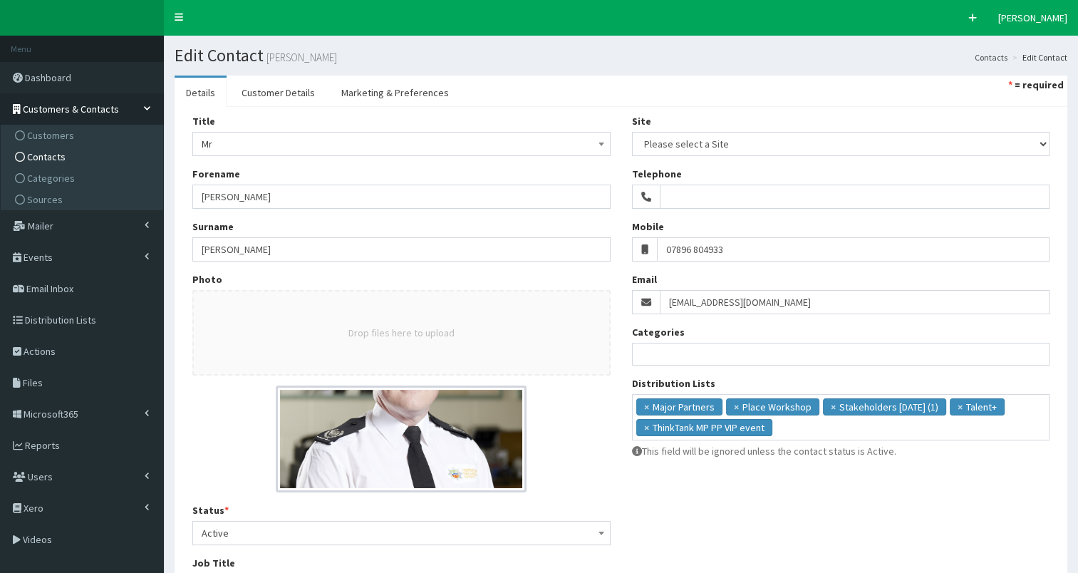
click at [74, 161] on link "Contacts" at bounding box center [83, 156] width 159 height 21
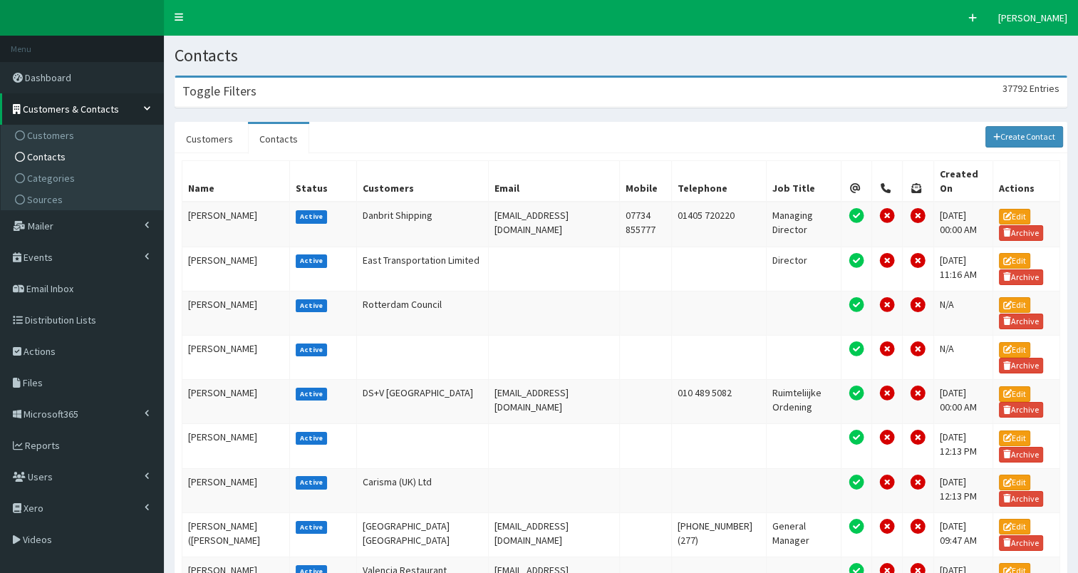
click at [333, 93] on div "Toggle Filters 37792 Entries" at bounding box center [620, 92] width 891 height 29
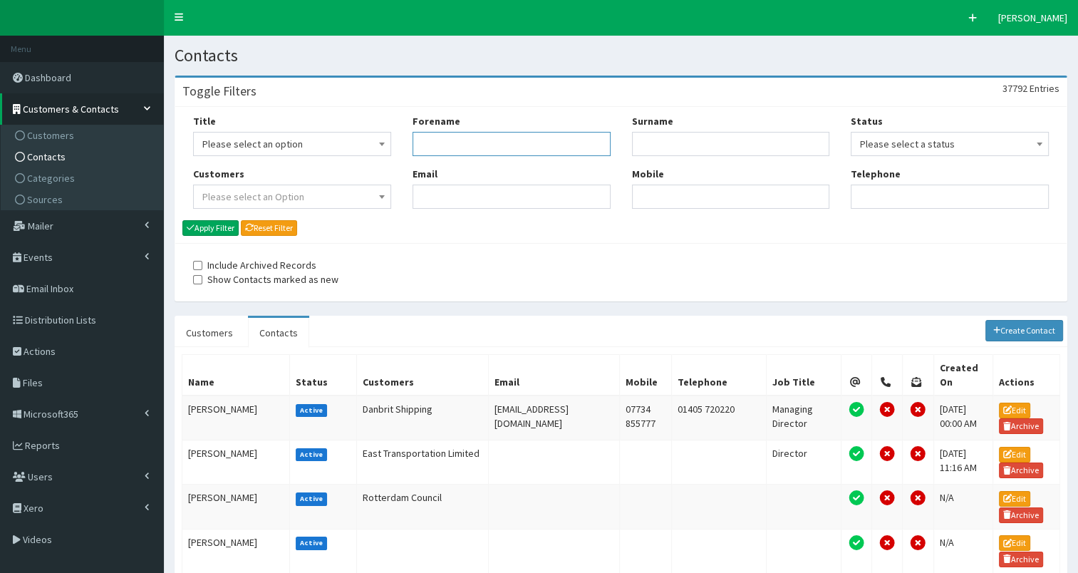
click at [454, 140] on input "Forename" at bounding box center [511, 144] width 198 height 24
type input "ka"
type input "duke"
click at [215, 229] on button "Apply Filter" at bounding box center [210, 228] width 56 height 16
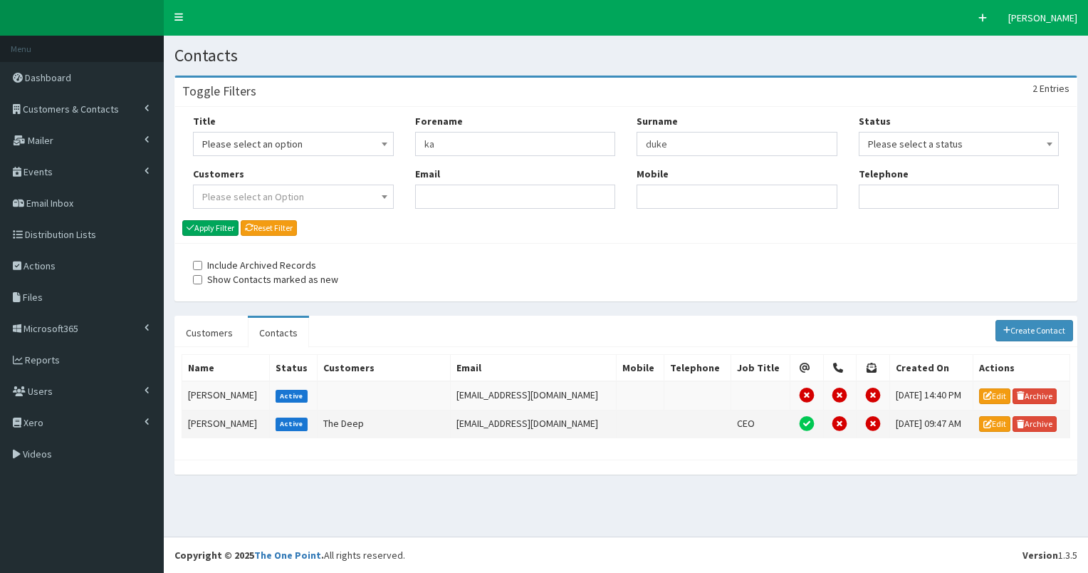
click at [211, 419] on td "Katy Duke" at bounding box center [226, 423] width 88 height 28
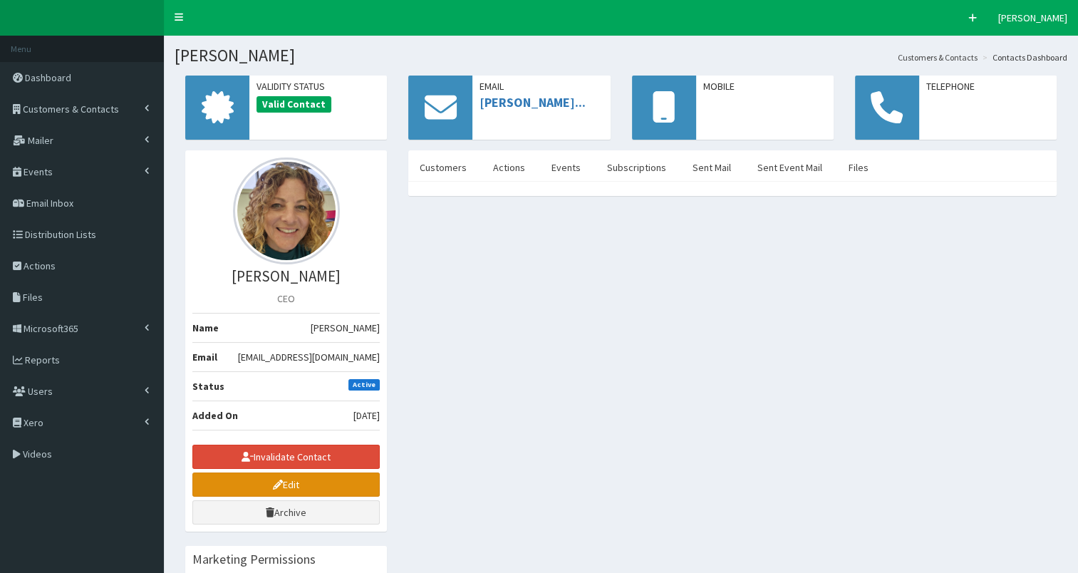
click at [277, 481] on icon at bounding box center [278, 484] width 10 height 10
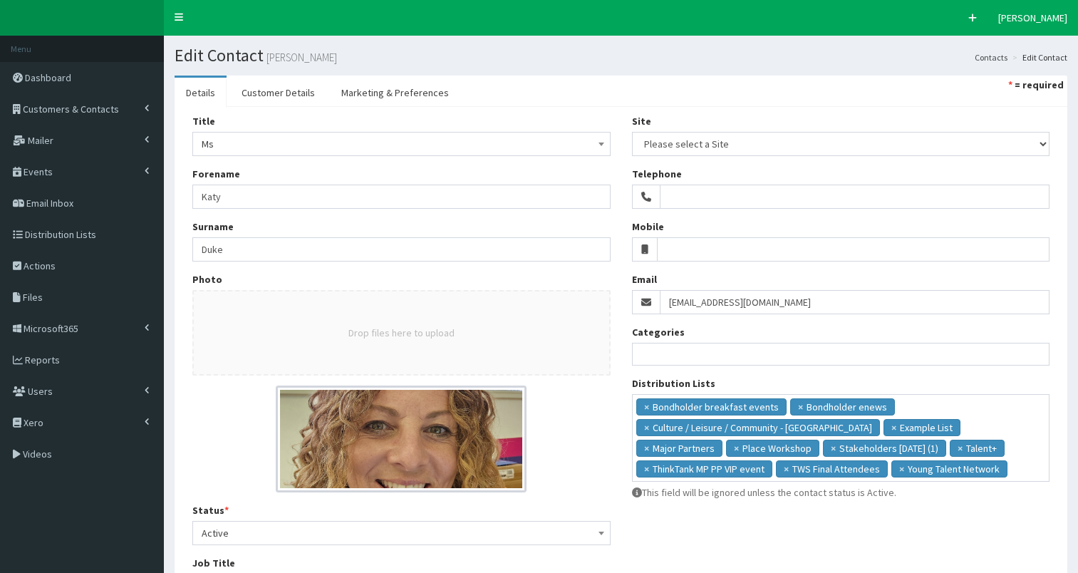
select select
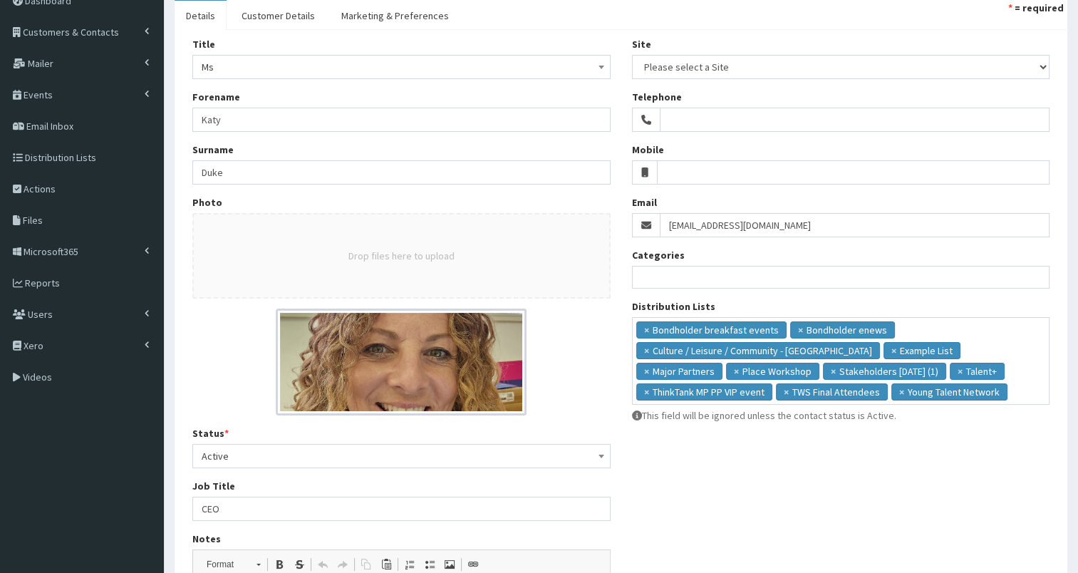
scroll to position [68, 0]
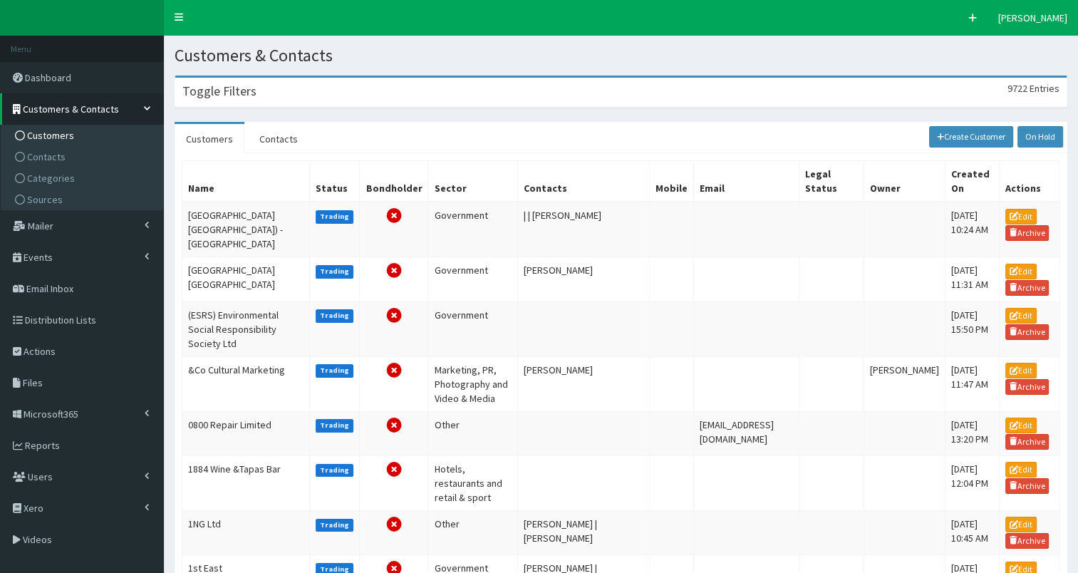
click at [219, 100] on div "Toggle Filters 9722 Entries" at bounding box center [620, 92] width 891 height 29
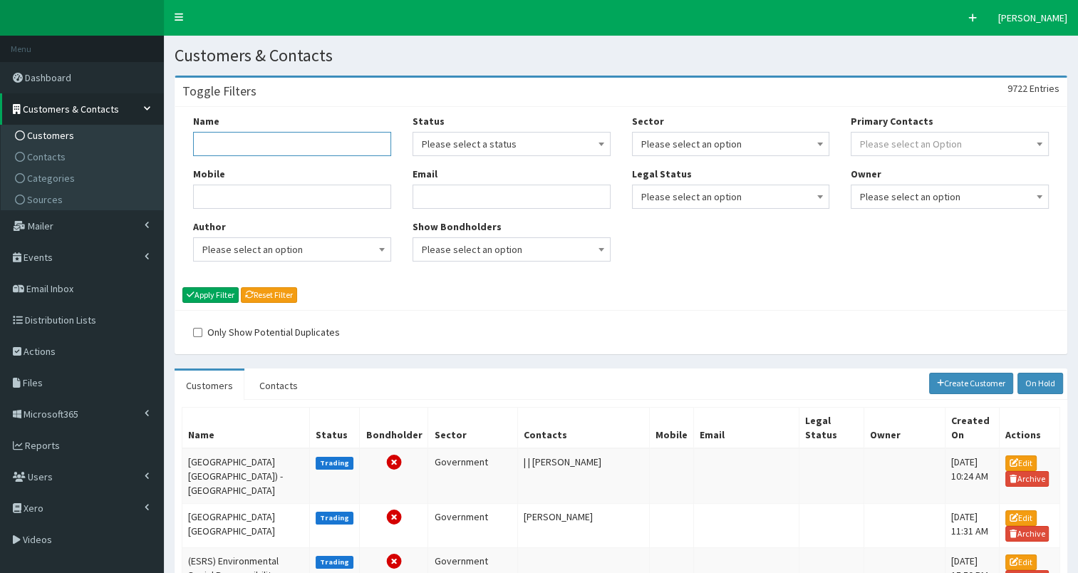
click at [233, 147] on input "Name" at bounding box center [292, 144] width 198 height 24
type input "the deep"
click at [225, 293] on button "Apply Filter" at bounding box center [210, 295] width 56 height 16
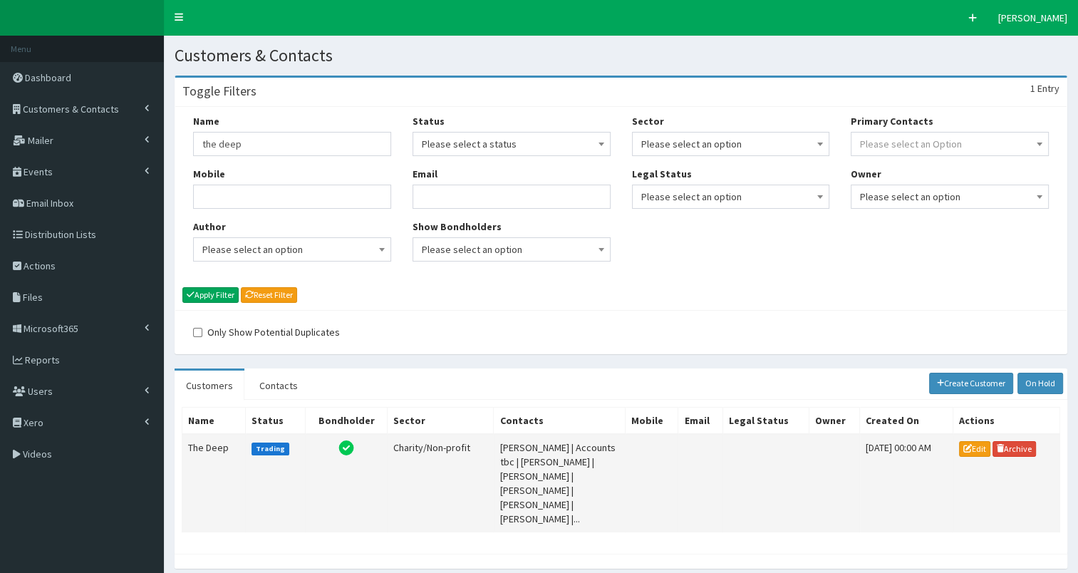
click at [200, 443] on td "The Deep" at bounding box center [213, 483] width 63 height 98
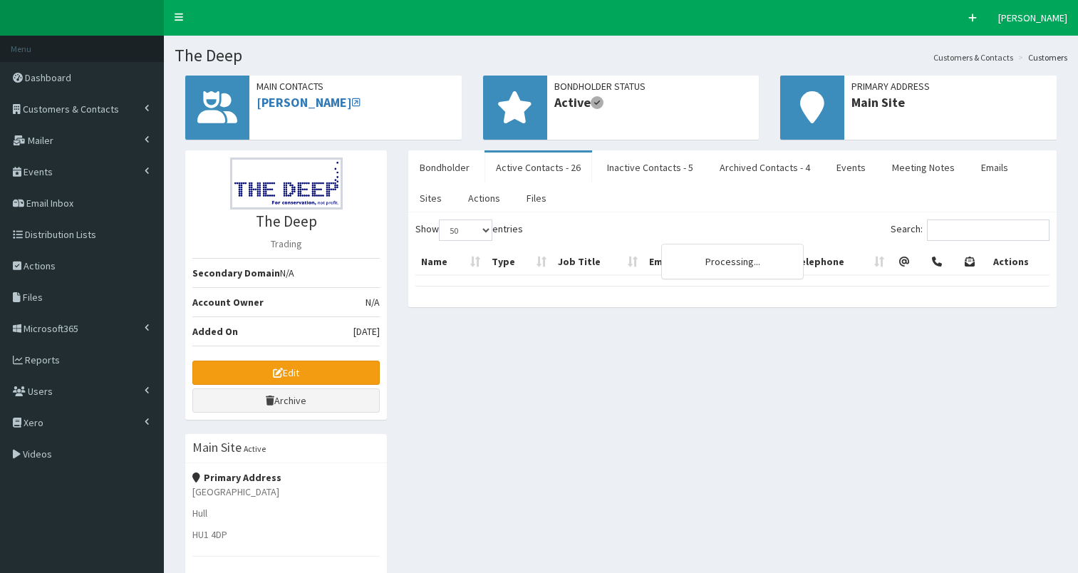
select select "50"
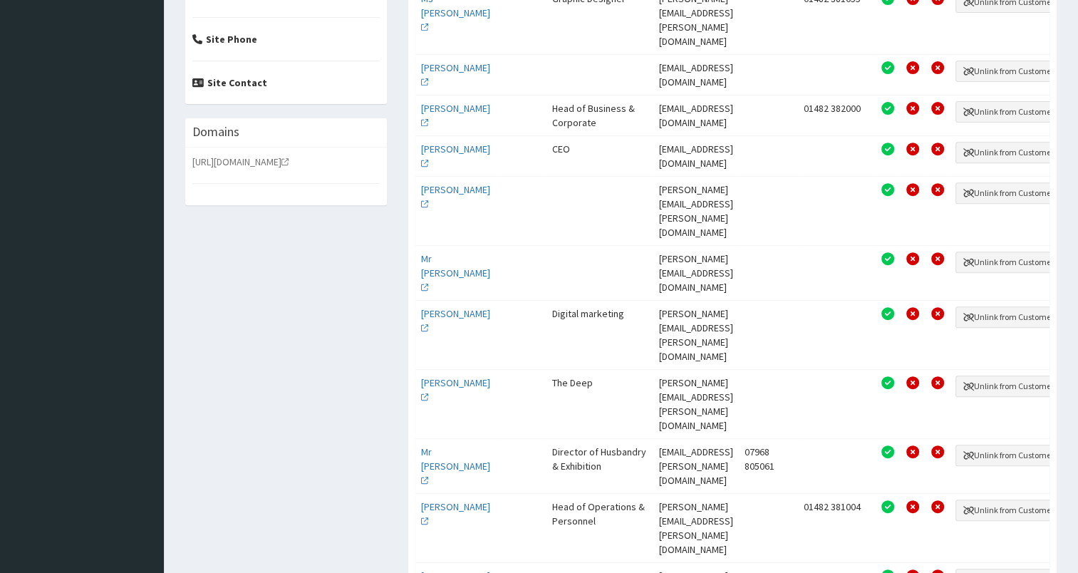
scroll to position [551, 0]
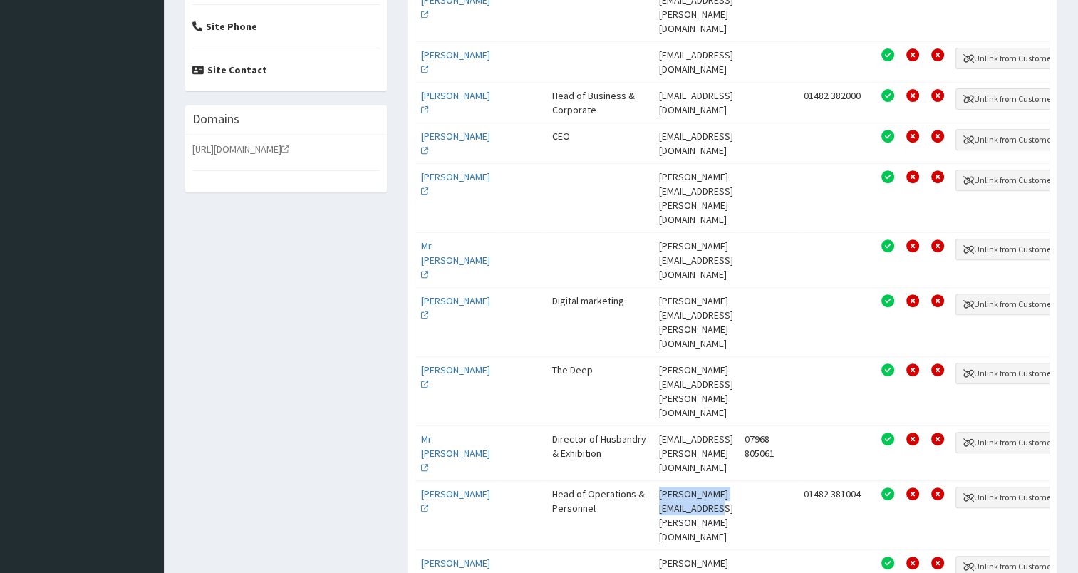
drag, startPoint x: 638, startPoint y: 304, endPoint x: 761, endPoint y: 307, distance: 122.5
click at [739, 480] on td "louise.kirby@thedeep.co.uk" at bounding box center [695, 514] width 85 height 69
copy td "louise.kirby@thedeep.co.uk"
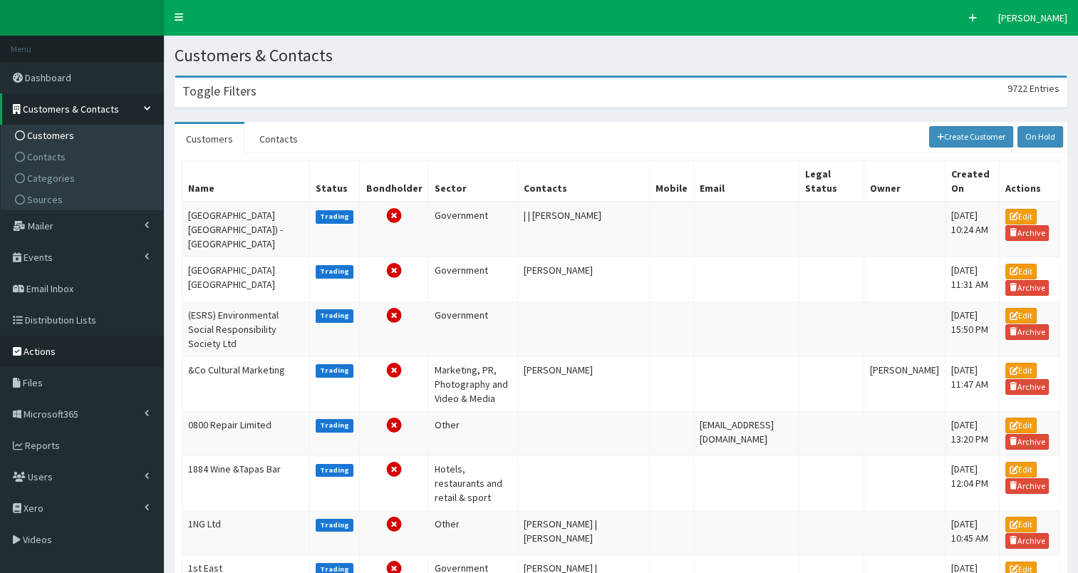
click at [38, 354] on span "Actions" at bounding box center [40, 351] width 32 height 13
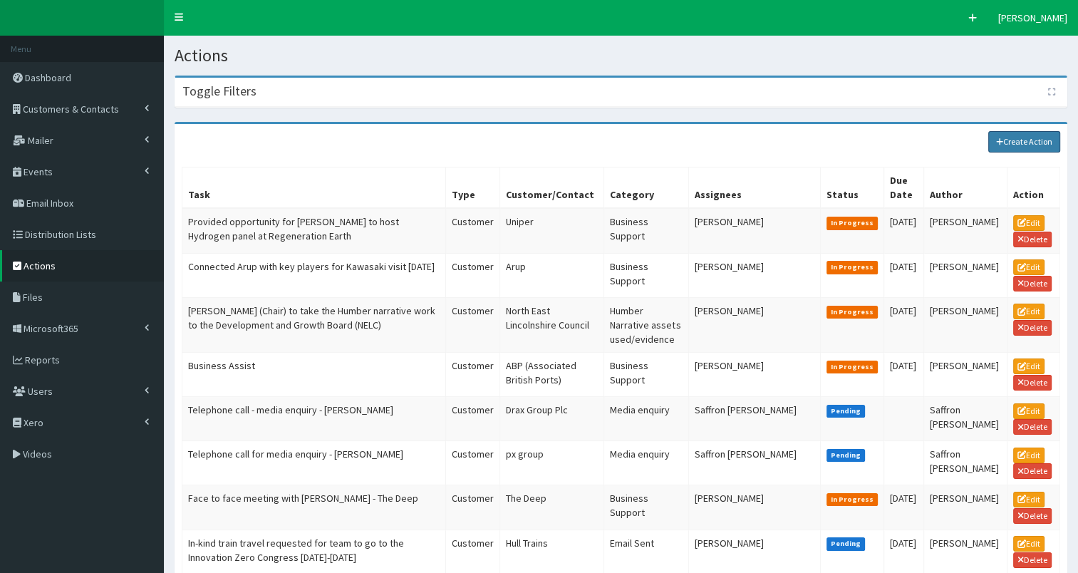
click at [1026, 142] on link "Create Action" at bounding box center [1024, 141] width 73 height 21
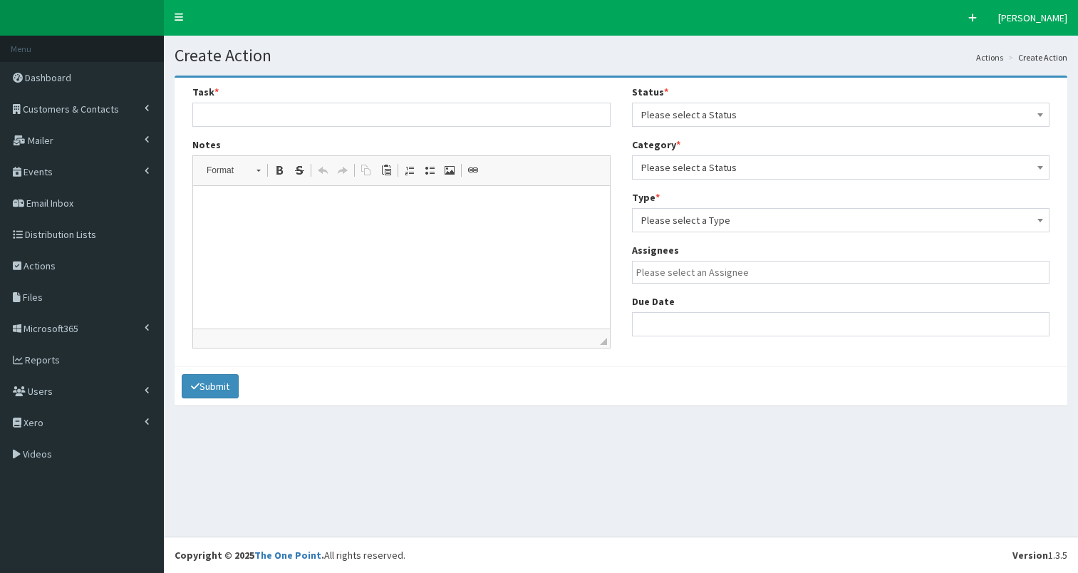
select select
click at [203, 118] on input "text" at bounding box center [401, 115] width 418 height 24
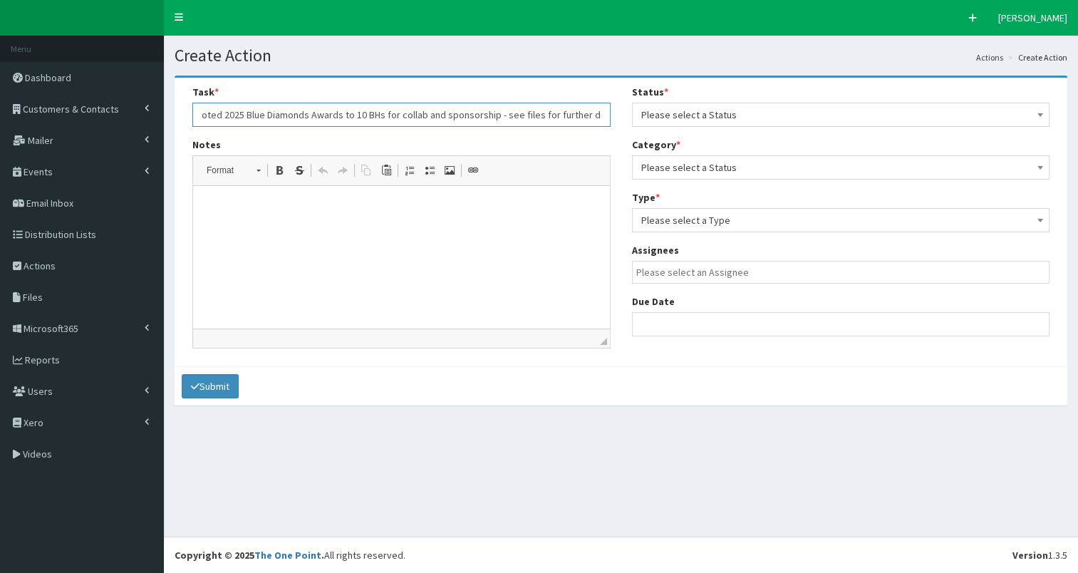
scroll to position [0, 29]
type input "Promoted 2025 Blue Diamonds Awards to 10 BHs for collab and sponsorship - see f…"
click at [251, 214] on p at bounding box center [401, 207] width 388 height 15
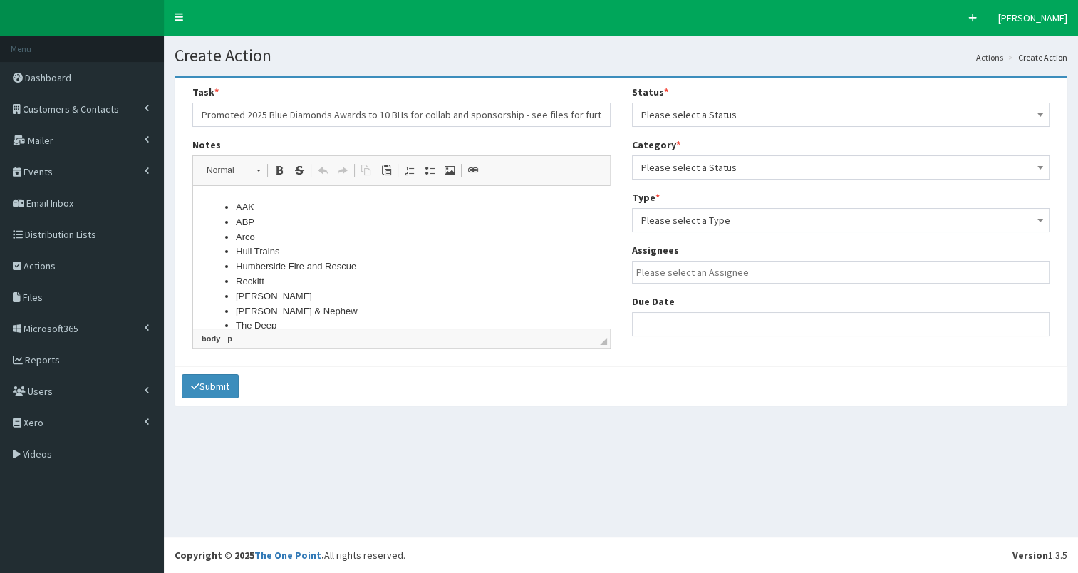
scroll to position [17, 0]
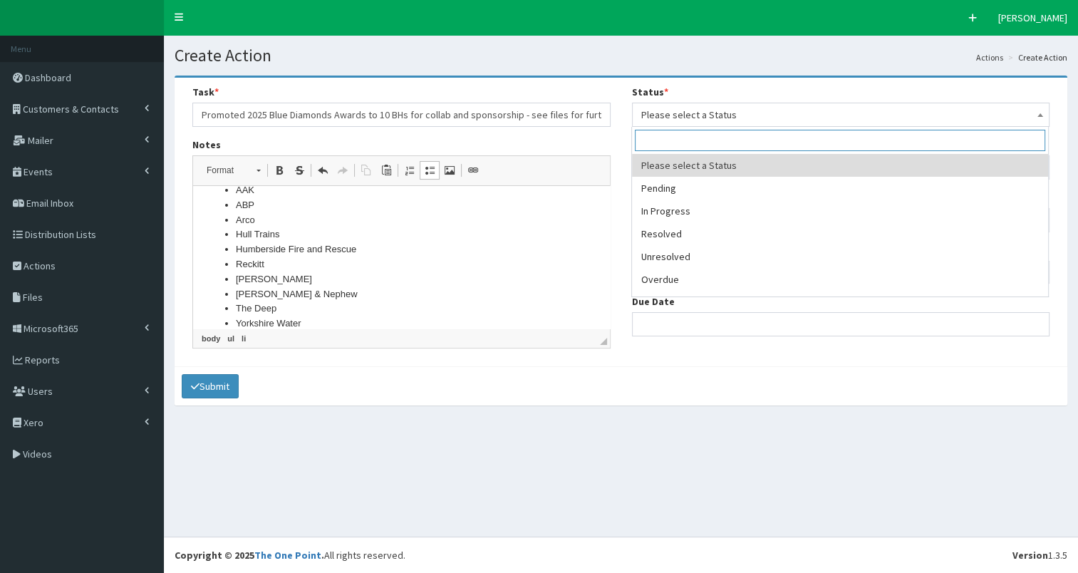
click at [823, 117] on span "Please select a Status" at bounding box center [841, 115] width 400 height 20
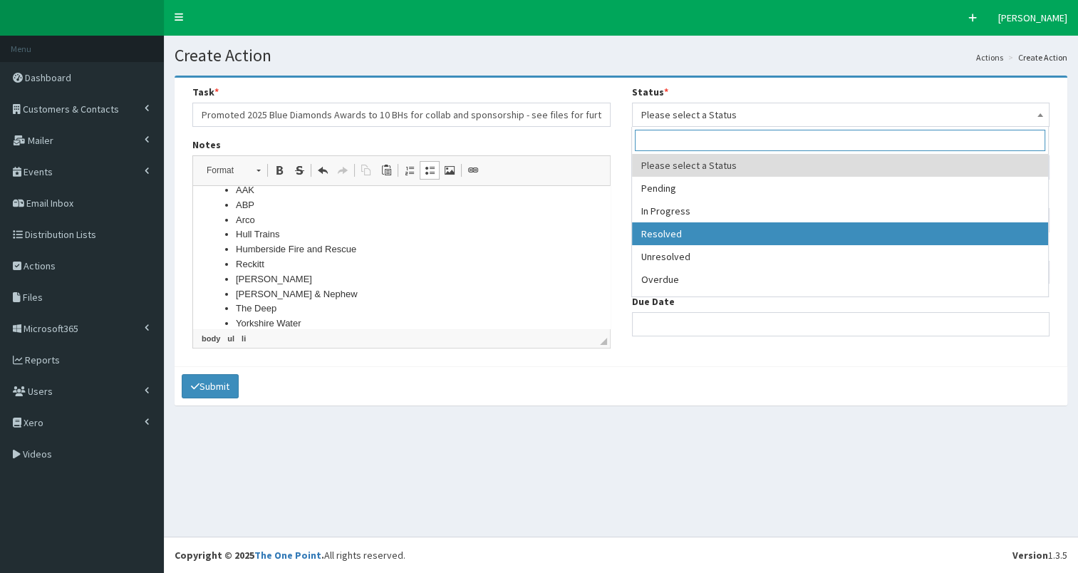
select select "3"
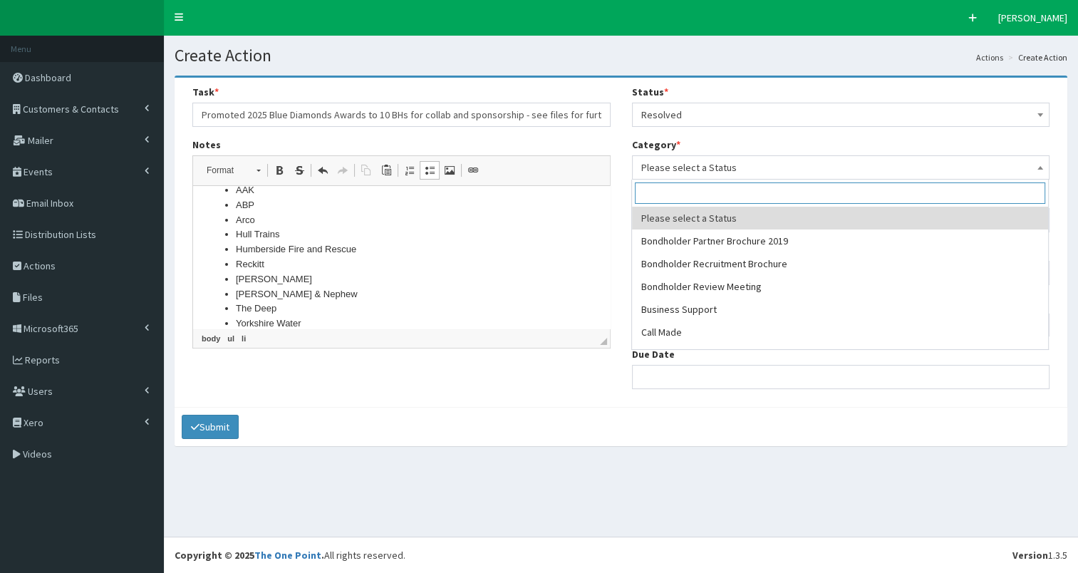
click at [734, 170] on span "Please select a Status" at bounding box center [841, 167] width 400 height 20
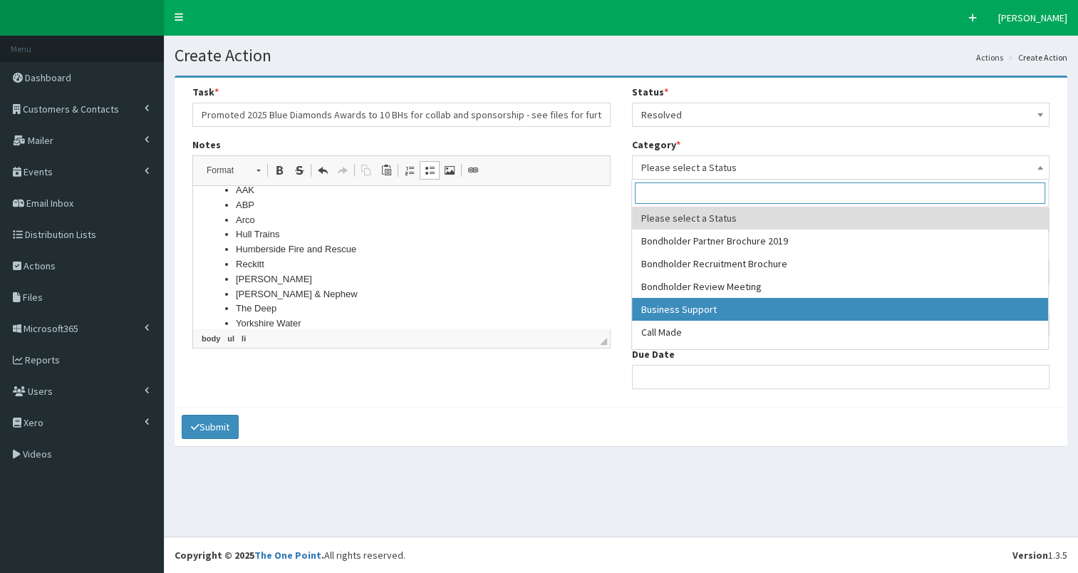
select select "17"
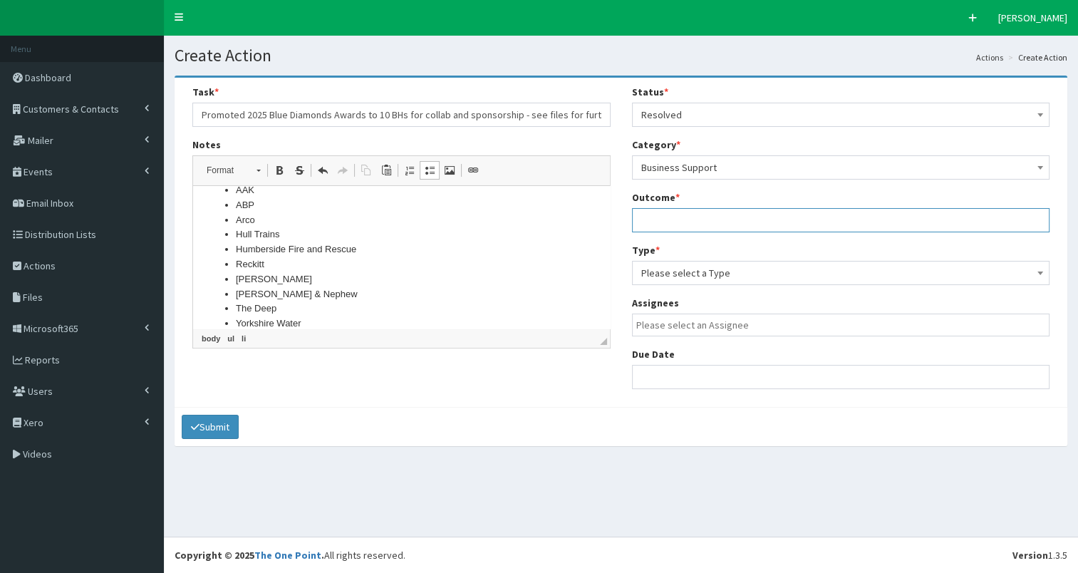
click at [686, 219] on input "text" at bounding box center [841, 220] width 418 height 24
type input "see notes"
click at [701, 270] on span "Please select a Type" at bounding box center [841, 273] width 400 height 20
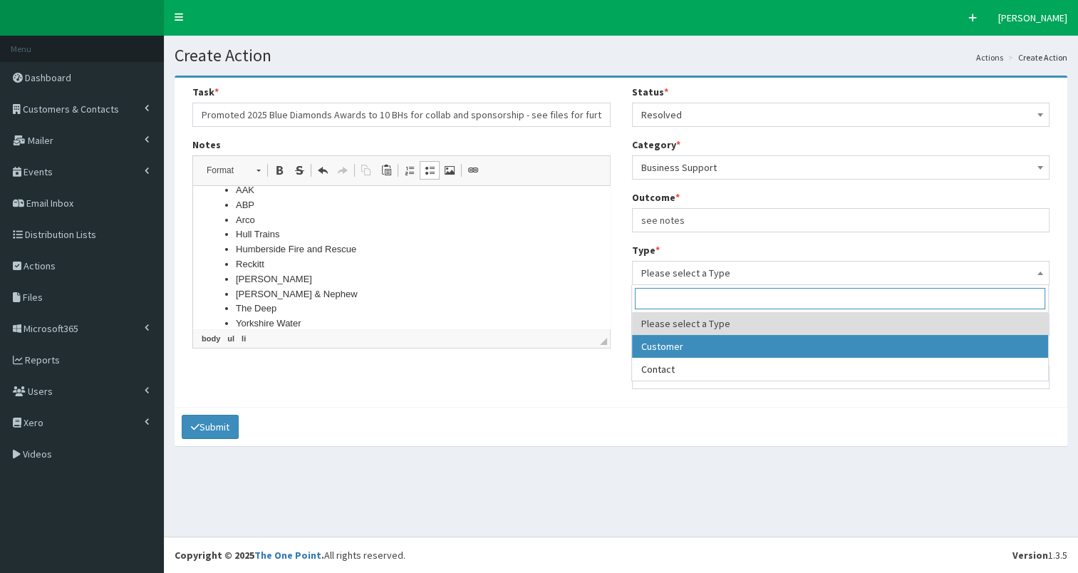
select select "customer"
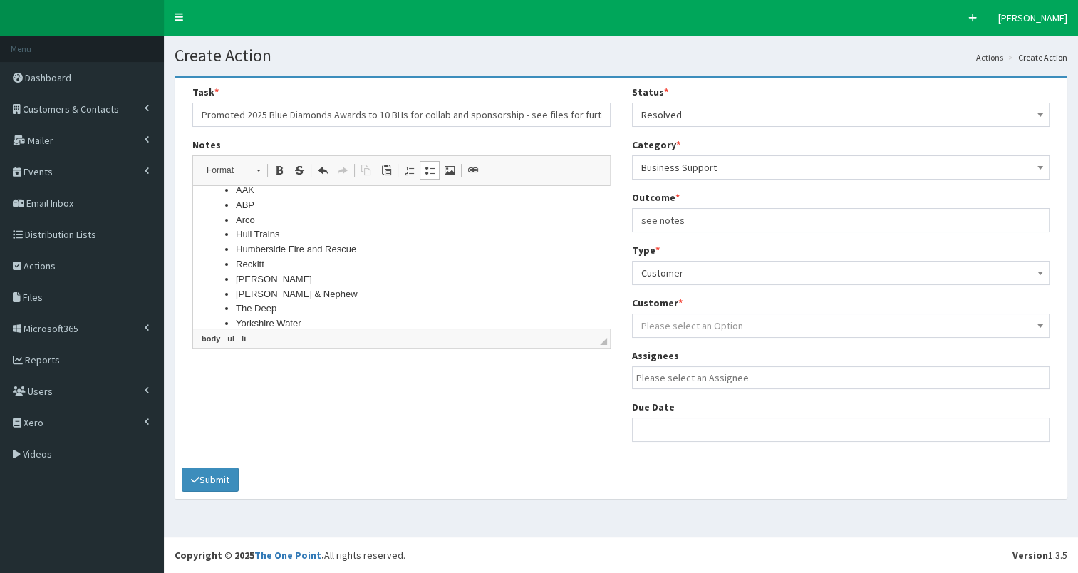
click at [685, 325] on span "Please select an Option" at bounding box center [692, 325] width 102 height 13
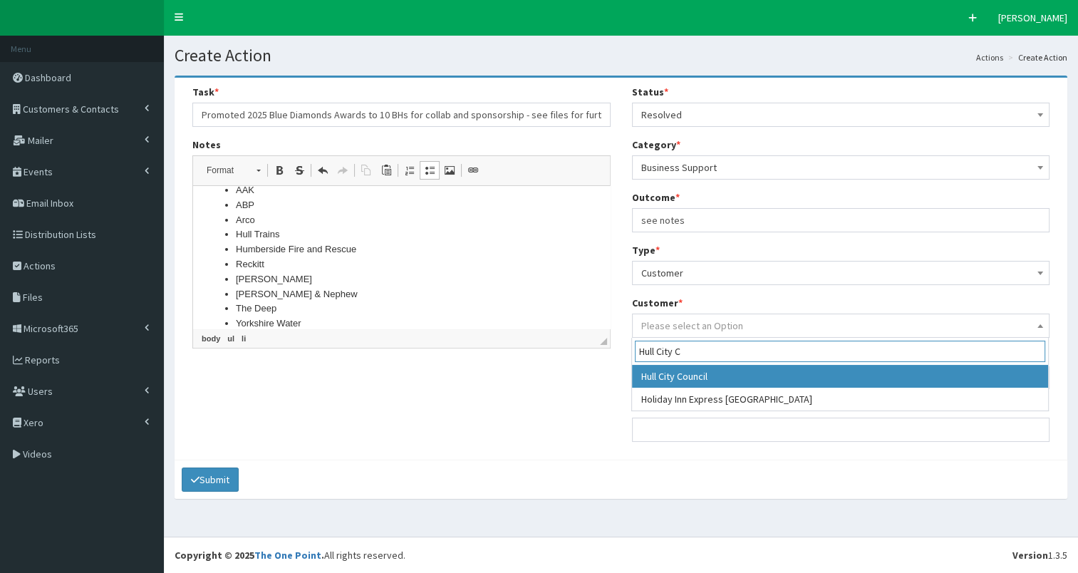
type input "Hull City C"
select select "324"
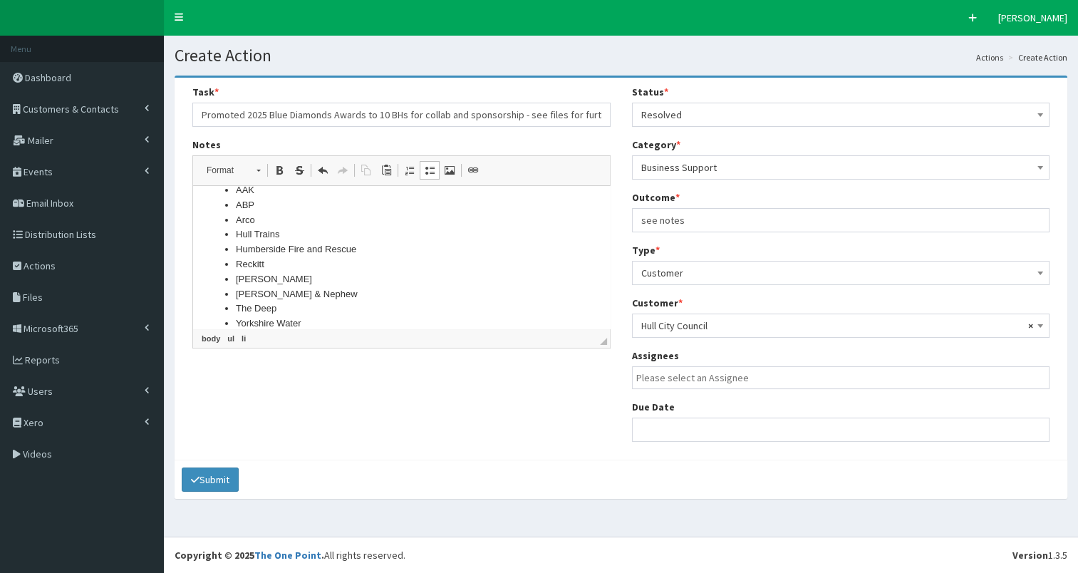
click at [712, 380] on input "search" at bounding box center [844, 377] width 417 height 14
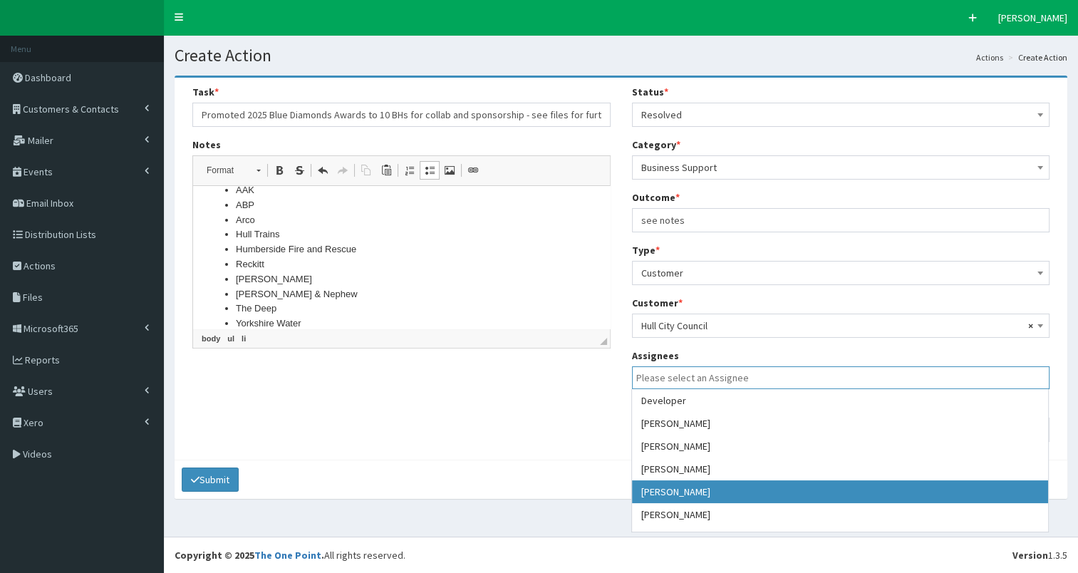
select select "7"
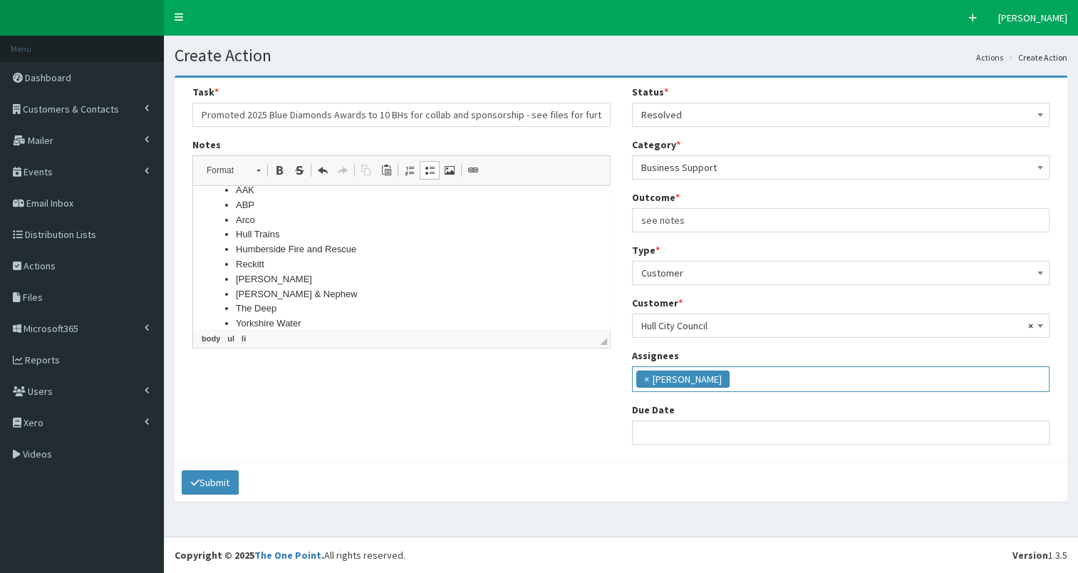
scroll to position [53, 0]
click at [674, 437] on input "text" at bounding box center [841, 432] width 418 height 24
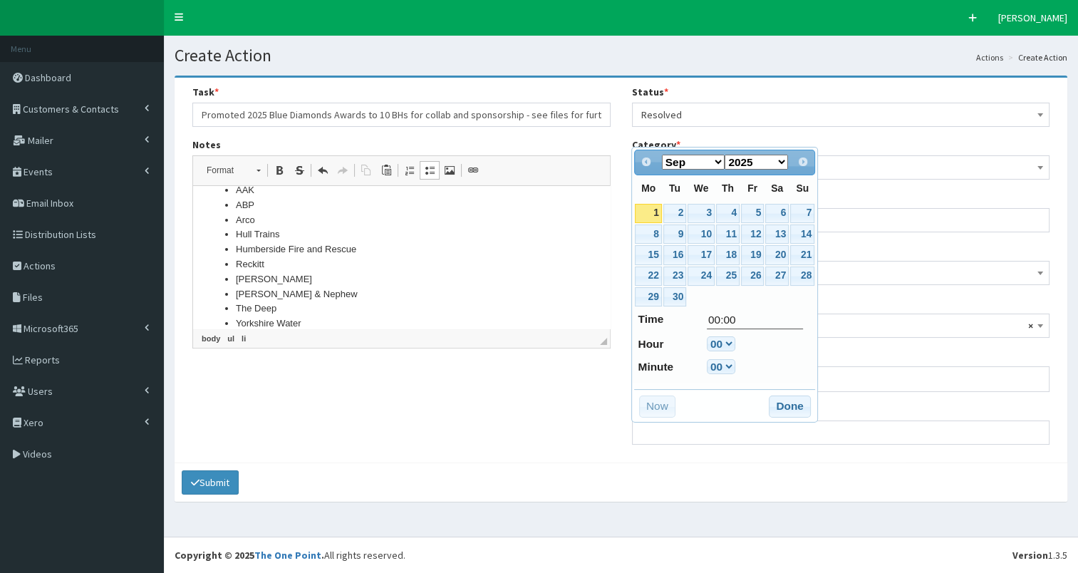
click at [649, 211] on link "1" at bounding box center [648, 213] width 26 height 19
type input "01-09-2025 00:00"
click at [787, 405] on button "Done" at bounding box center [789, 406] width 42 height 23
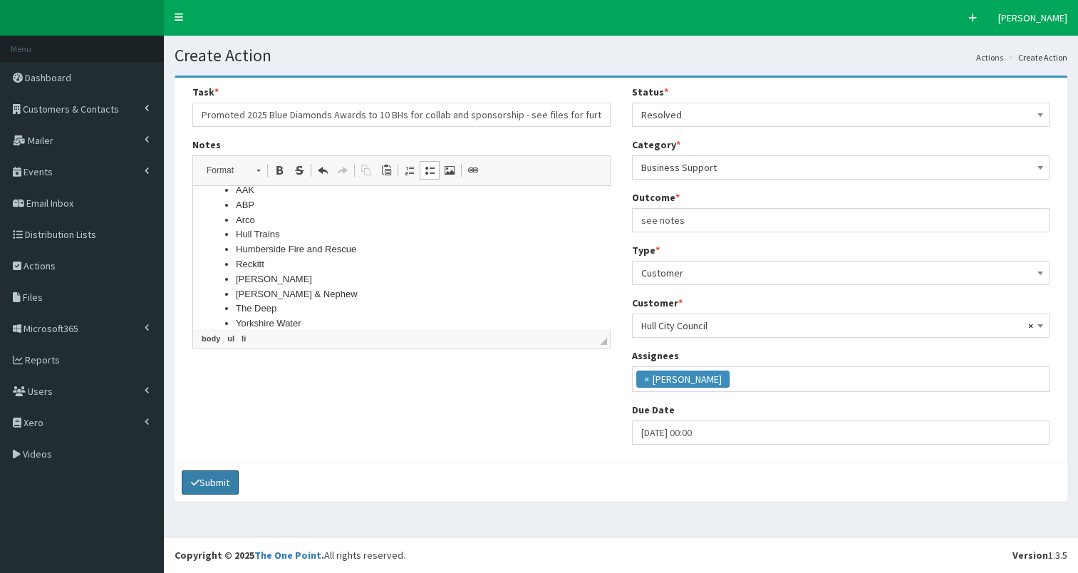
click at [208, 479] on button "Submit" at bounding box center [210, 482] width 57 height 24
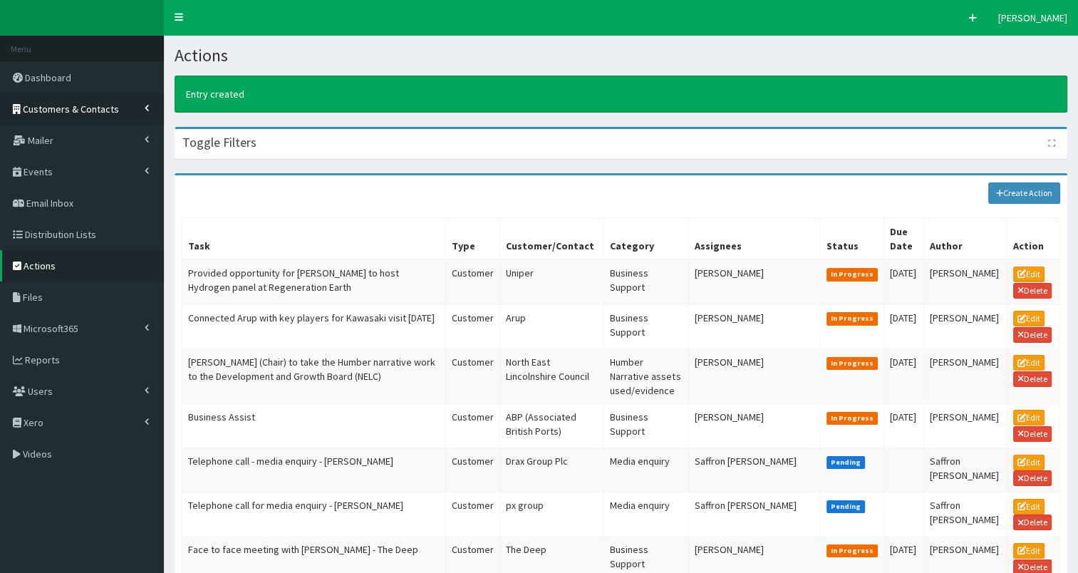
click at [45, 114] on span "Customers & Contacts" at bounding box center [71, 109] width 96 height 13
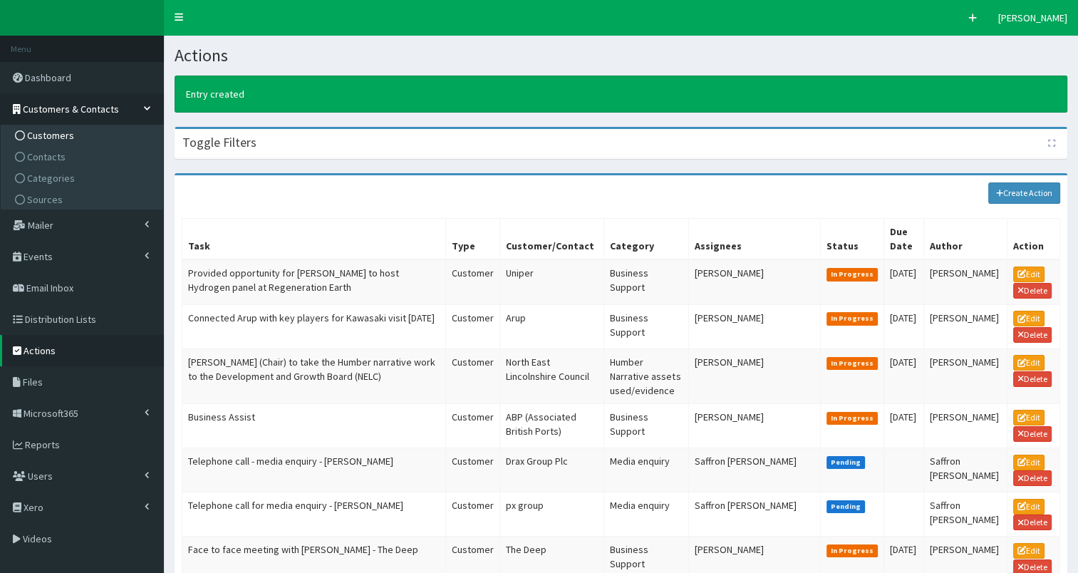
click at [36, 132] on span "Customers" at bounding box center [50, 135] width 47 height 13
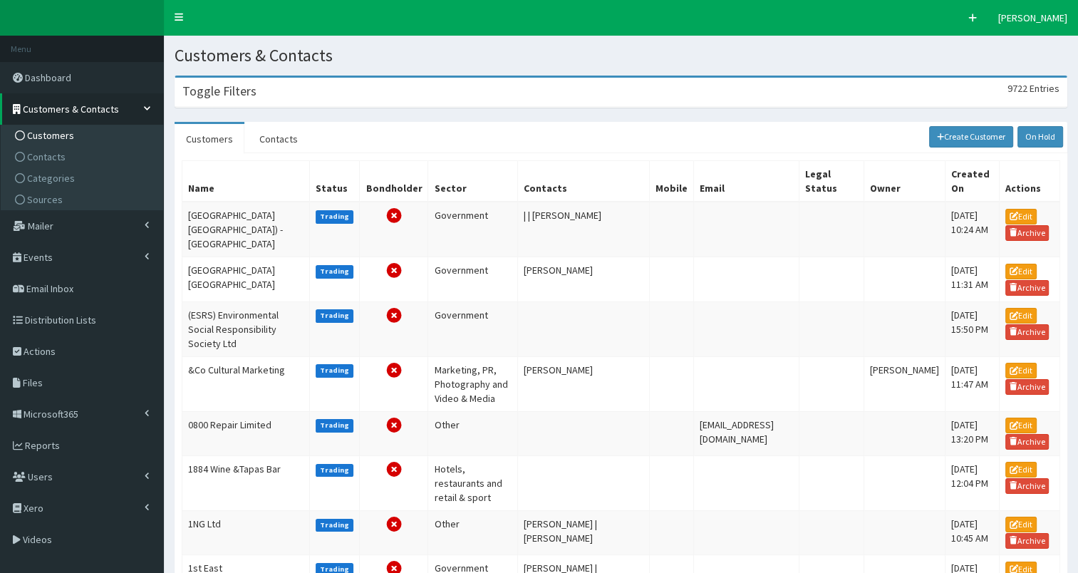
click at [273, 95] on div "Toggle Filters 9722 Entries" at bounding box center [620, 92] width 891 height 29
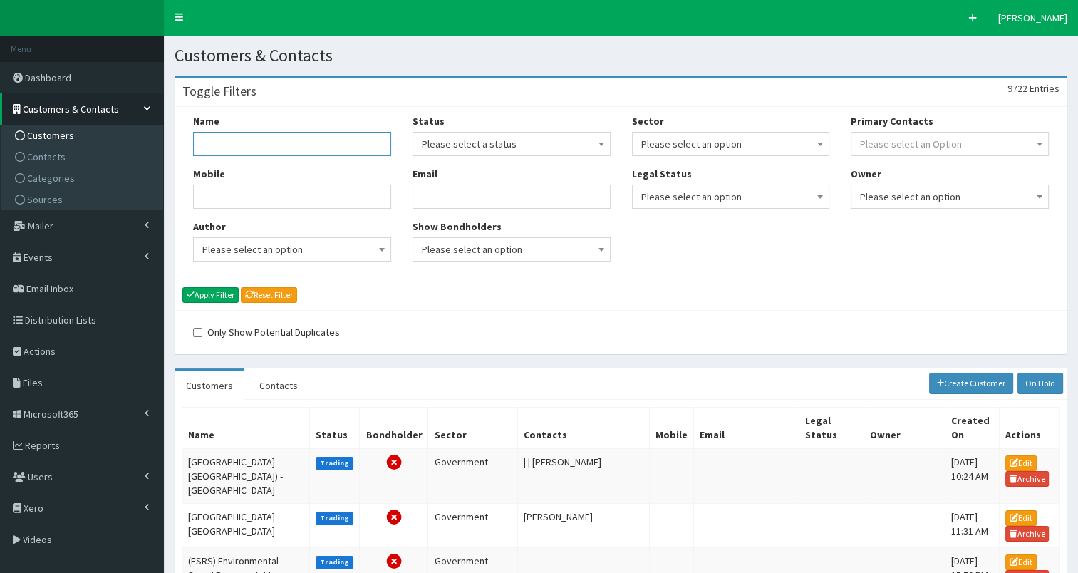
click at [324, 152] on input "Name" at bounding box center [292, 144] width 198 height 24
type input "hull city coun"
click at [222, 291] on button "Apply Filter" at bounding box center [210, 295] width 56 height 16
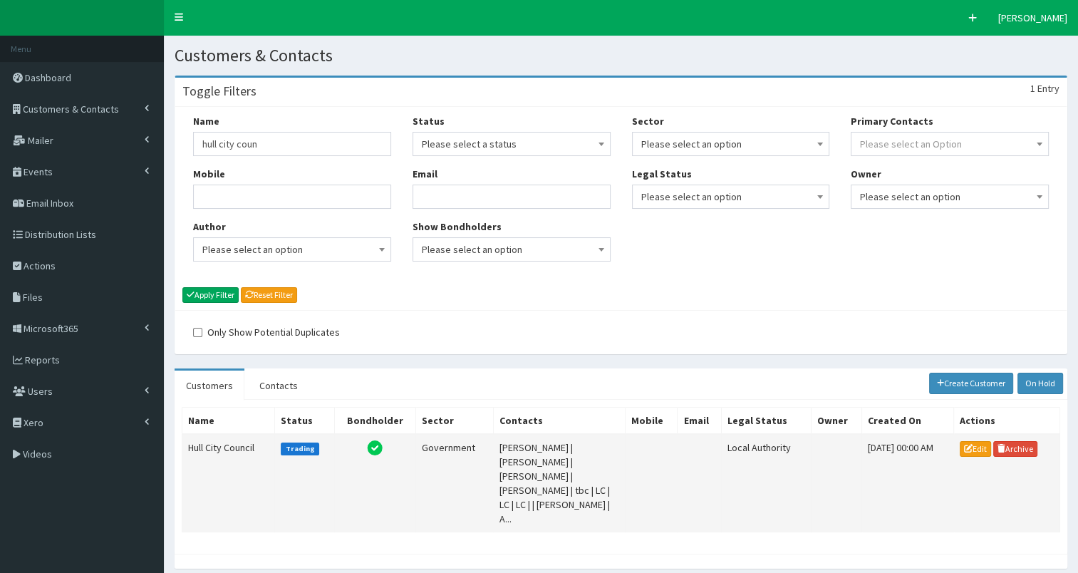
click at [211, 443] on td "Hull City Council" at bounding box center [228, 483] width 93 height 98
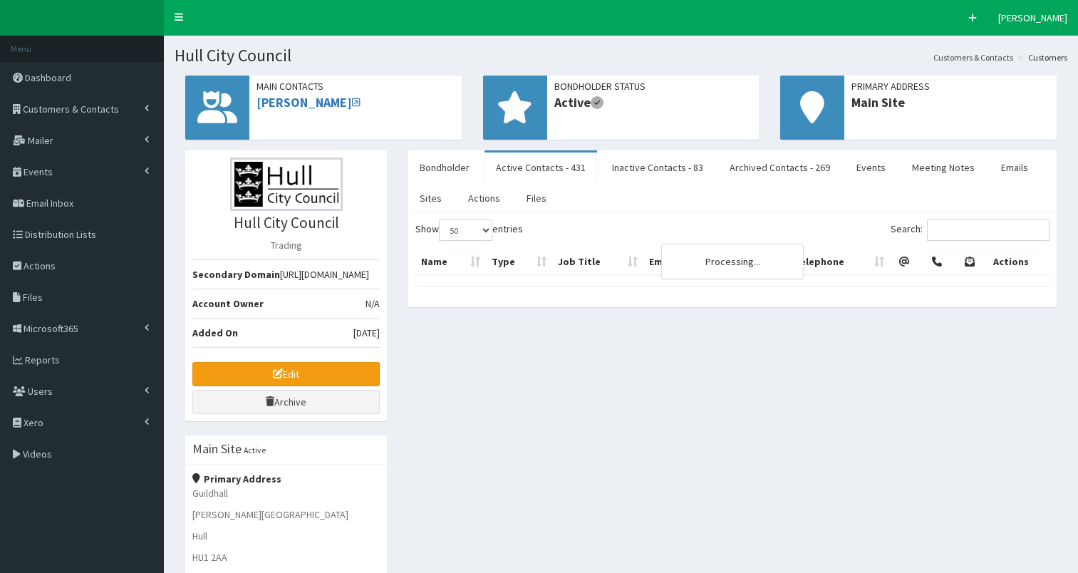
select select "50"
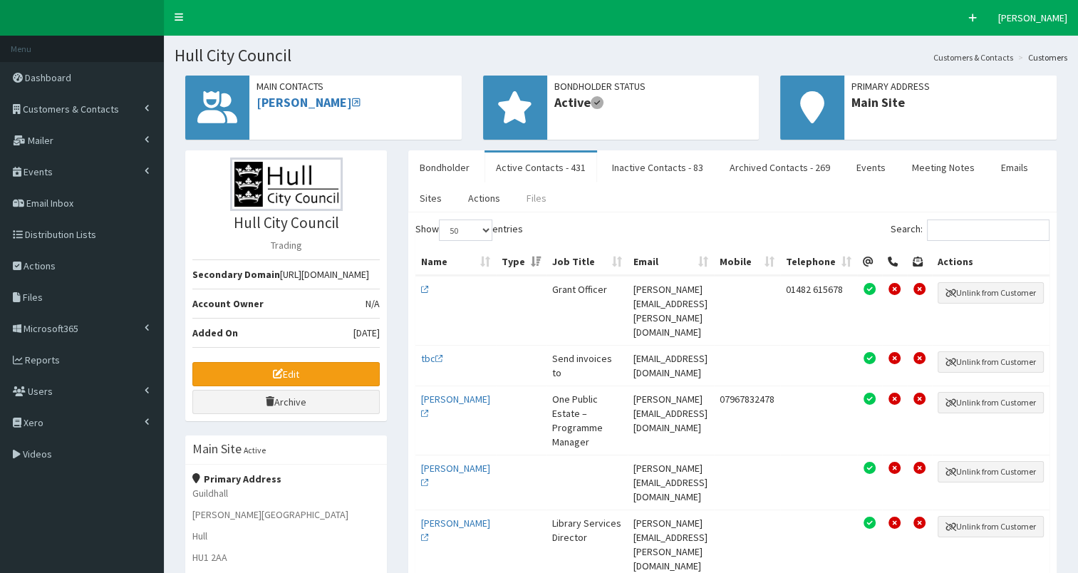
click at [541, 199] on link "Files" at bounding box center [536, 198] width 43 height 30
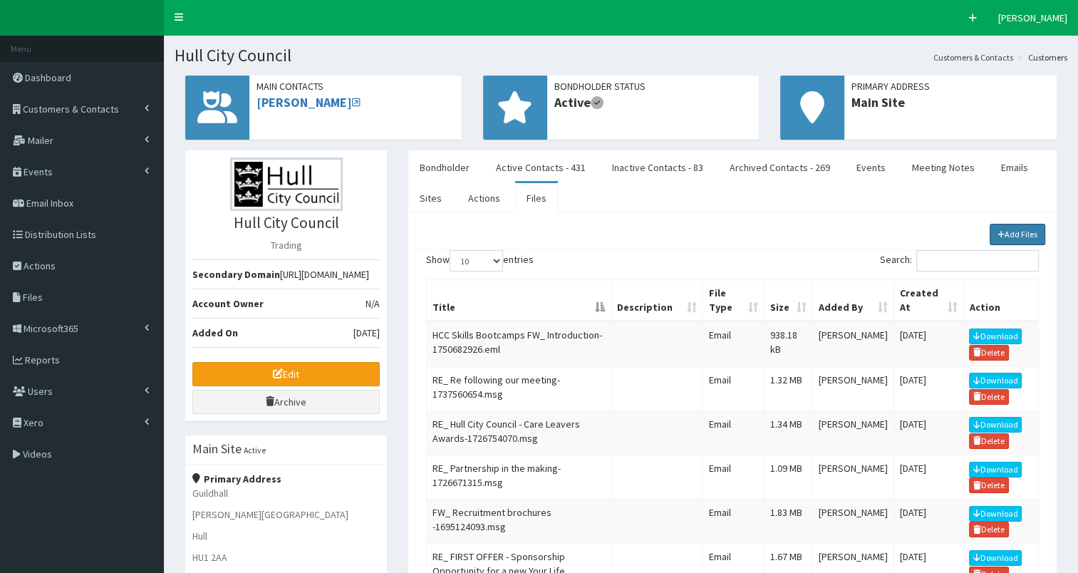
click at [1008, 231] on link "Add Files" at bounding box center [1017, 234] width 56 height 21
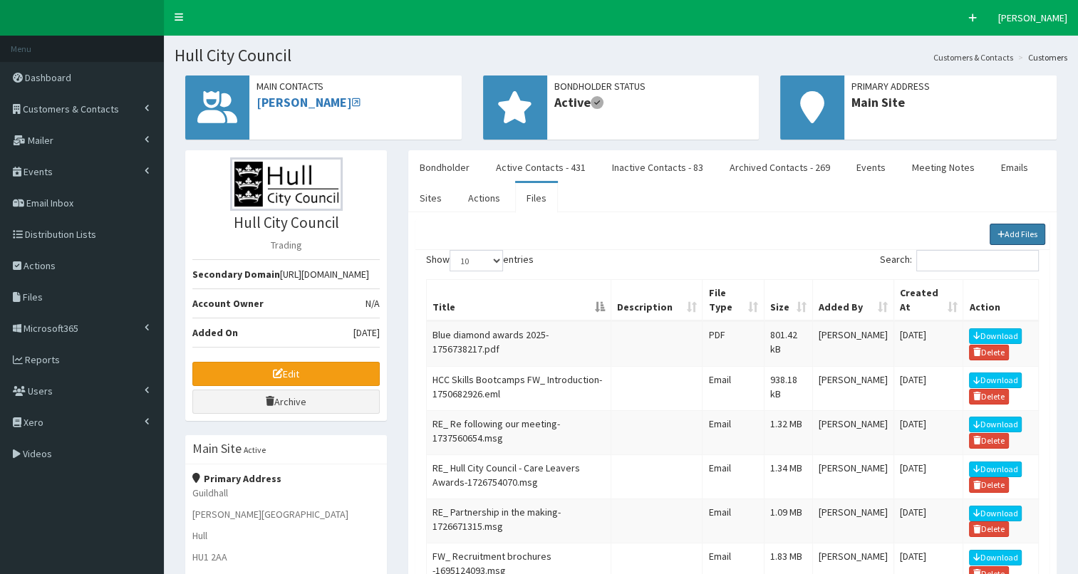
click at [1017, 229] on link "Add Files" at bounding box center [1017, 234] width 56 height 21
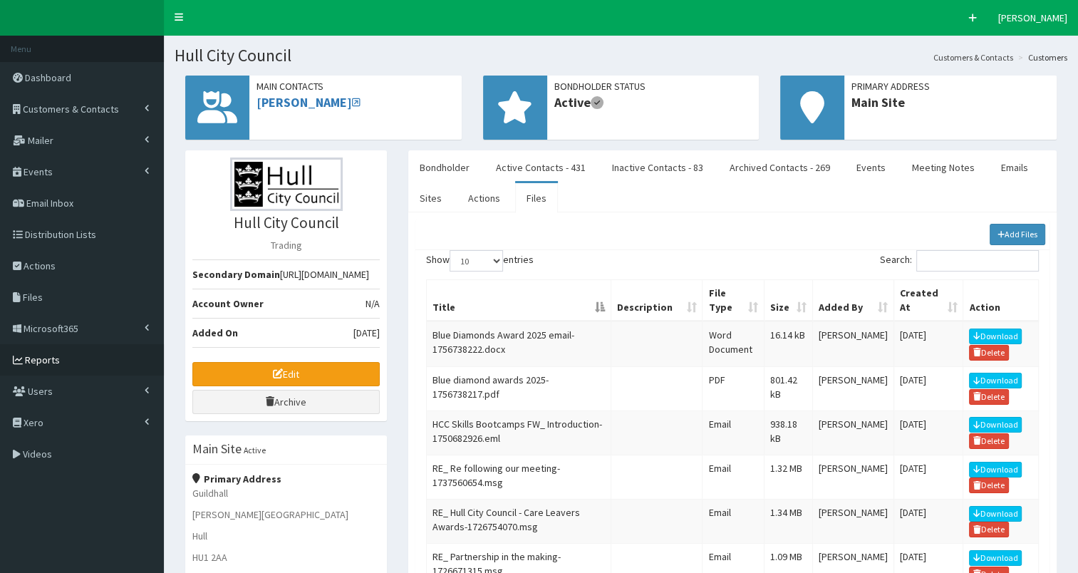
click at [43, 360] on span "Reports" at bounding box center [42, 359] width 35 height 13
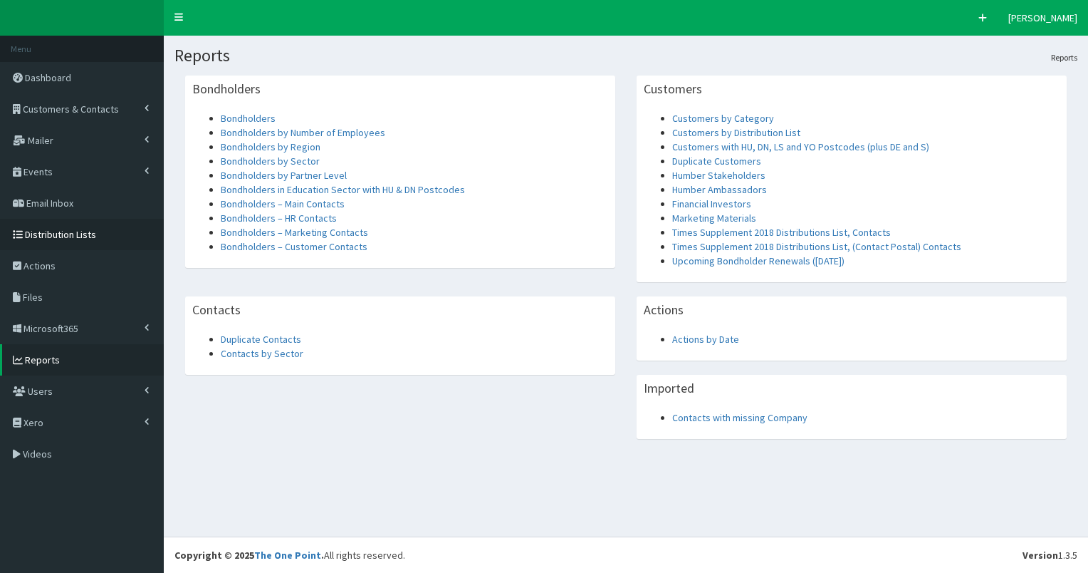
click at [51, 233] on span "Distribution Lists" at bounding box center [60, 234] width 71 height 13
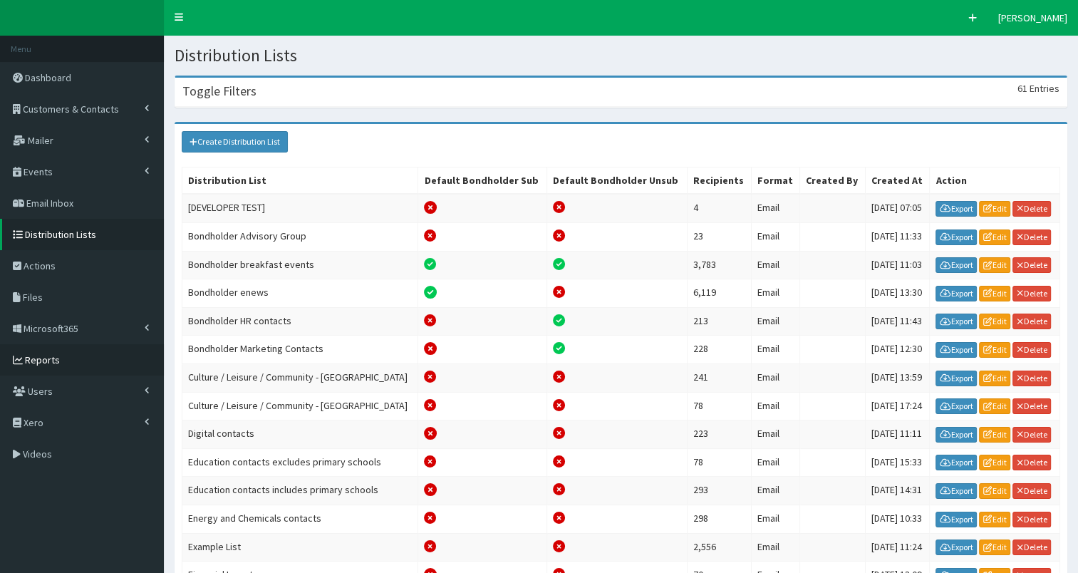
click at [39, 357] on span "Reports" at bounding box center [42, 359] width 35 height 13
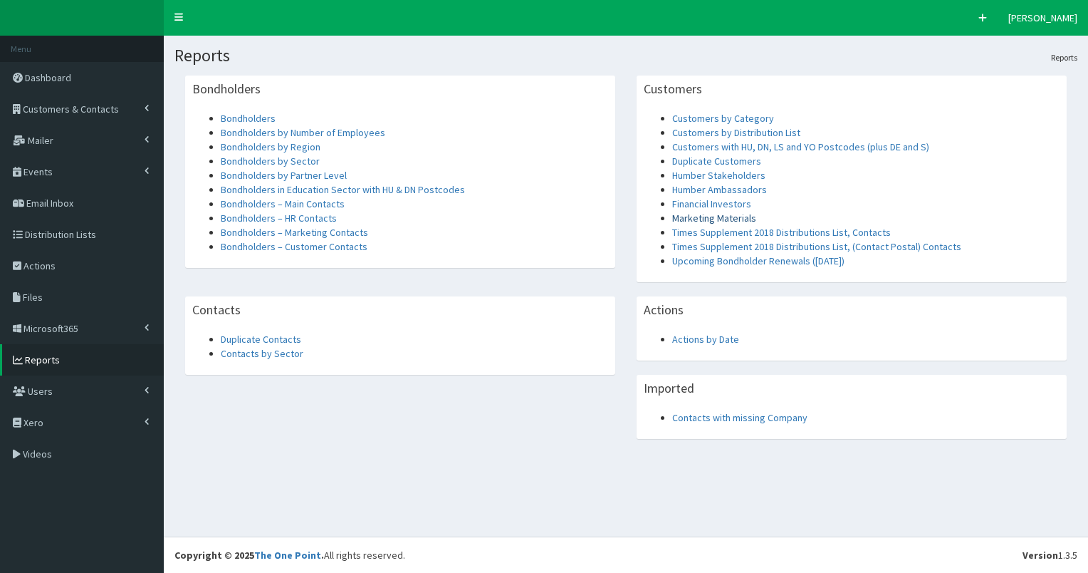
click at [704, 219] on link "Marketing Materials" at bounding box center [714, 218] width 84 height 13
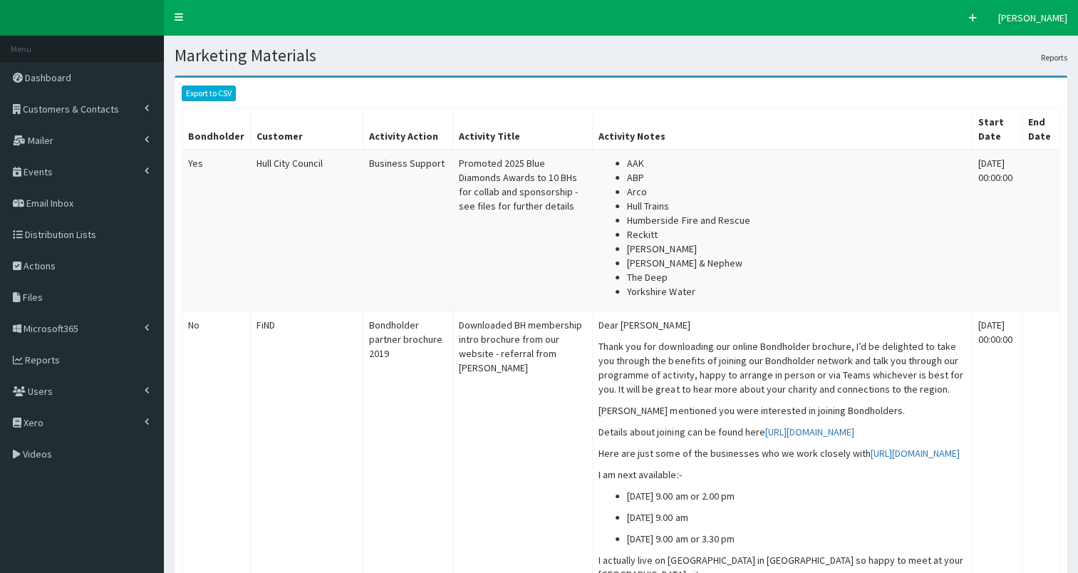
click at [224, 93] on link "Export to CSV" at bounding box center [209, 93] width 54 height 16
